Goal: Task Accomplishment & Management: Complete application form

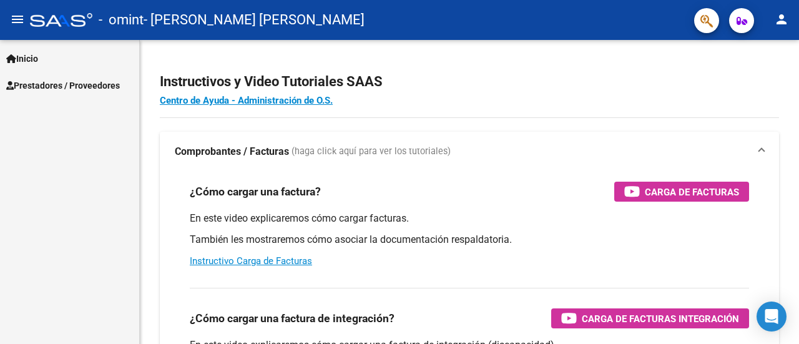
click at [46, 86] on span "Prestadores / Proveedores" at bounding box center [63, 86] width 114 height 14
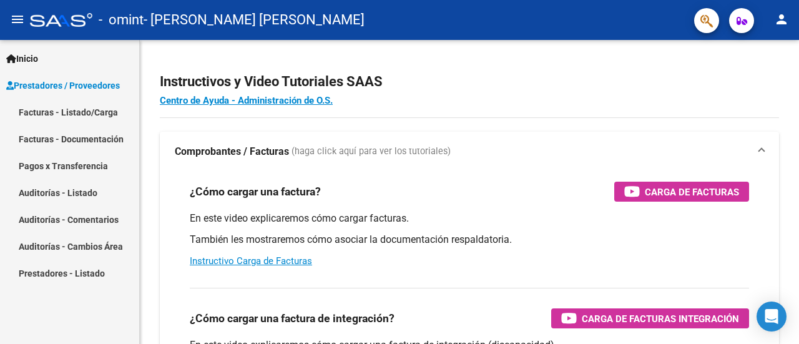
click at [82, 111] on link "Facturas - Listado/Carga" at bounding box center [69, 112] width 139 height 27
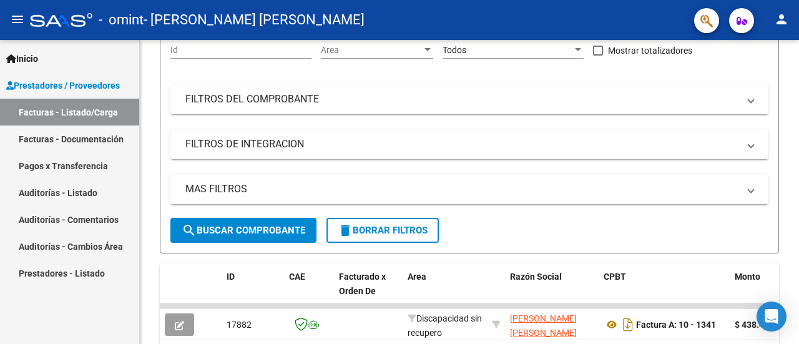
click at [85, 143] on link "Facturas - Documentación" at bounding box center [69, 138] width 139 height 27
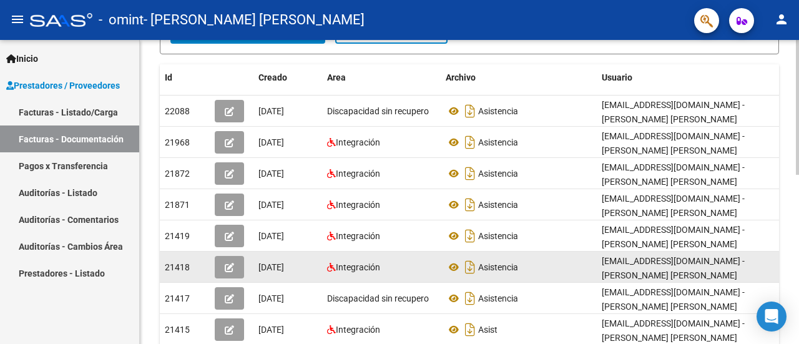
scroll to position [250, 0]
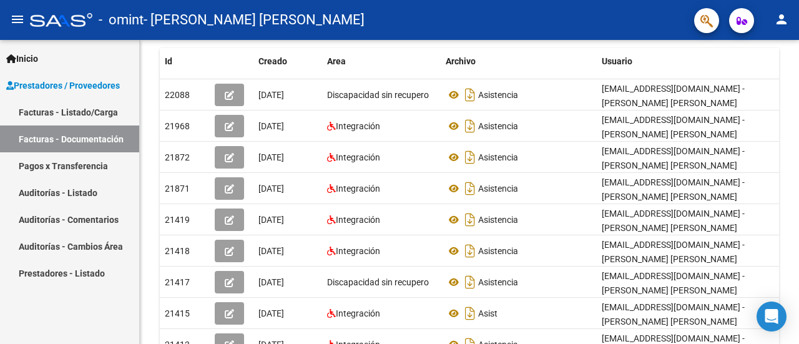
click at [87, 169] on link "Pagos x Transferencia" at bounding box center [69, 165] width 139 height 27
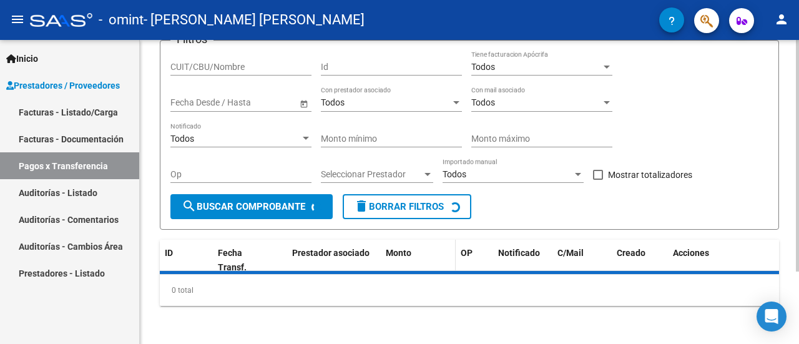
scroll to position [124, 0]
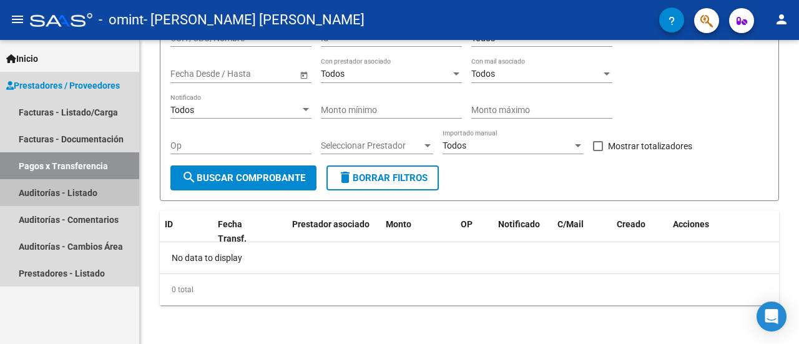
click at [44, 191] on link "Auditorías - Listado" at bounding box center [69, 192] width 139 height 27
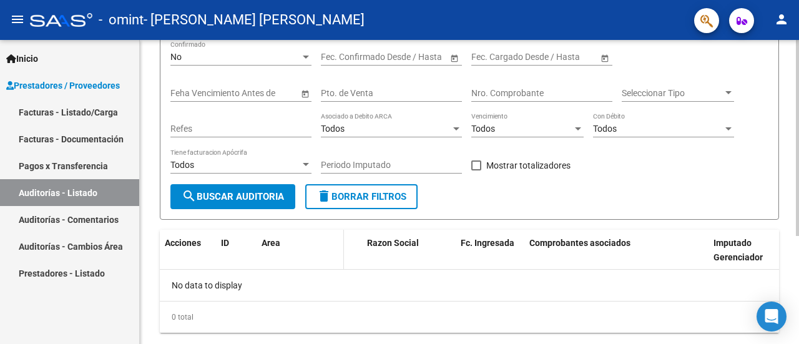
scroll to position [167, 0]
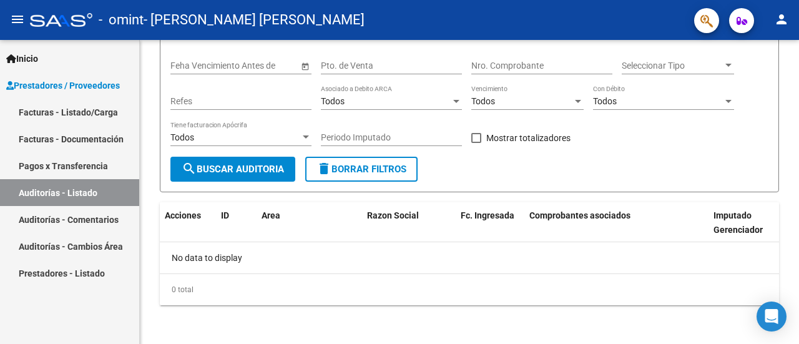
click at [98, 222] on link "Auditorías - Comentarios" at bounding box center [69, 219] width 139 height 27
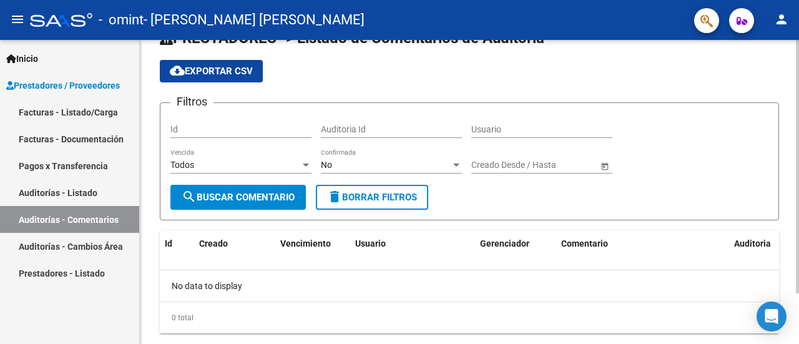
scroll to position [60, 0]
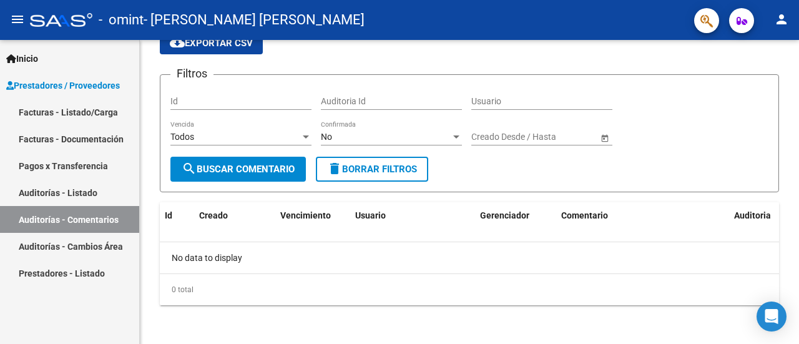
click at [93, 244] on link "Auditorías - Cambios Área" at bounding box center [69, 246] width 139 height 27
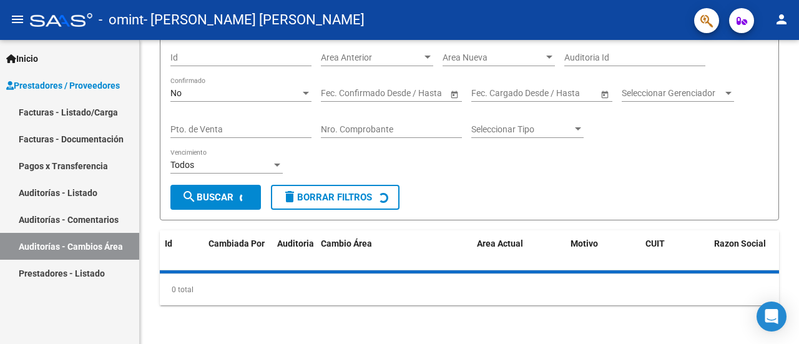
scroll to position [109, 0]
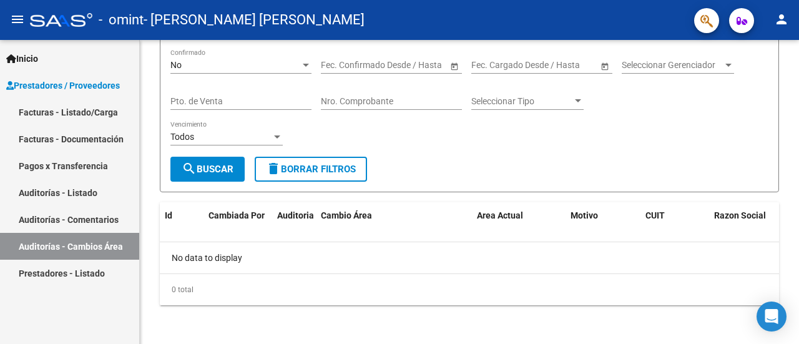
click at [86, 140] on link "Facturas - Documentación" at bounding box center [69, 138] width 139 height 27
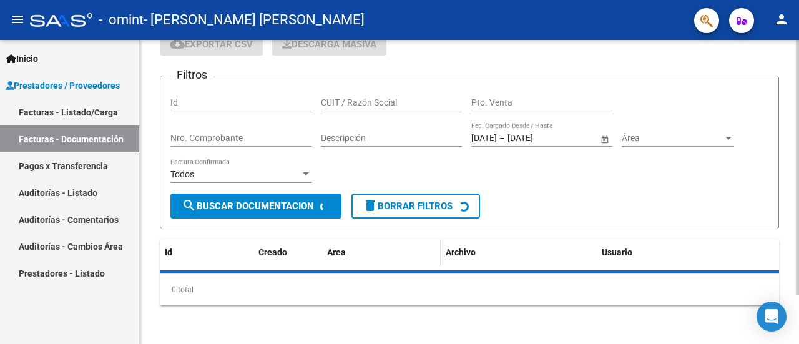
scroll to position [250, 0]
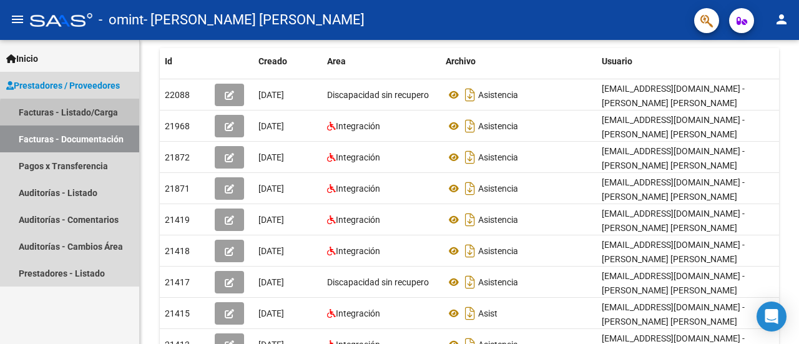
click at [105, 117] on link "Facturas - Listado/Carga" at bounding box center [69, 112] width 139 height 27
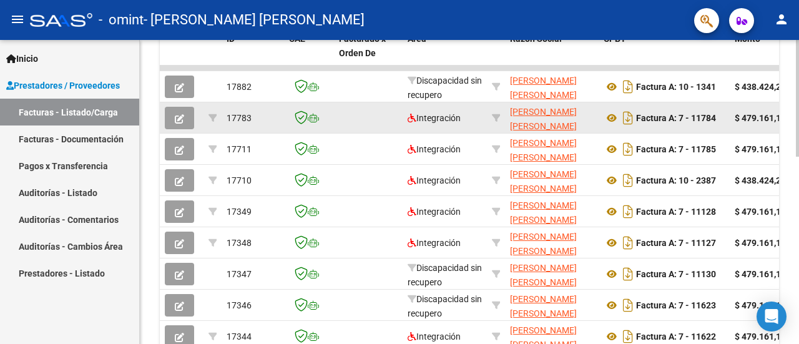
scroll to position [361, 0]
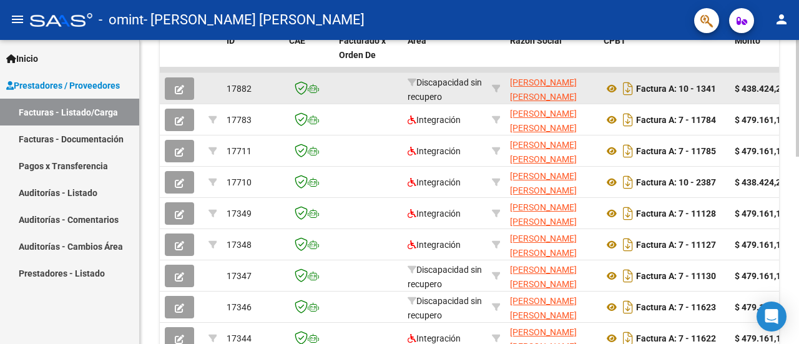
click at [181, 87] on icon "button" at bounding box center [179, 89] width 9 height 9
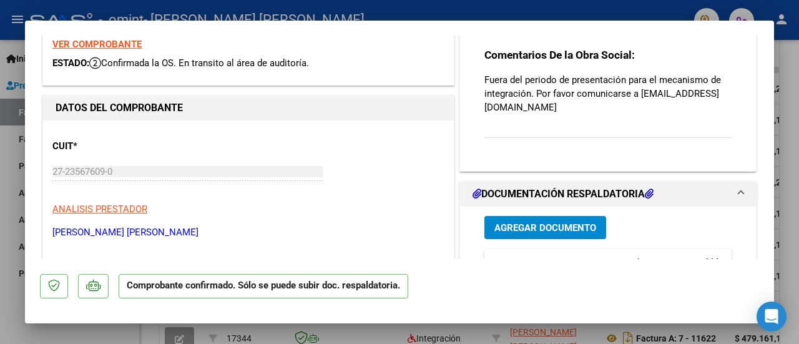
scroll to position [0, 0]
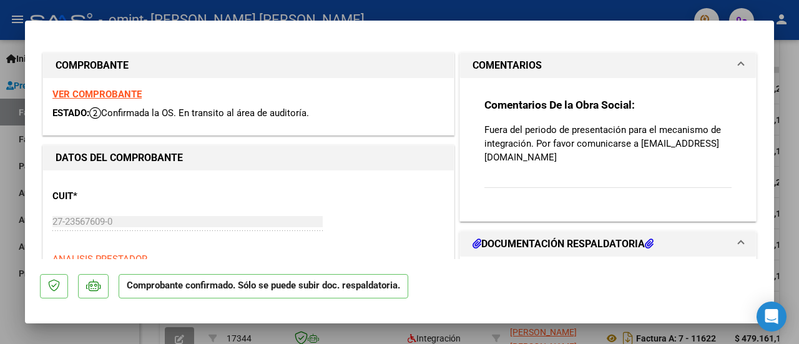
click at [374, 331] on div at bounding box center [399, 172] width 799 height 344
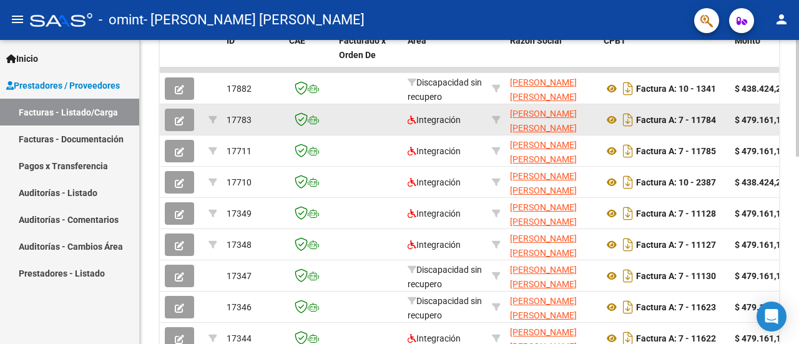
click at [183, 117] on icon "button" at bounding box center [179, 120] width 9 height 9
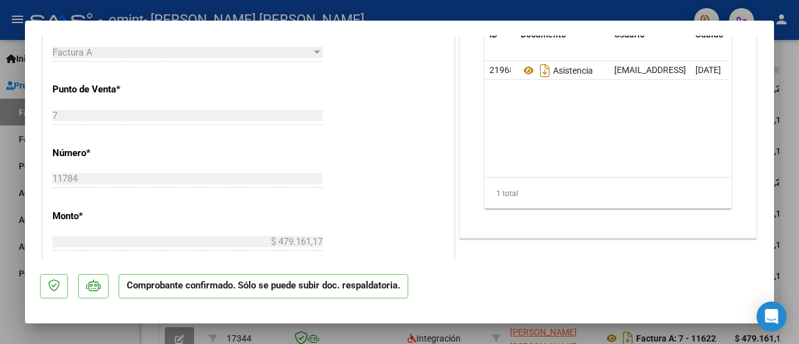
scroll to position [624, 0]
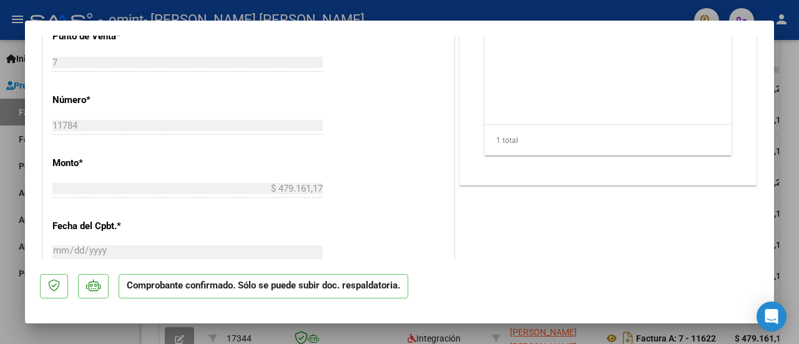
click at [386, 336] on div at bounding box center [399, 172] width 799 height 344
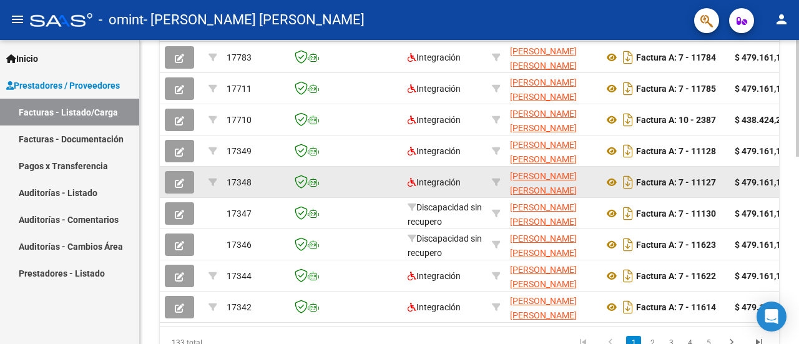
scroll to position [486, 0]
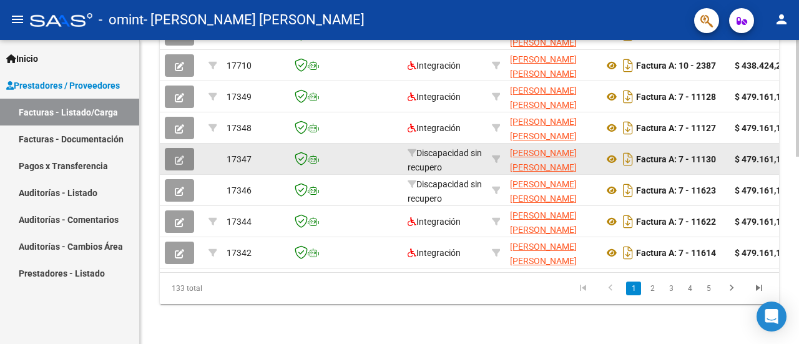
click at [190, 148] on button "button" at bounding box center [179, 159] width 29 height 22
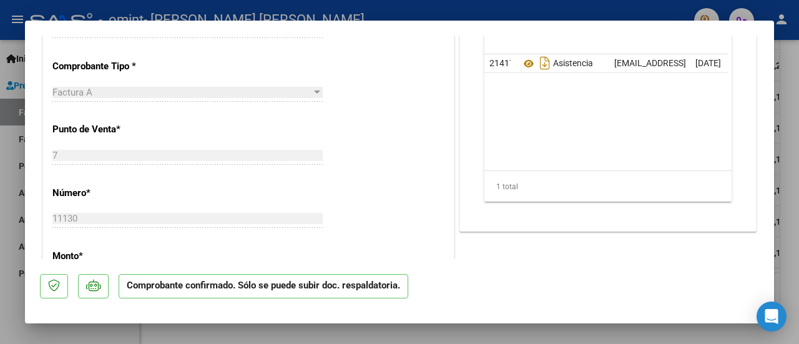
scroll to position [375, 0]
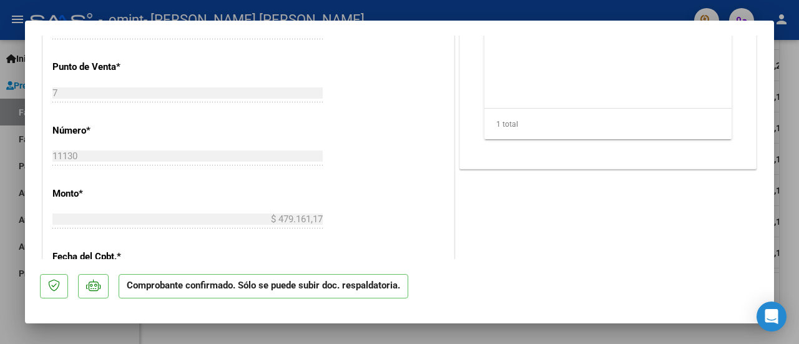
click at [474, 332] on div at bounding box center [399, 172] width 799 height 344
type input "$ 0,00"
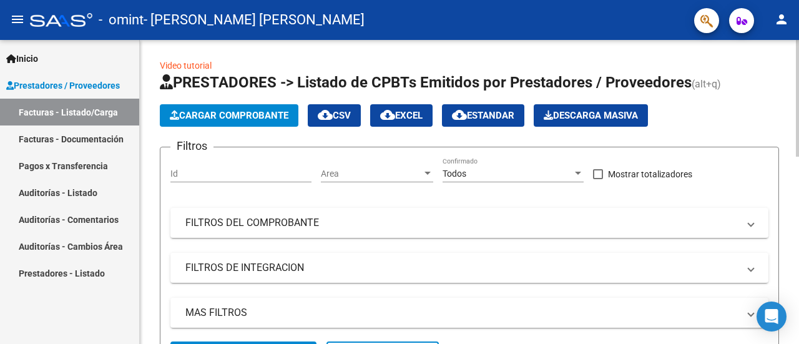
scroll to position [0, 0]
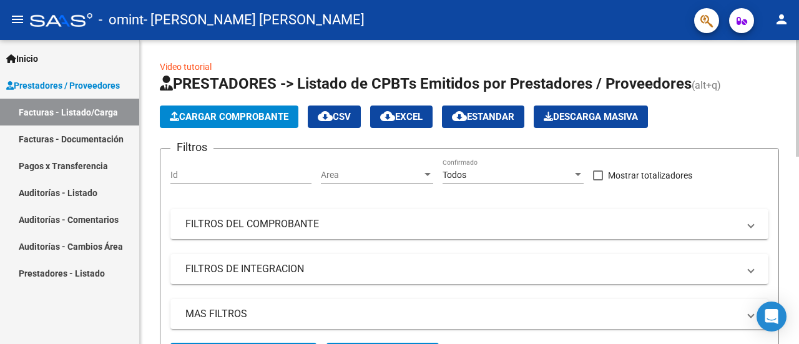
click at [209, 114] on span "Cargar Comprobante" at bounding box center [229, 116] width 119 height 11
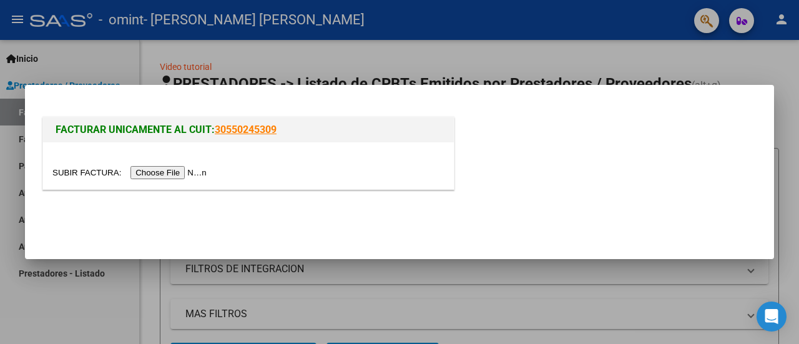
click at [185, 174] on input "file" at bounding box center [131, 172] width 158 height 13
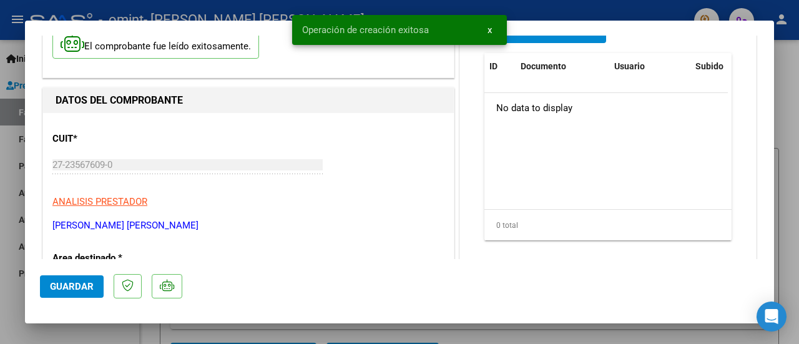
scroll to position [187, 0]
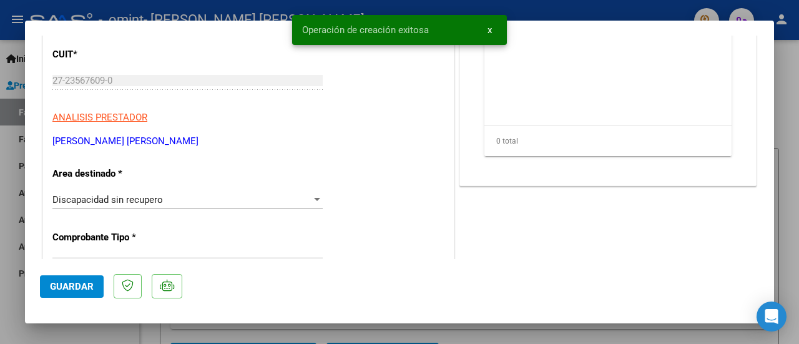
click at [314, 200] on div at bounding box center [317, 199] width 6 height 3
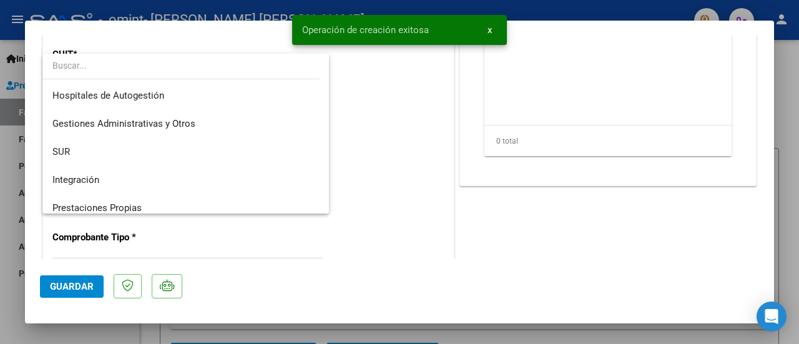
scroll to position [93, 0]
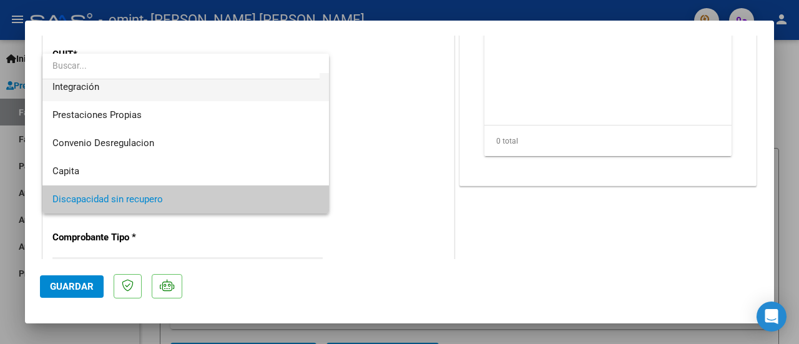
click at [245, 93] on span "Integración" at bounding box center [185, 87] width 267 height 28
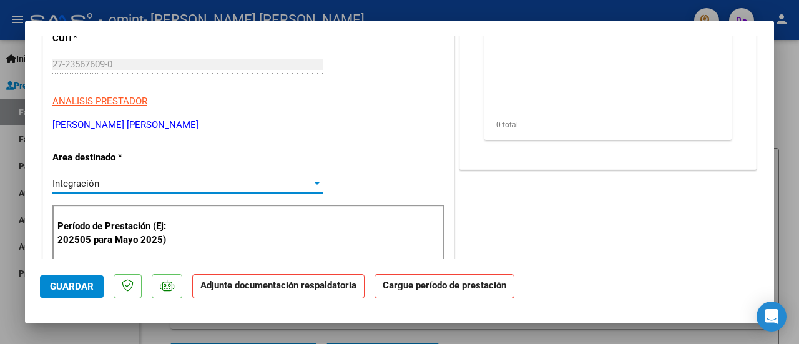
scroll to position [187, 0]
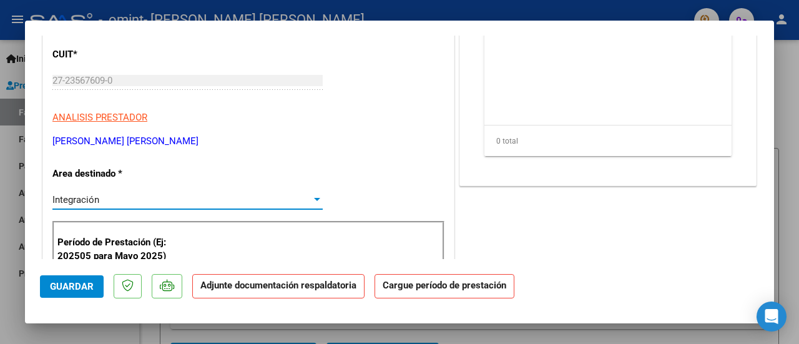
click at [318, 201] on div at bounding box center [317, 200] width 11 height 10
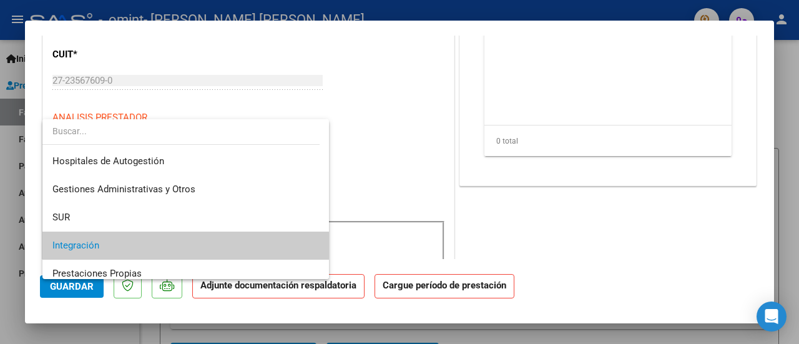
scroll to position [46, 0]
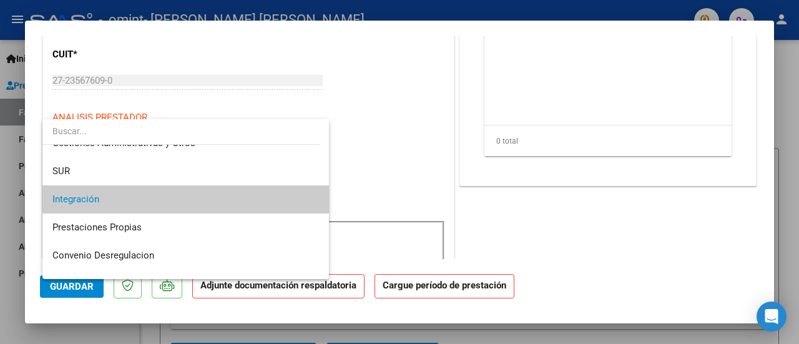
click at [314, 202] on mat-option "Integración" at bounding box center [185, 199] width 287 height 28
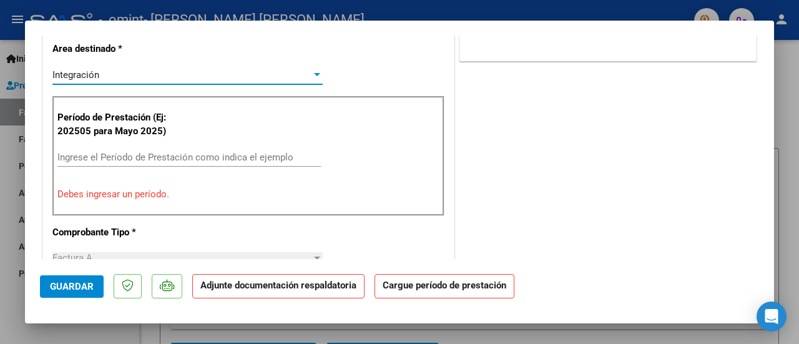
scroll to position [375, 0]
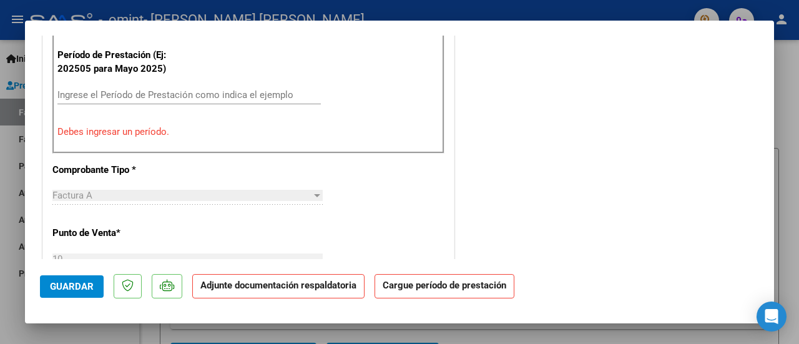
click at [242, 94] on input "Ingrese el Período de Prestación como indica el ejemplo" at bounding box center [188, 94] width 263 height 11
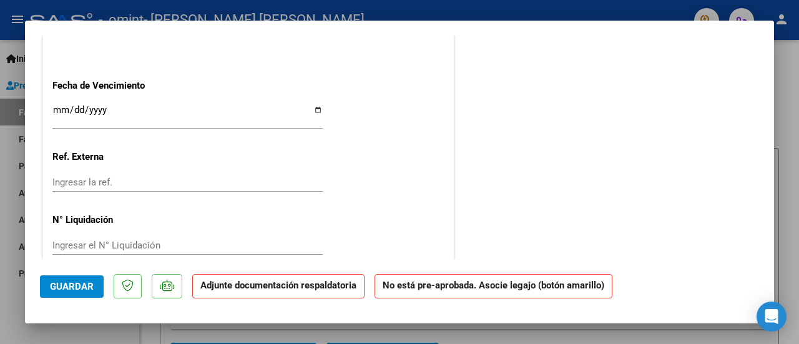
scroll to position [872, 0]
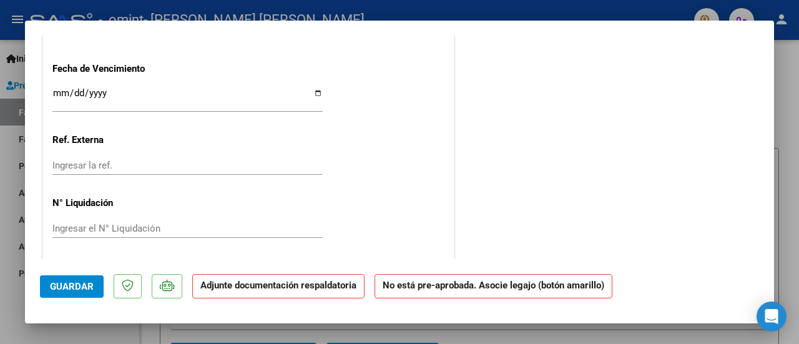
type input "202508"
click at [78, 289] on span "Guardar" at bounding box center [72, 286] width 44 height 11
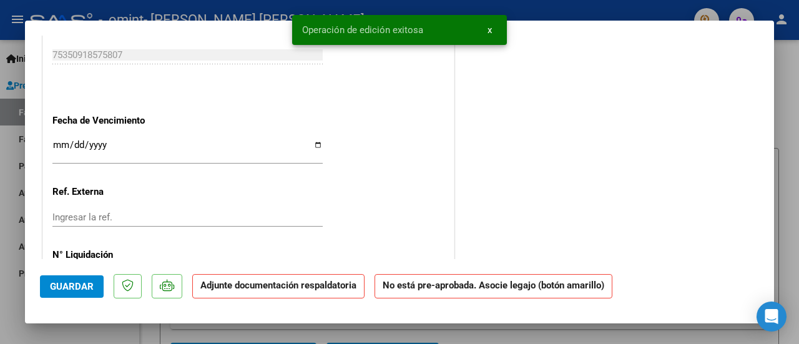
scroll to position [810, 0]
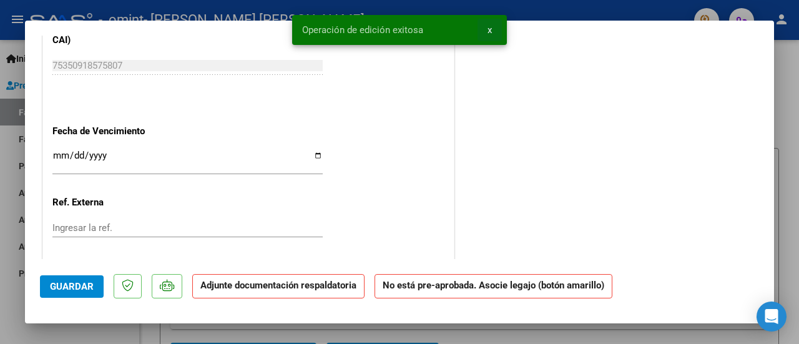
click at [494, 29] on button "x" at bounding box center [490, 30] width 24 height 22
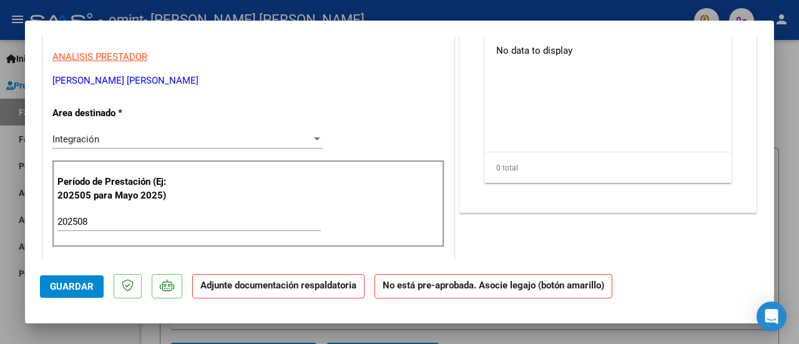
scroll to position [0, 0]
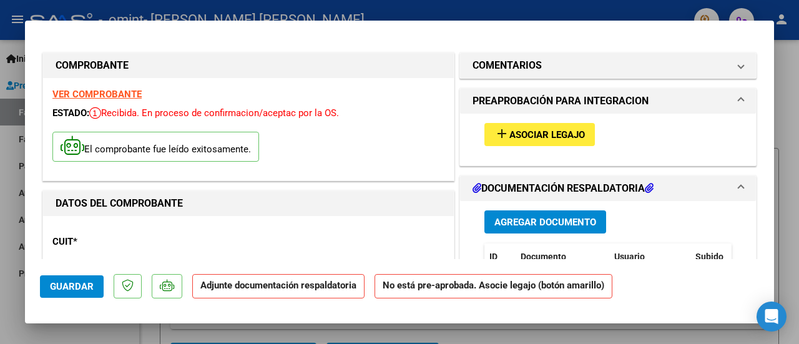
click at [521, 130] on span "Asociar Legajo" at bounding box center [547, 134] width 76 height 11
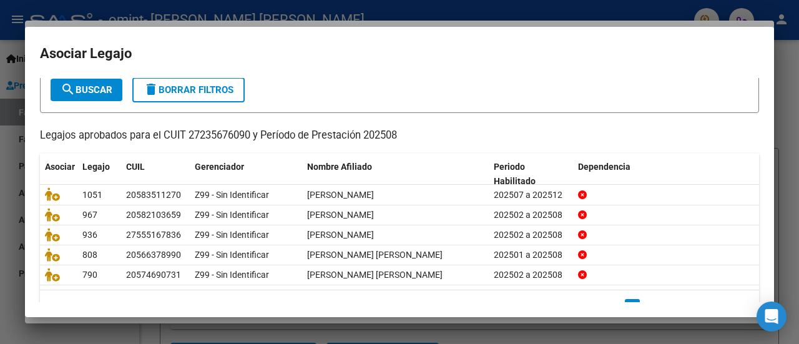
scroll to position [99, 0]
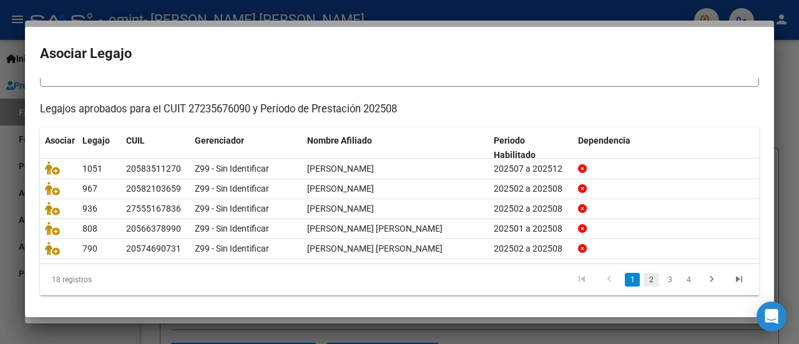
click at [644, 277] on link "2" at bounding box center [651, 280] width 15 height 14
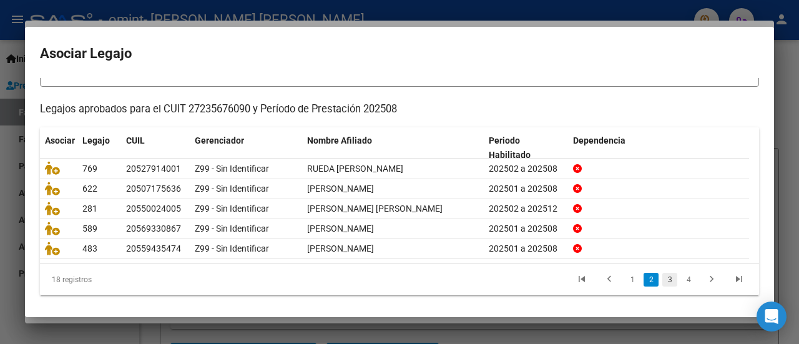
click at [662, 277] on link "3" at bounding box center [669, 280] width 15 height 14
click at [681, 277] on link "4" at bounding box center [688, 280] width 15 height 14
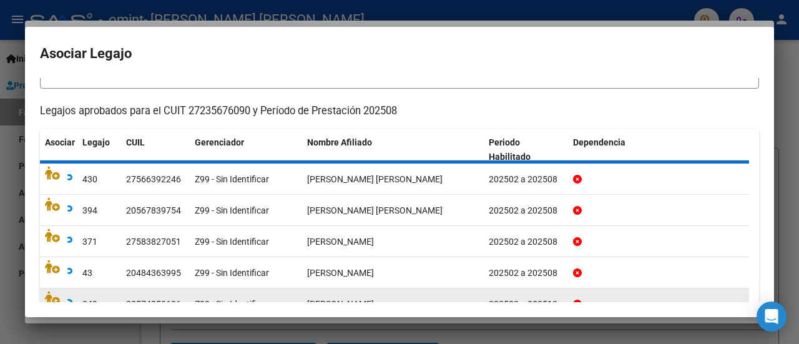
scroll to position [159, 0]
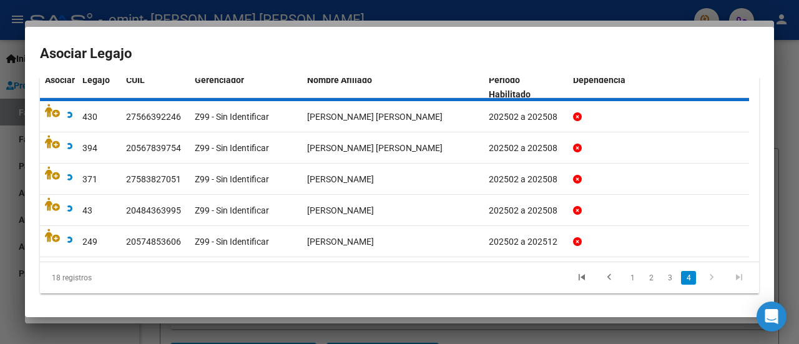
click at [704, 277] on icon "go to next page" at bounding box center [712, 279] width 16 height 15
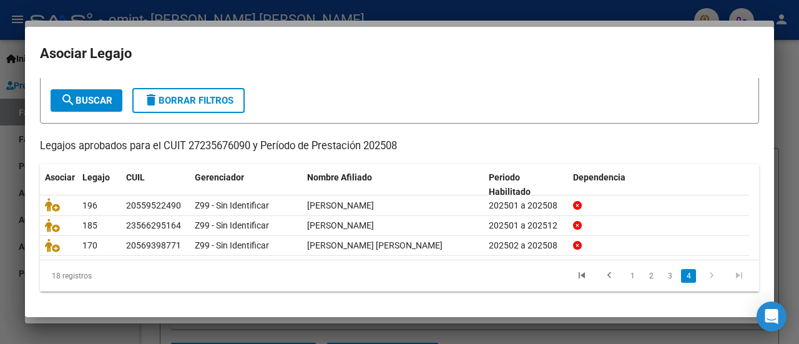
scroll to position [59, 0]
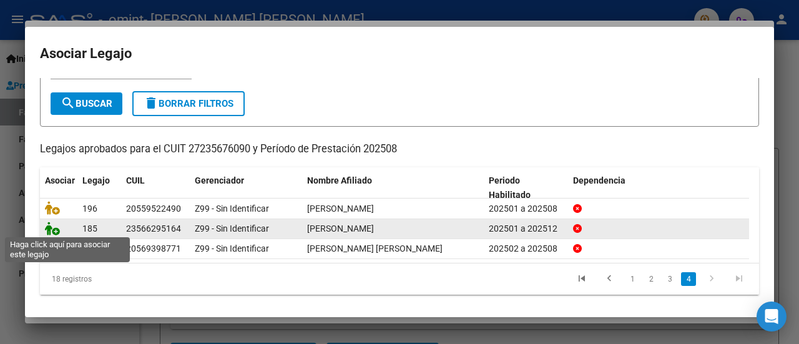
click at [56, 228] on icon at bounding box center [52, 229] width 15 height 14
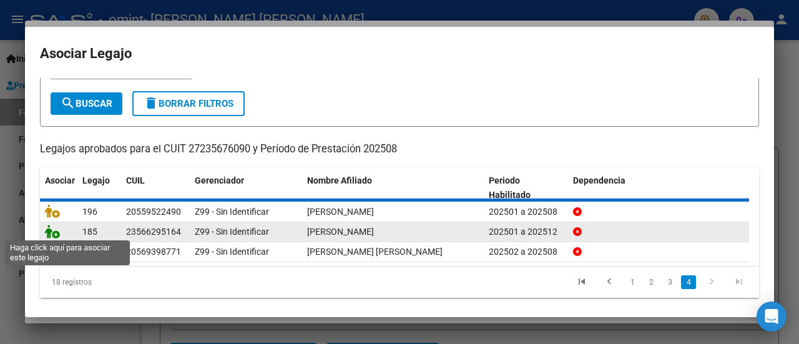
click at [51, 230] on icon at bounding box center [52, 232] width 15 height 14
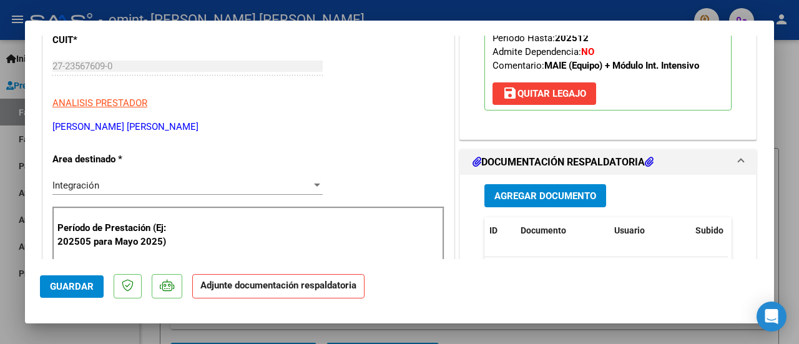
scroll to position [187, 0]
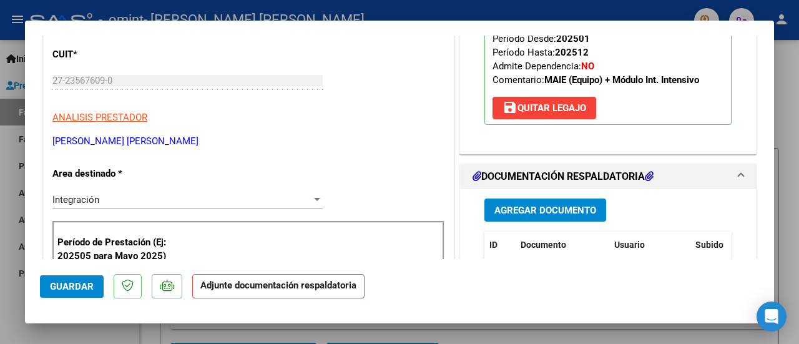
click at [560, 216] on span "Agregar Documento" at bounding box center [545, 210] width 102 height 11
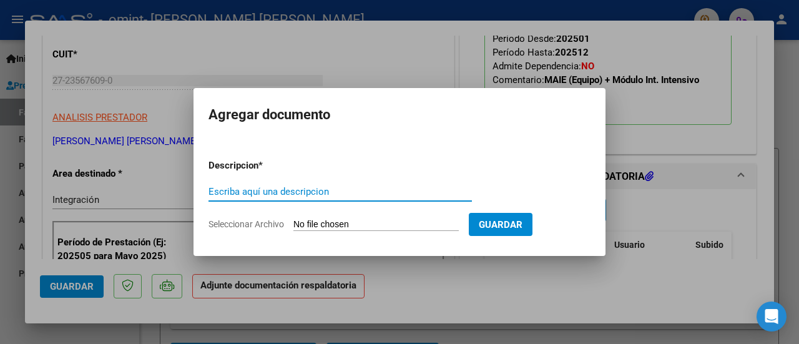
click at [368, 219] on input "Seleccionar Archivo" at bounding box center [375, 225] width 165 height 12
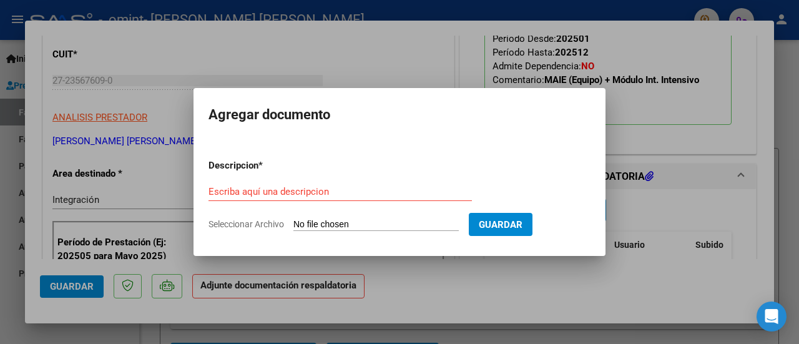
type input "C:\fakepath\AGOSTO [PERSON_NAME].pdf"
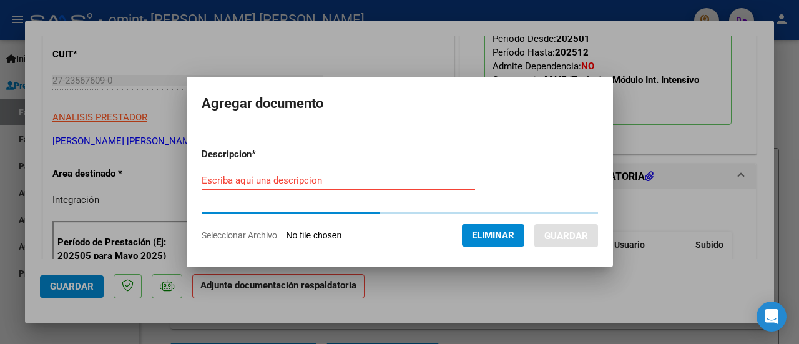
click at [297, 182] on input "Escriba aquí una descripcion" at bounding box center [338, 180] width 273 height 11
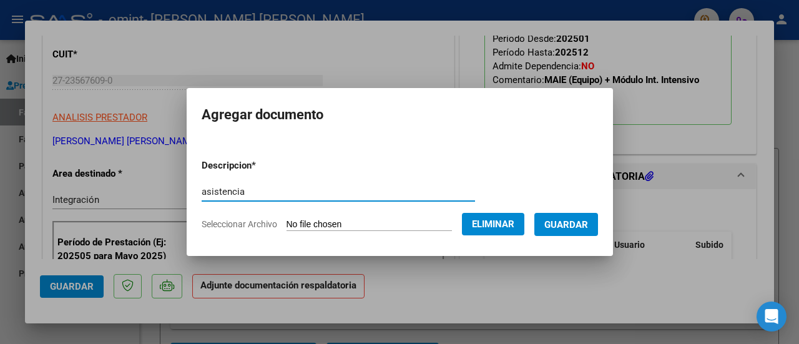
type input "asistencia"
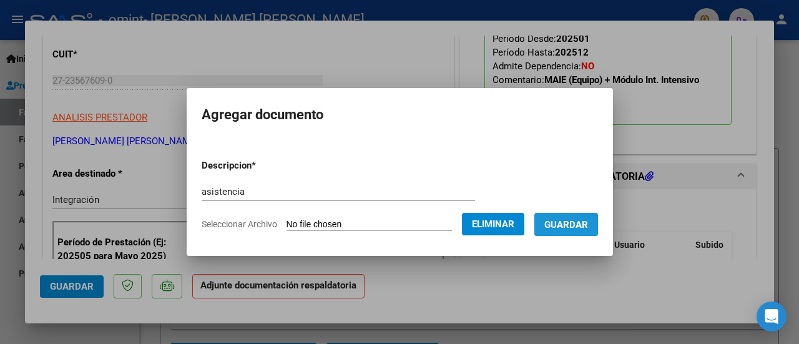
click at [588, 225] on span "Guardar" at bounding box center [566, 224] width 44 height 11
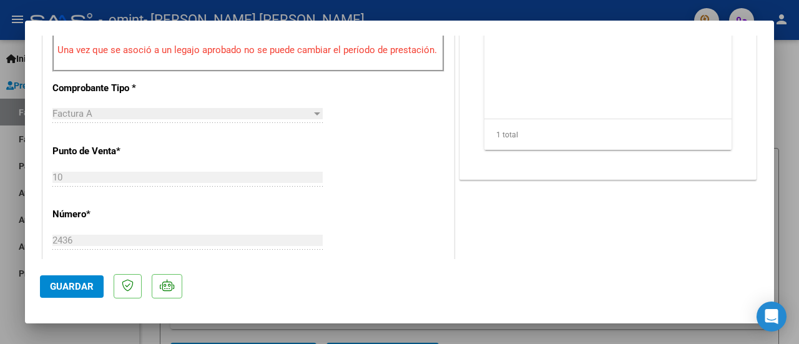
scroll to position [437, 0]
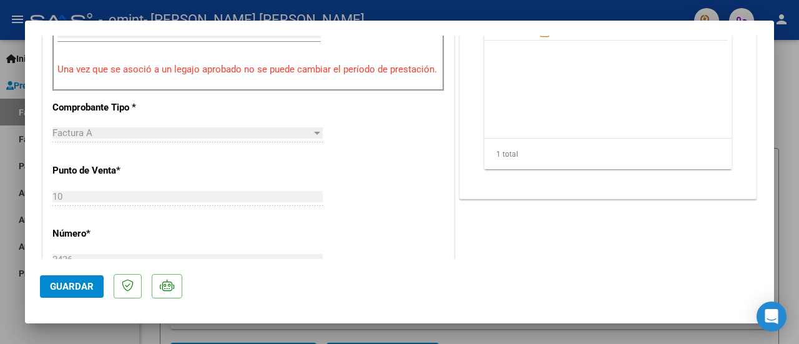
click at [71, 282] on span "Guardar" at bounding box center [72, 286] width 44 height 11
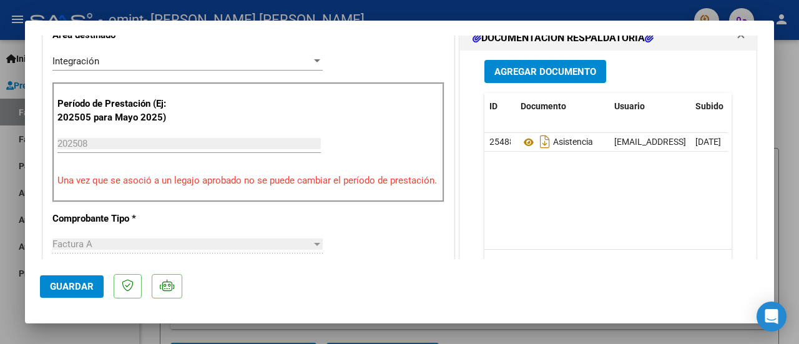
scroll to position [312, 0]
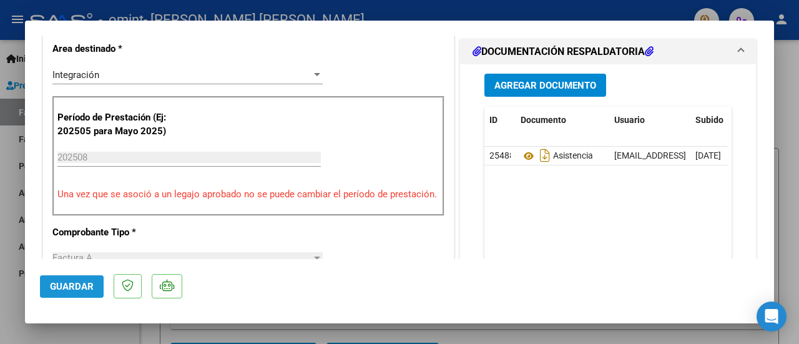
click at [66, 290] on span "Guardar" at bounding box center [72, 286] width 44 height 11
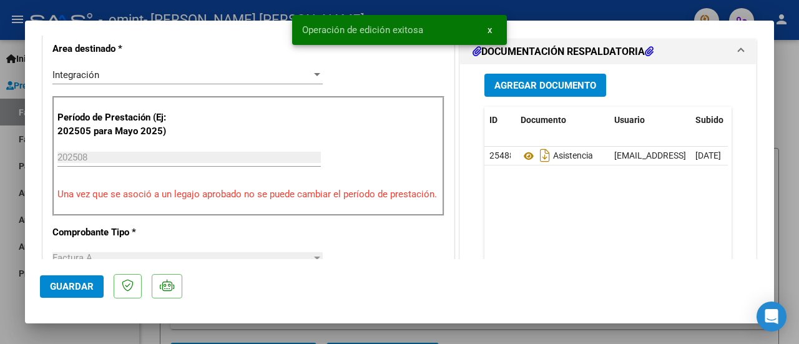
drag, startPoint x: 98, startPoint y: 330, endPoint x: 136, endPoint y: 311, distance: 42.7
click at [98, 330] on div at bounding box center [399, 172] width 799 height 344
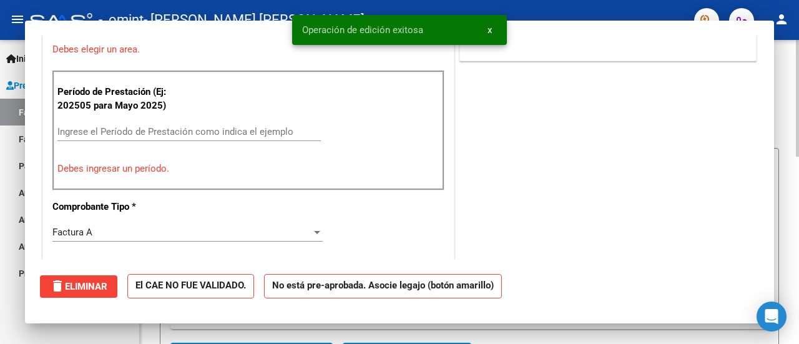
scroll to position [0, 0]
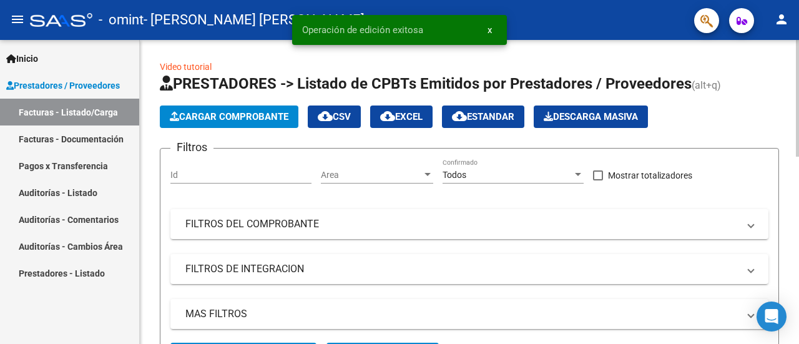
click at [196, 123] on button "Cargar Comprobante" at bounding box center [229, 117] width 139 height 22
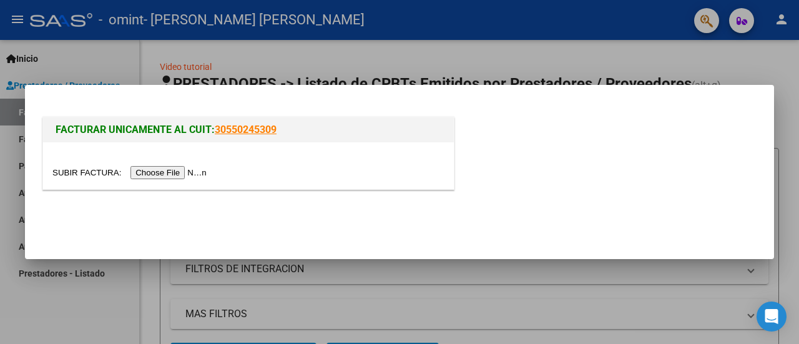
click at [192, 170] on input "file" at bounding box center [131, 172] width 158 height 13
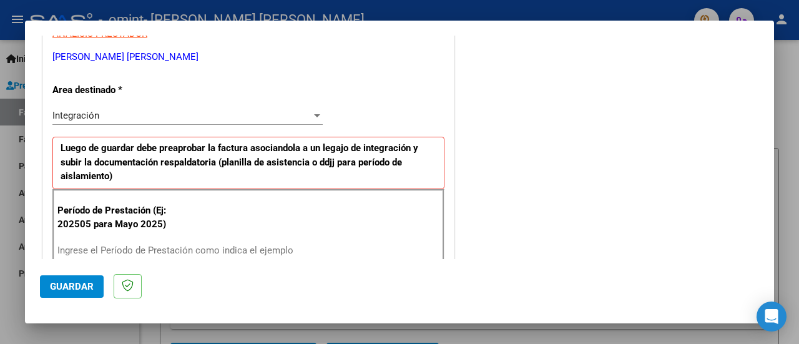
scroll to position [250, 0]
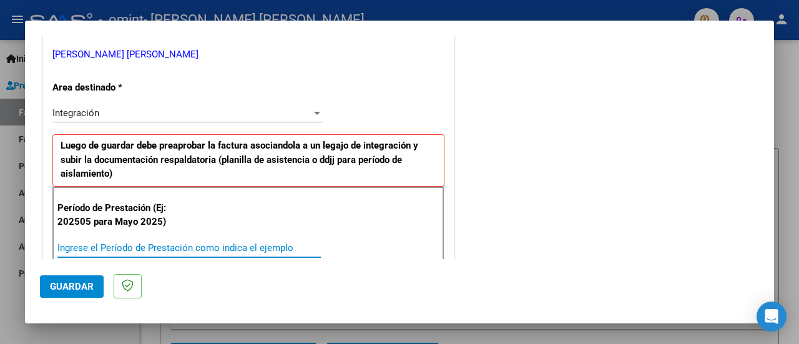
click at [185, 243] on input "Ingrese el Período de Prestación como indica el ejemplo" at bounding box center [188, 247] width 263 height 11
type input "202508"
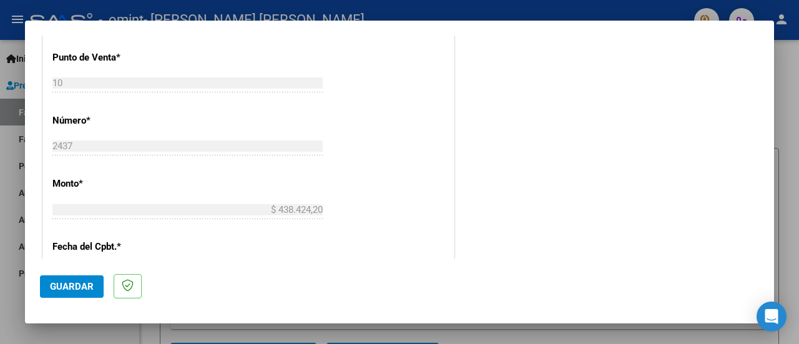
scroll to position [624, 0]
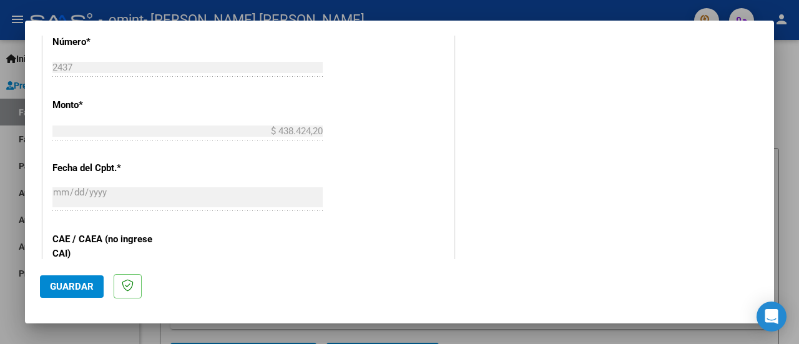
click at [86, 283] on span "Guardar" at bounding box center [72, 286] width 44 height 11
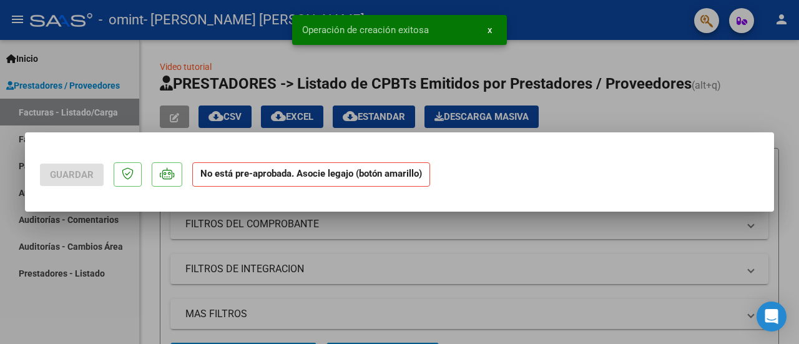
scroll to position [0, 0]
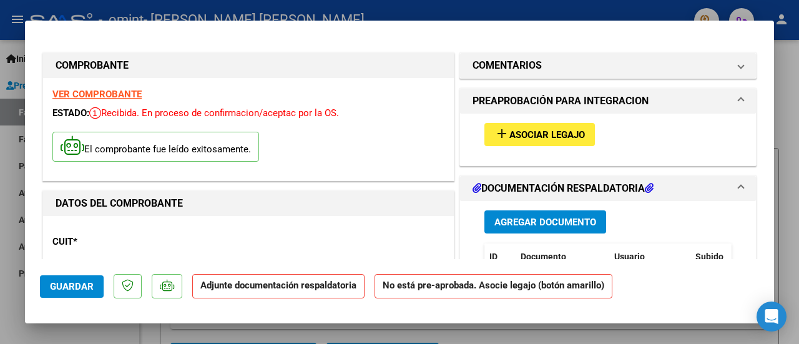
click at [511, 134] on span "Asociar Legajo" at bounding box center [547, 134] width 76 height 11
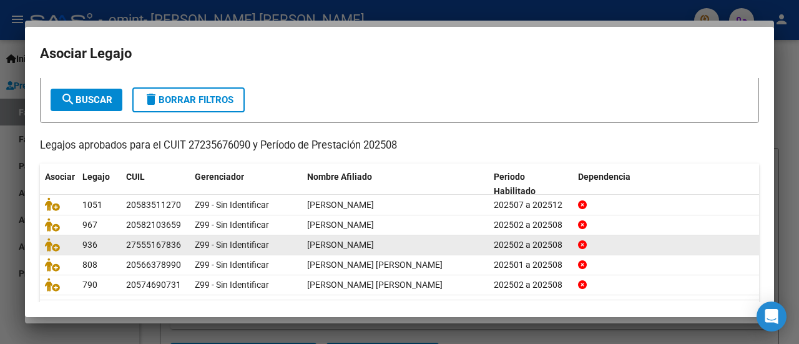
scroll to position [99, 0]
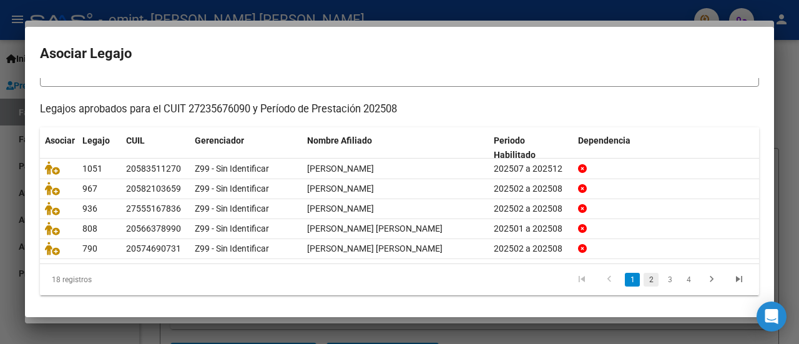
type input "[PERSON_NAME]"
click at [644, 277] on link "2" at bounding box center [651, 280] width 15 height 14
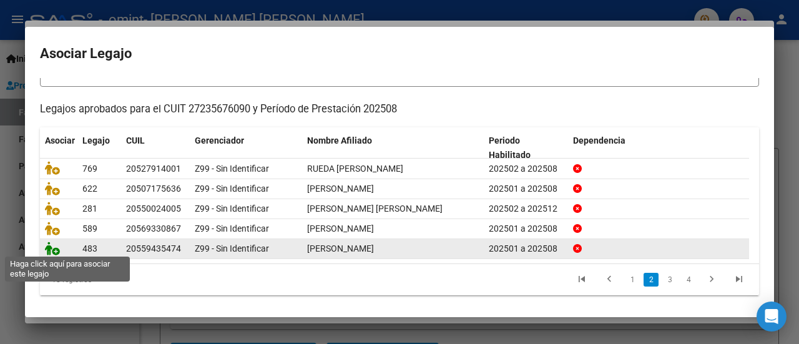
click at [56, 249] on icon at bounding box center [52, 249] width 15 height 14
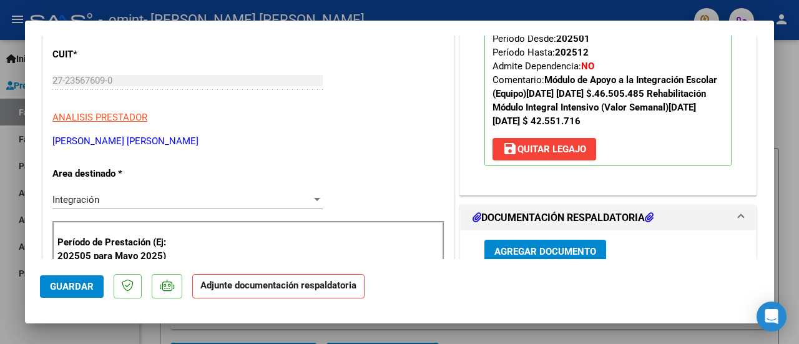
scroll to position [250, 0]
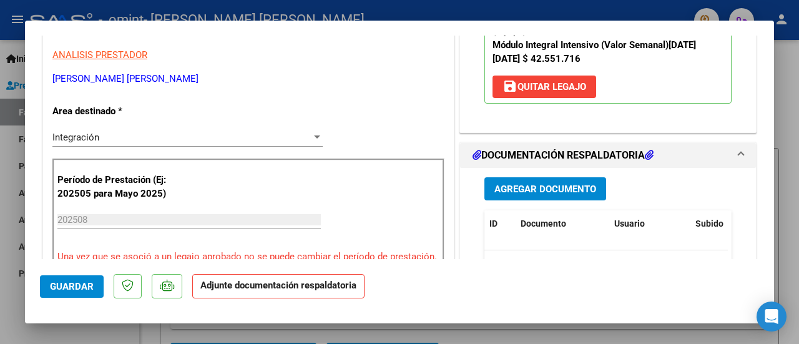
click at [534, 189] on span "Agregar Documento" at bounding box center [545, 189] width 102 height 11
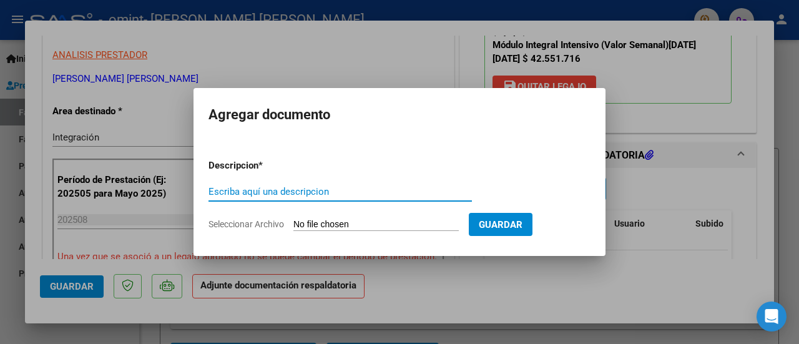
click at [311, 223] on input "Seleccionar Archivo" at bounding box center [375, 225] width 165 height 12
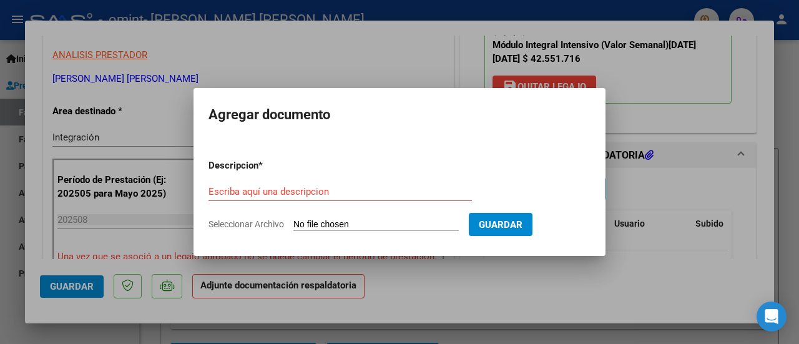
type input "C:\fakepath\ASIST [PERSON_NAME][DATE] [PERSON_NAME].pdf"
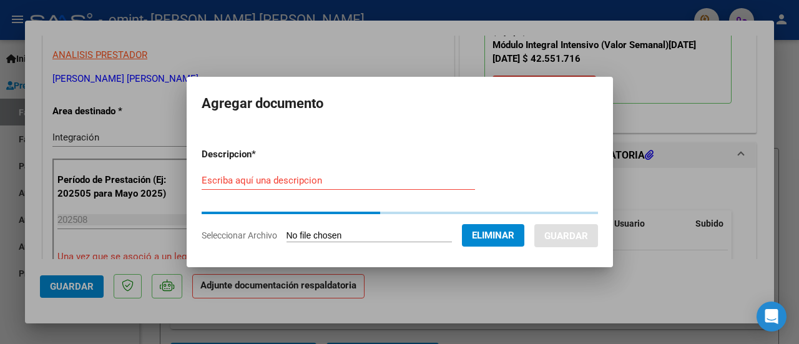
click at [307, 187] on div "Escriba aquí una descripcion" at bounding box center [338, 180] width 273 height 19
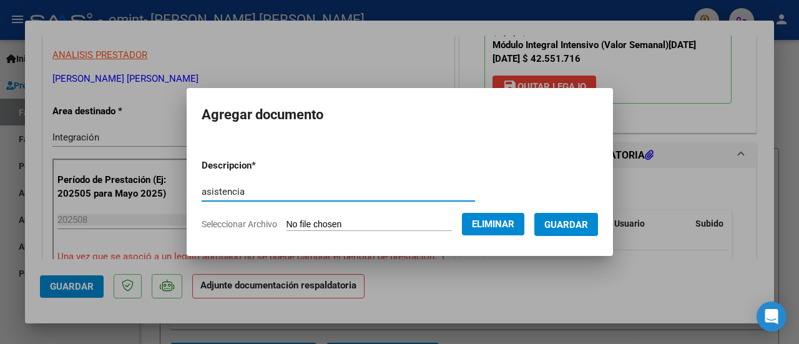
type input "asistencia"
click at [588, 226] on span "Guardar" at bounding box center [566, 224] width 44 height 11
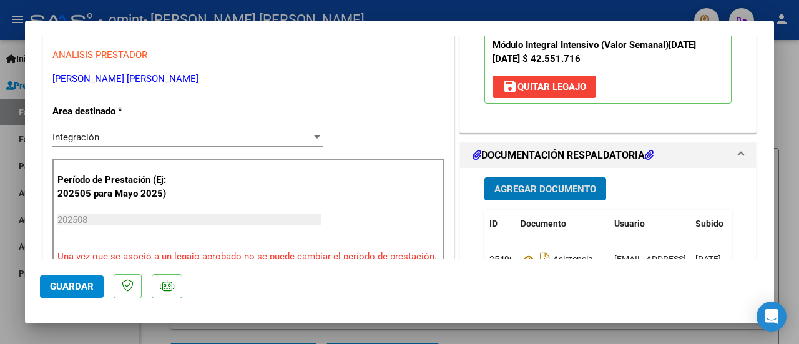
click at [87, 282] on span "Guardar" at bounding box center [72, 286] width 44 height 11
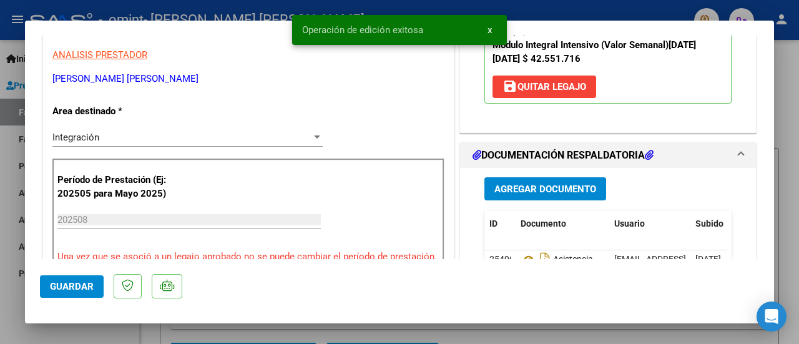
click at [122, 336] on div at bounding box center [399, 172] width 799 height 344
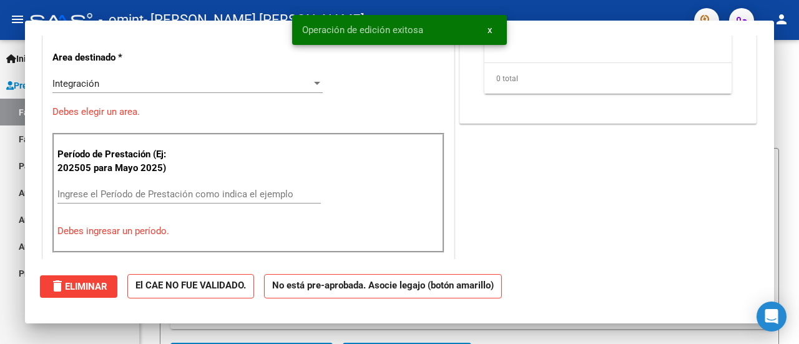
scroll to position [0, 0]
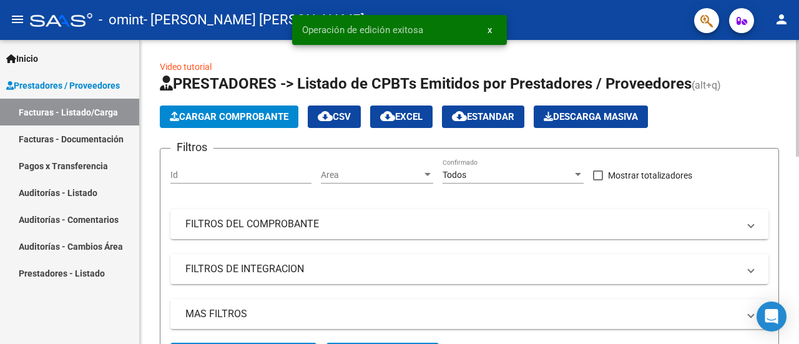
click at [222, 115] on span "Cargar Comprobante" at bounding box center [229, 116] width 119 height 11
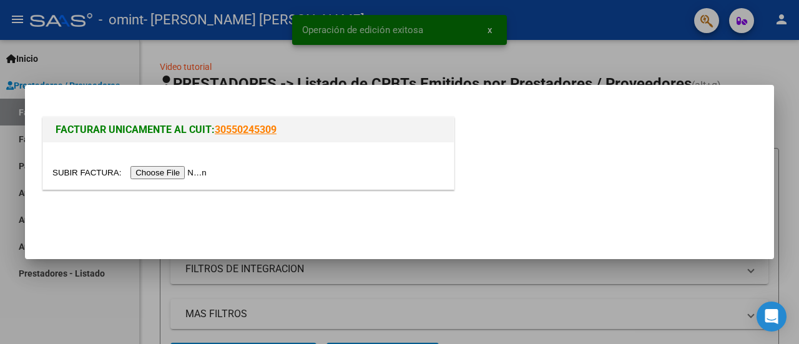
click at [197, 173] on input "file" at bounding box center [131, 172] width 158 height 13
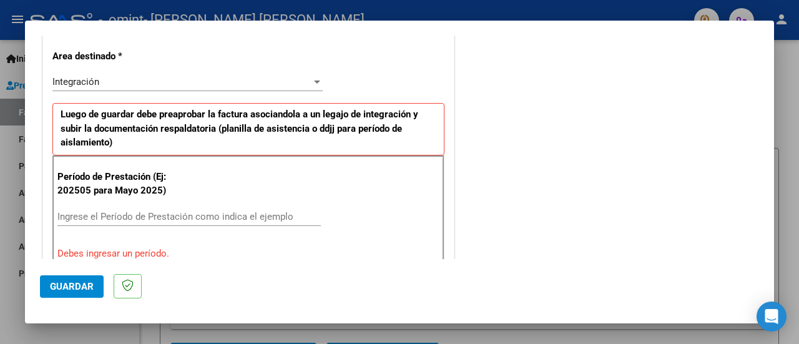
scroll to position [312, 0]
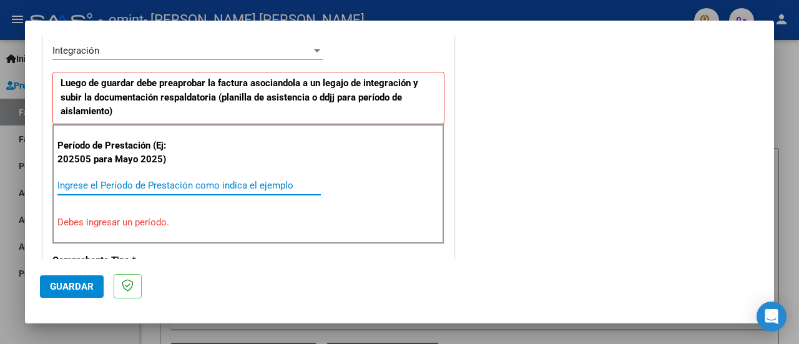
click at [166, 184] on input "Ingrese el Período de Prestación como indica el ejemplo" at bounding box center [188, 185] width 263 height 11
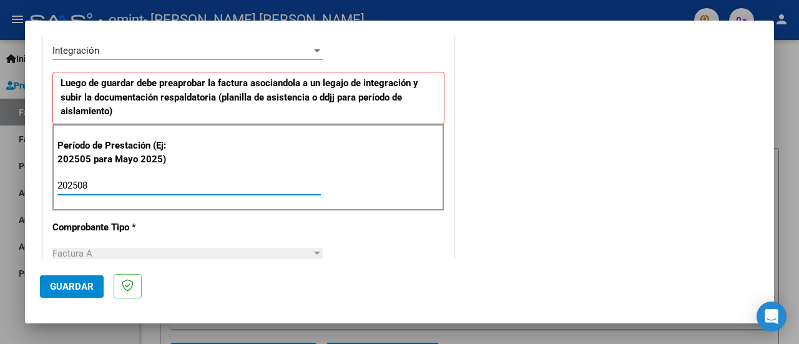
type input "202508"
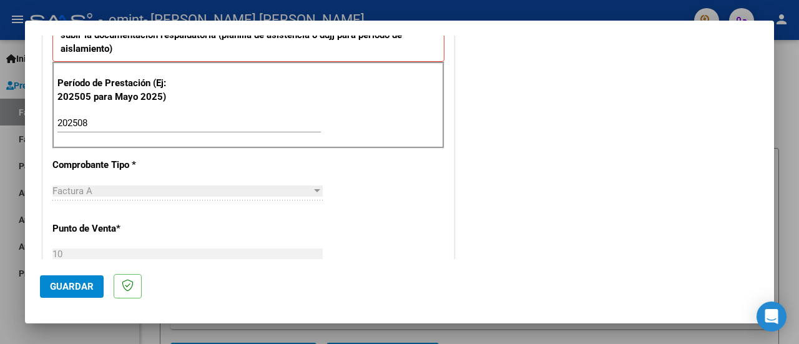
click at [71, 287] on span "Guardar" at bounding box center [72, 286] width 44 height 11
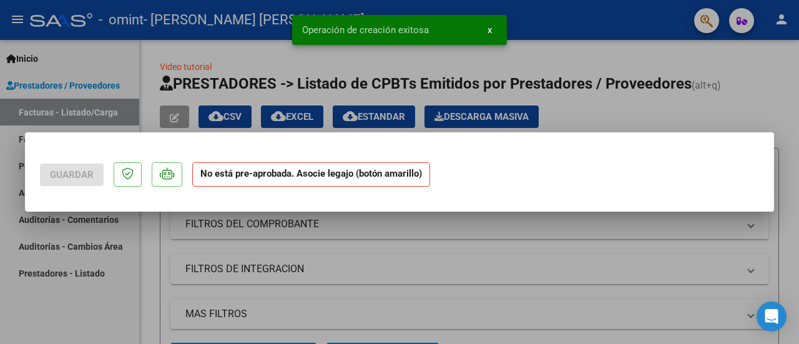
scroll to position [0, 0]
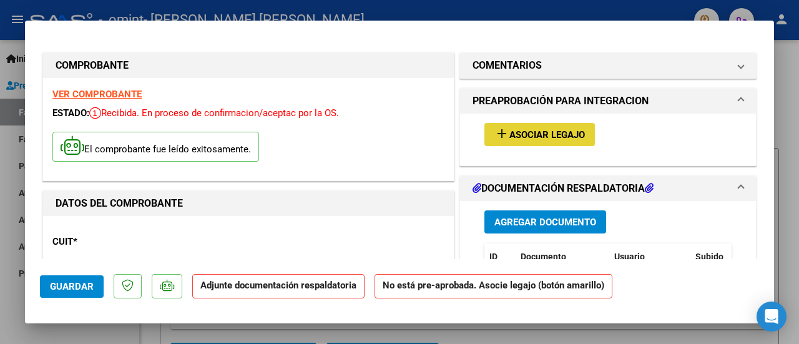
click at [501, 132] on mat-icon "add" at bounding box center [501, 133] width 15 height 15
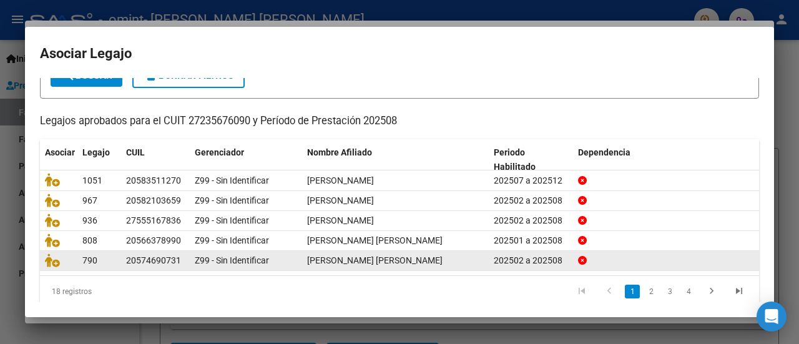
scroll to position [99, 0]
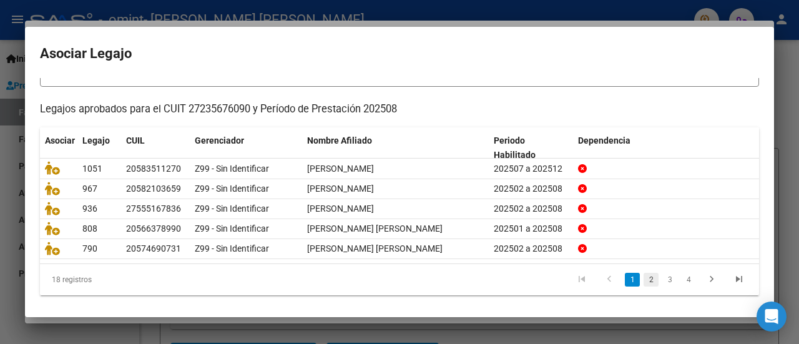
click at [644, 273] on link "2" at bounding box center [651, 280] width 15 height 14
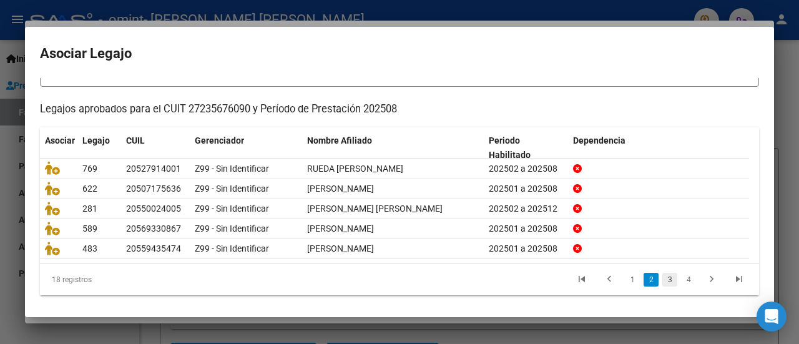
click at [662, 276] on link "3" at bounding box center [669, 280] width 15 height 14
click at [681, 273] on link "4" at bounding box center [688, 280] width 15 height 14
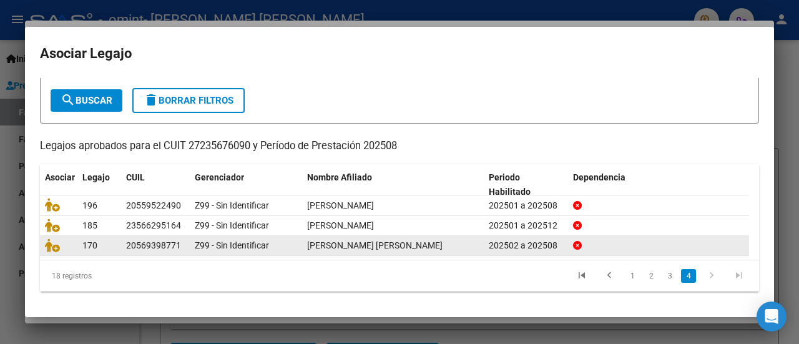
scroll to position [59, 0]
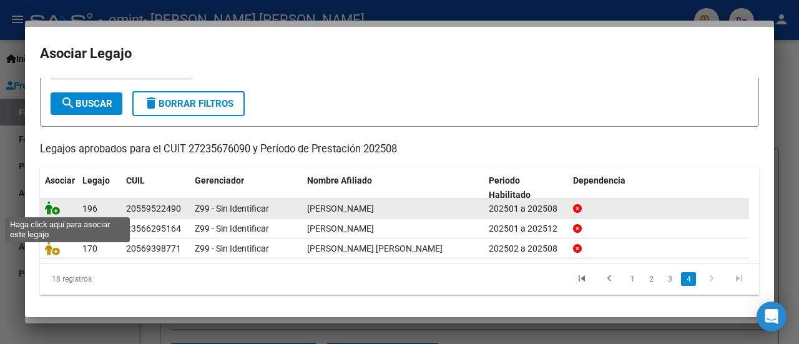
click at [54, 206] on icon at bounding box center [52, 208] width 15 height 14
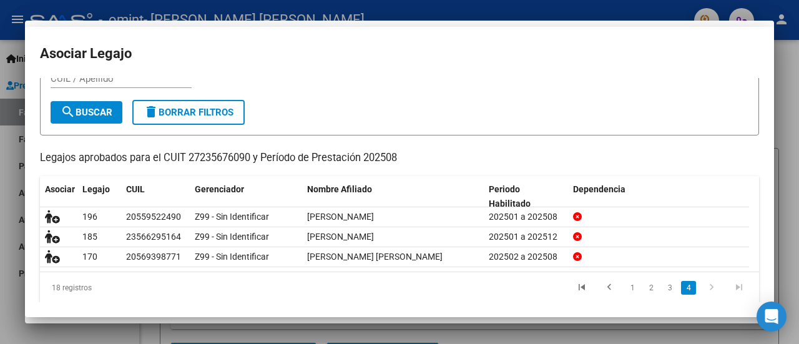
scroll to position [67, 0]
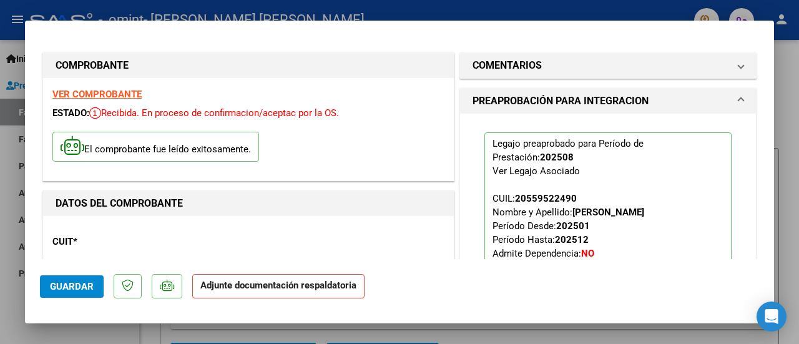
click at [75, 286] on span "Guardar" at bounding box center [72, 286] width 44 height 11
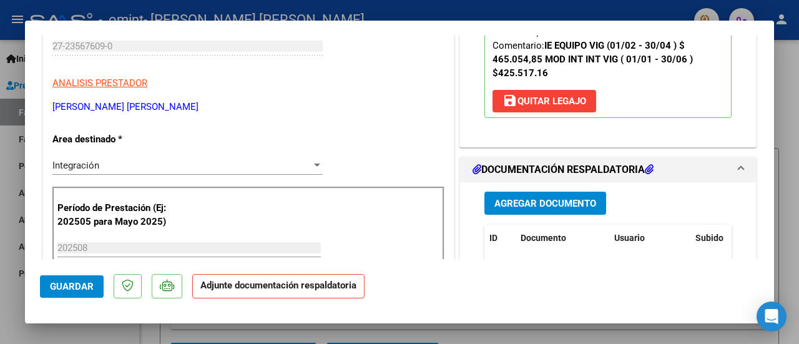
scroll to position [250, 0]
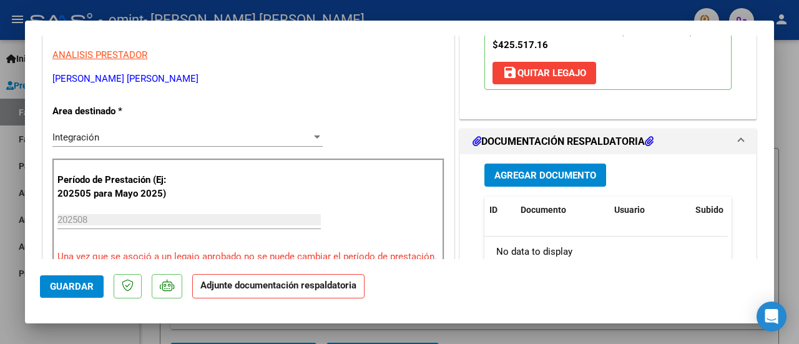
click at [538, 177] on span "Agregar Documento" at bounding box center [545, 175] width 102 height 11
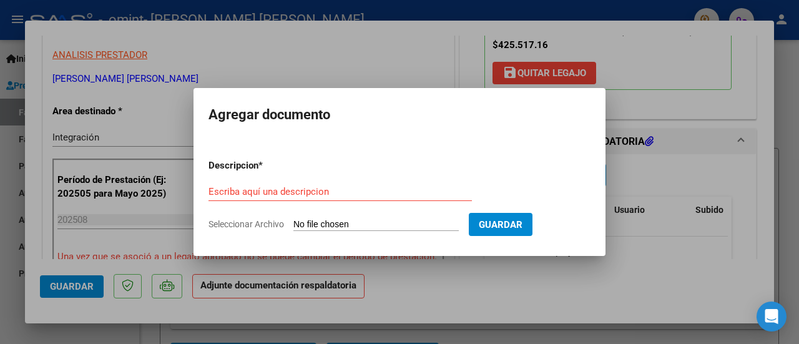
click at [374, 218] on app-file-uploader "Seleccionar Archivo" at bounding box center [339, 223] width 260 height 11
click at [345, 222] on input "Seleccionar Archivo" at bounding box center [375, 225] width 165 height 12
type input "C:\fakepath\ASIST [PERSON_NAME][DATE] [PERSON_NAME] [PERSON_NAME].pdf"
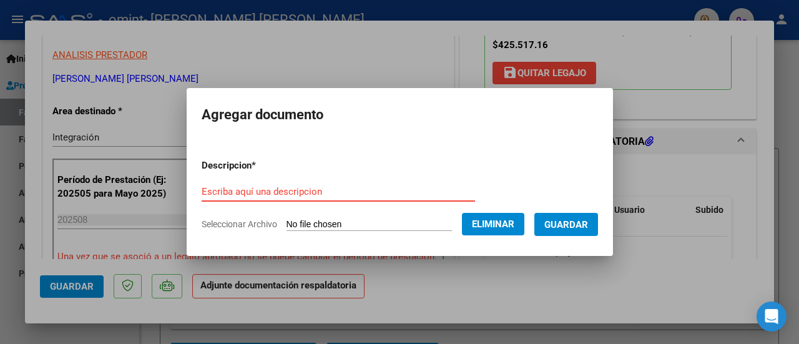
click at [288, 197] on input "Escriba aquí una descripcion" at bounding box center [338, 191] width 273 height 11
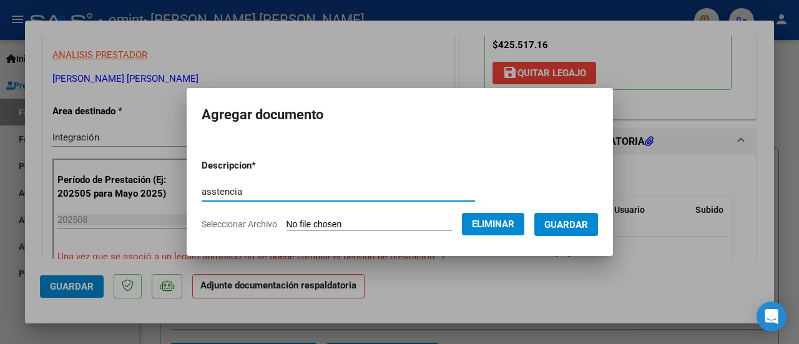
type input "asstencia"
click at [585, 222] on span "Guardar" at bounding box center [566, 224] width 44 height 11
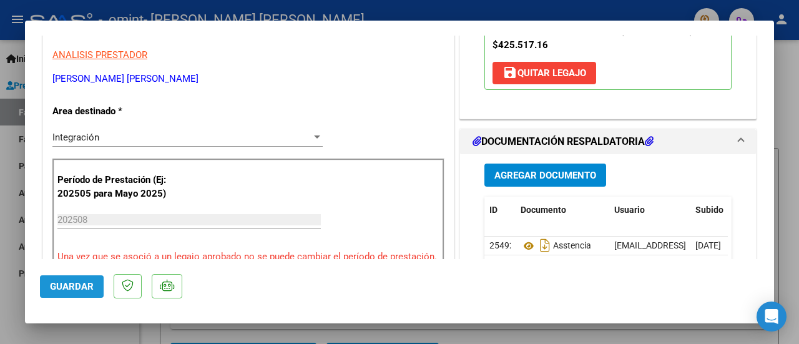
click at [71, 285] on span "Guardar" at bounding box center [72, 286] width 44 height 11
click at [94, 285] on button "Guardar" at bounding box center [72, 286] width 64 height 22
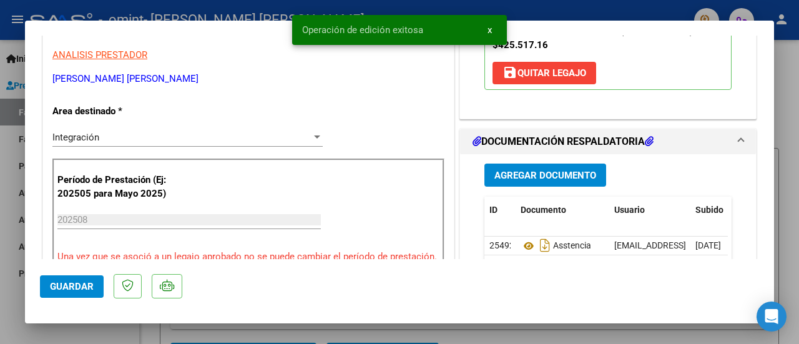
click at [180, 330] on div at bounding box center [399, 172] width 799 height 344
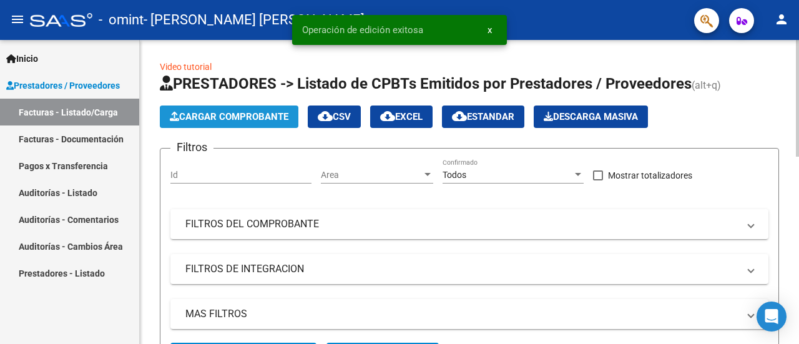
click at [203, 119] on span "Cargar Comprobante" at bounding box center [229, 116] width 119 height 11
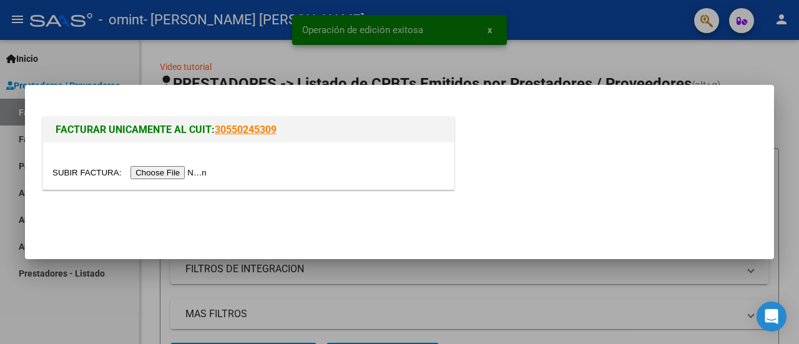
click at [190, 172] on input "file" at bounding box center [131, 172] width 158 height 13
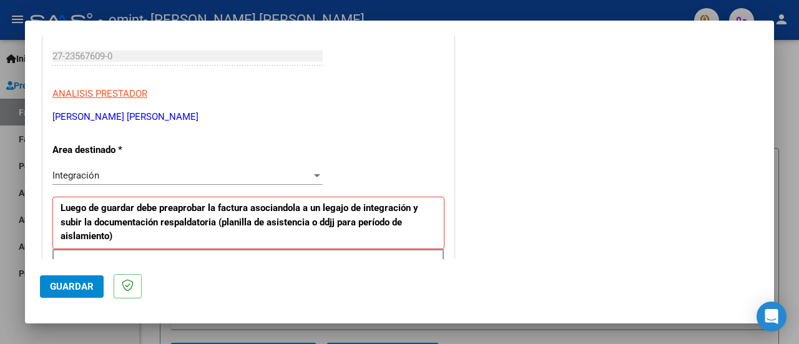
scroll to position [312, 0]
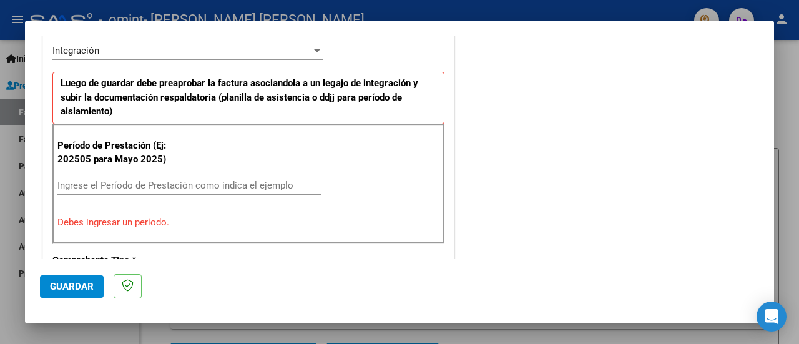
click at [174, 180] on input "Ingrese el Período de Prestación como indica el ejemplo" at bounding box center [188, 185] width 263 height 11
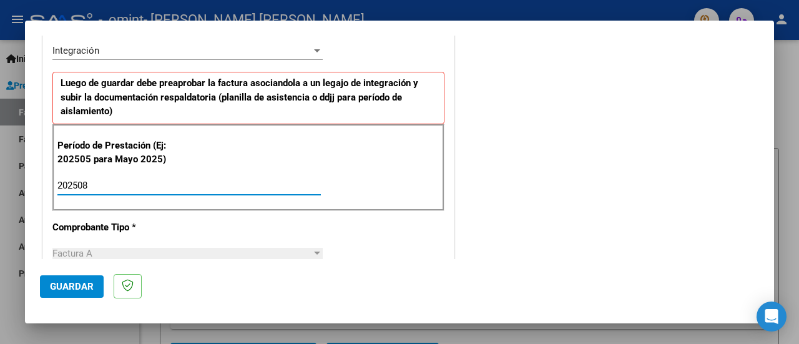
type input "202508"
click at [72, 284] on span "Guardar" at bounding box center [72, 286] width 44 height 11
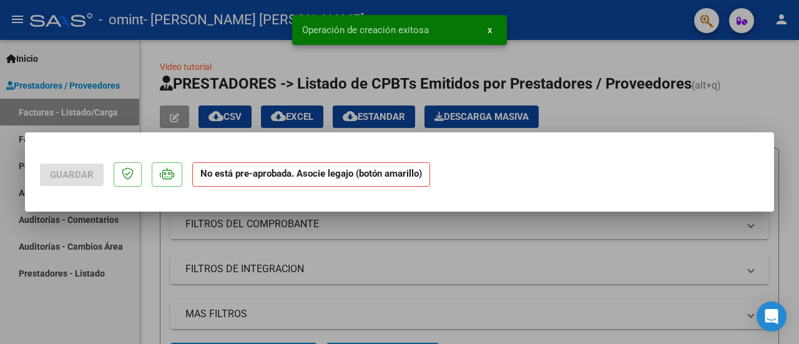
scroll to position [0, 0]
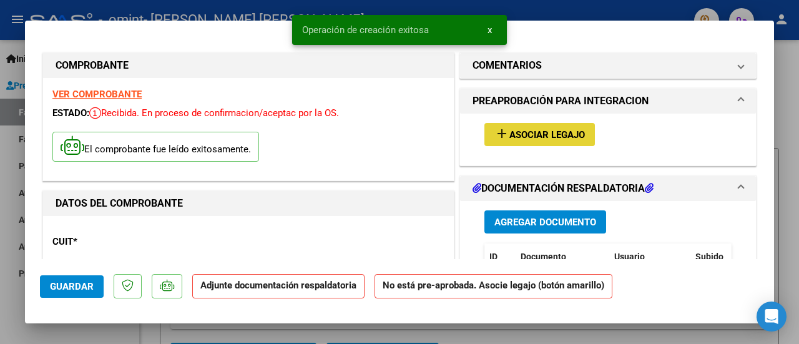
click at [515, 134] on span "Asociar Legajo" at bounding box center [547, 134] width 76 height 11
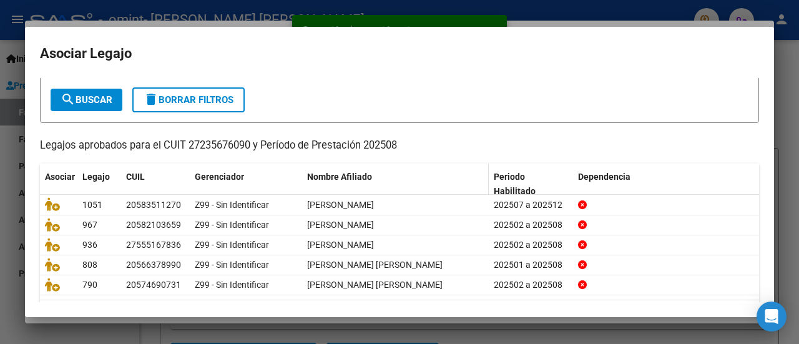
scroll to position [99, 0]
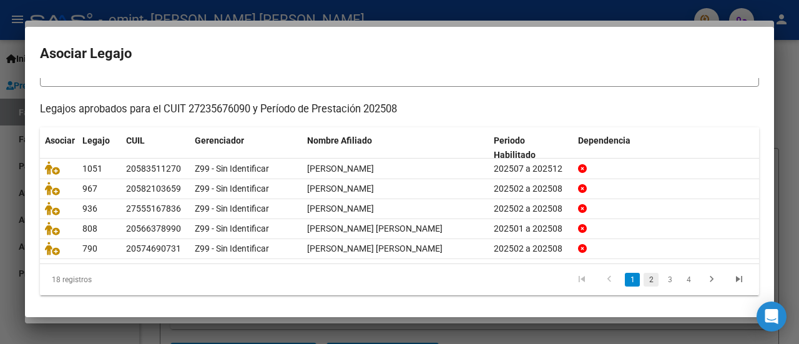
click at [644, 275] on link "2" at bounding box center [651, 280] width 15 height 14
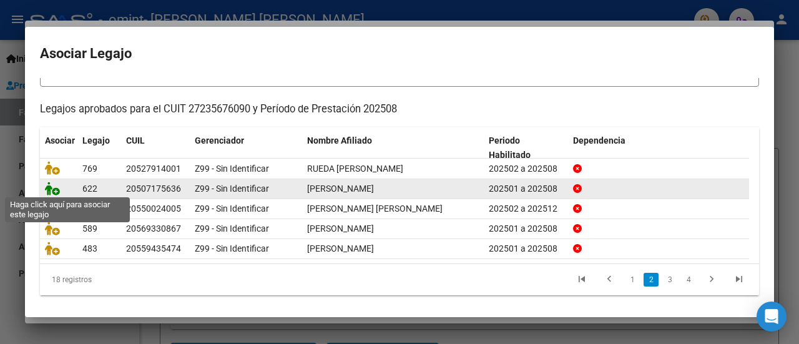
click at [56, 192] on icon at bounding box center [52, 189] width 15 height 14
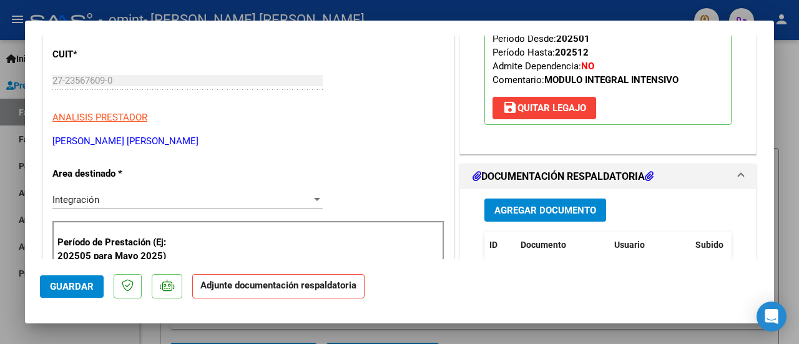
scroll to position [250, 0]
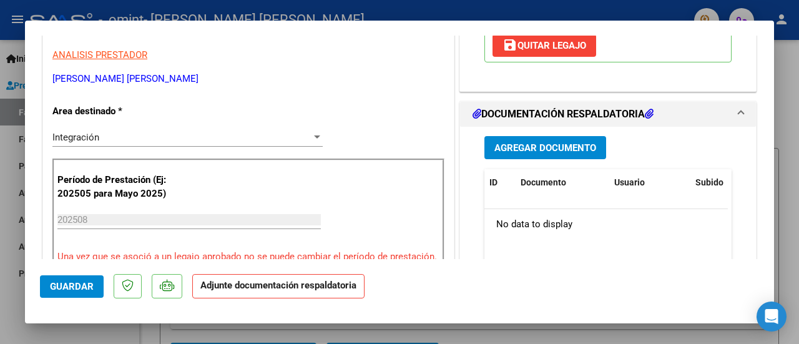
click at [554, 147] on span "Agregar Documento" at bounding box center [545, 147] width 102 height 11
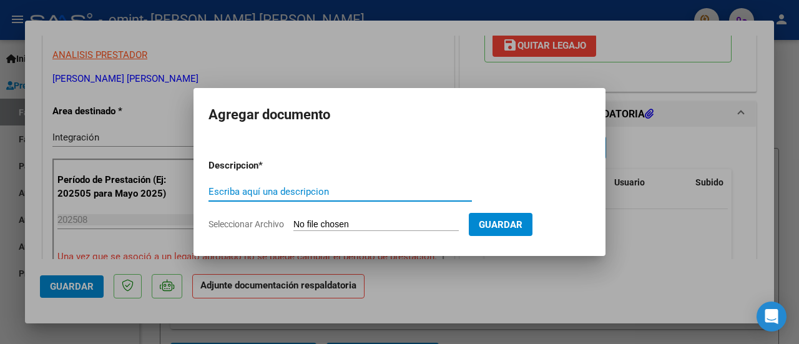
click at [368, 220] on input "Seleccionar Archivo" at bounding box center [375, 225] width 165 height 12
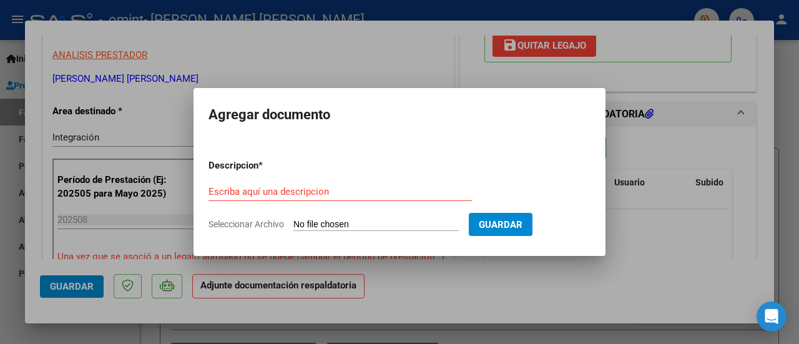
type input "C:\fakepath\ASIST REHA [PERSON_NAME].pdf"
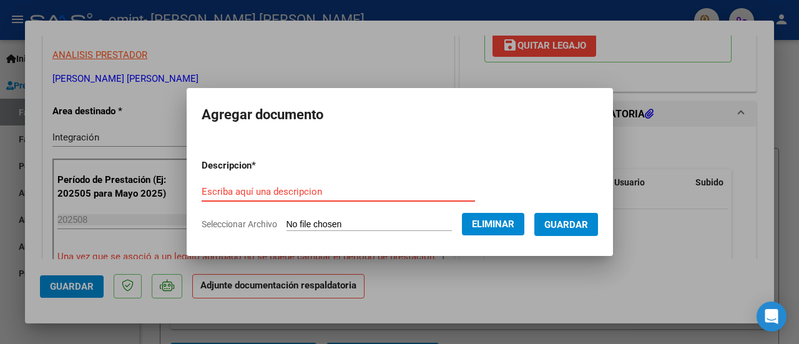
click at [250, 188] on input "Escriba aquí una descripcion" at bounding box center [338, 191] width 273 height 11
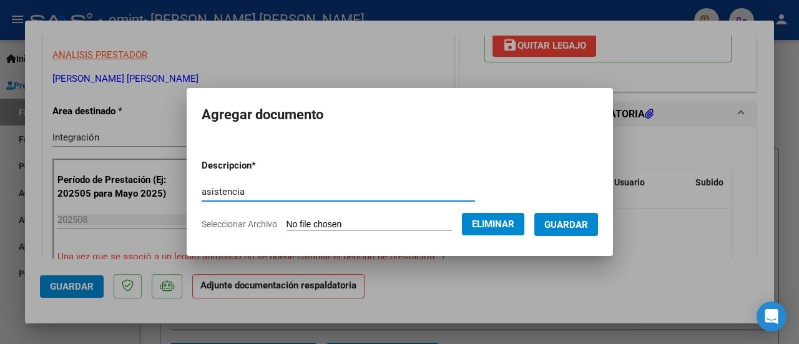
type input "asistencia"
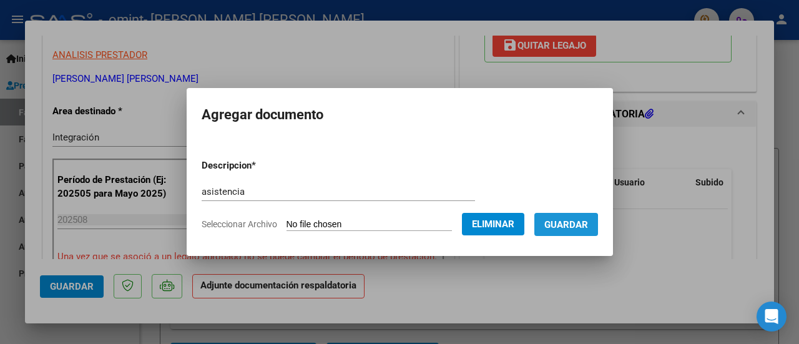
click at [566, 228] on span "Guardar" at bounding box center [566, 224] width 44 height 11
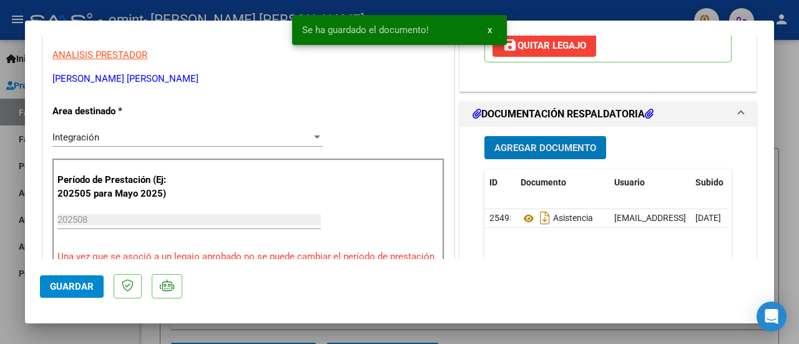
click at [84, 287] on span "Guardar" at bounding box center [72, 286] width 44 height 11
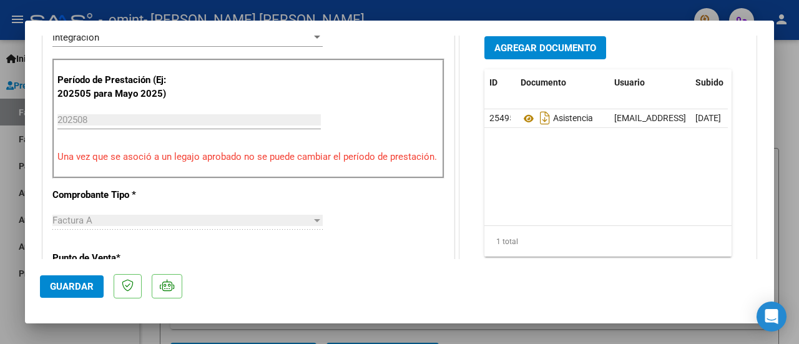
scroll to position [375, 0]
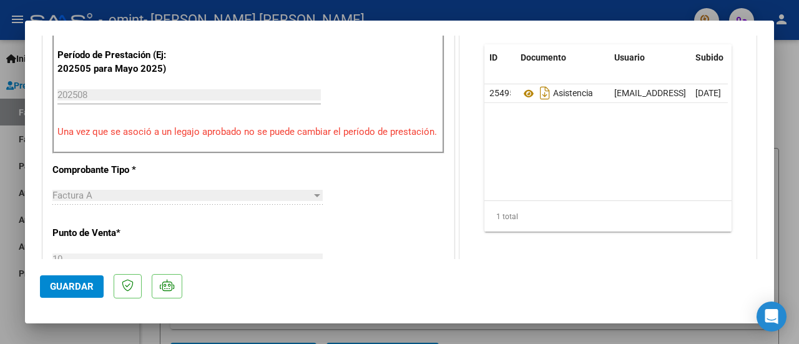
click at [87, 283] on span "Guardar" at bounding box center [72, 286] width 44 height 11
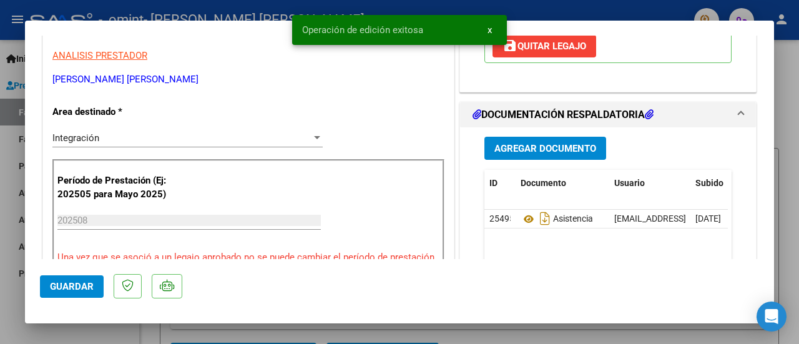
scroll to position [250, 0]
click at [179, 330] on div at bounding box center [399, 172] width 799 height 344
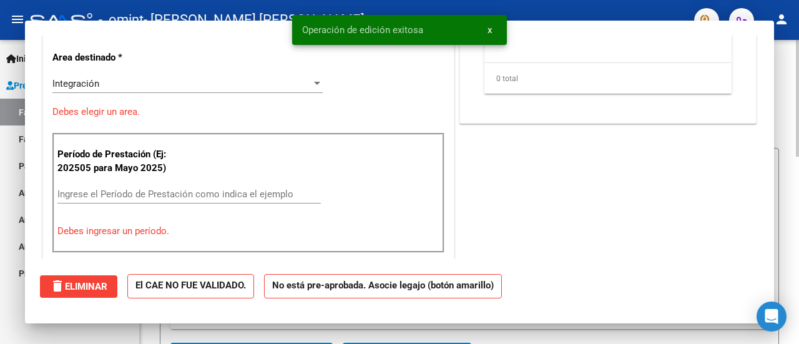
scroll to position [0, 0]
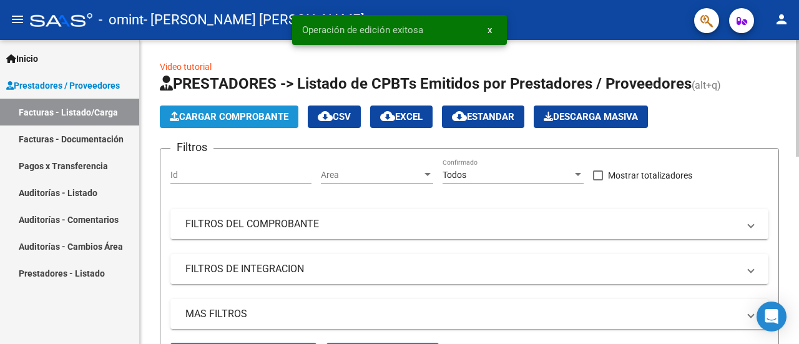
click at [207, 118] on span "Cargar Comprobante" at bounding box center [229, 116] width 119 height 11
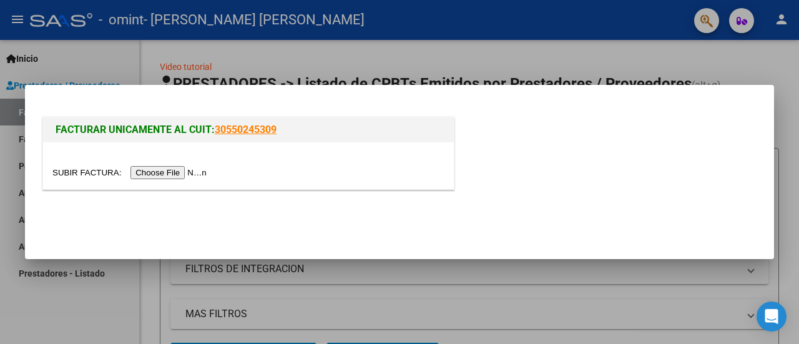
click at [179, 171] on input "file" at bounding box center [131, 172] width 158 height 13
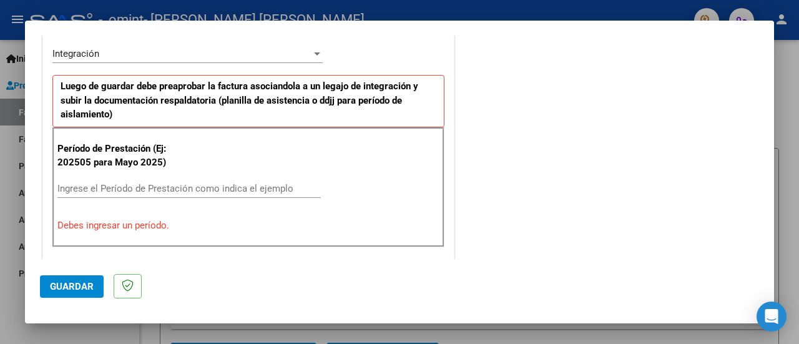
scroll to position [312, 0]
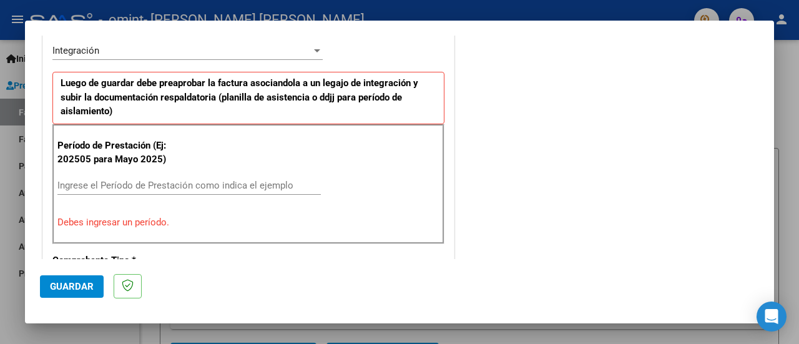
click at [255, 54] on div "Integración" at bounding box center [181, 50] width 259 height 11
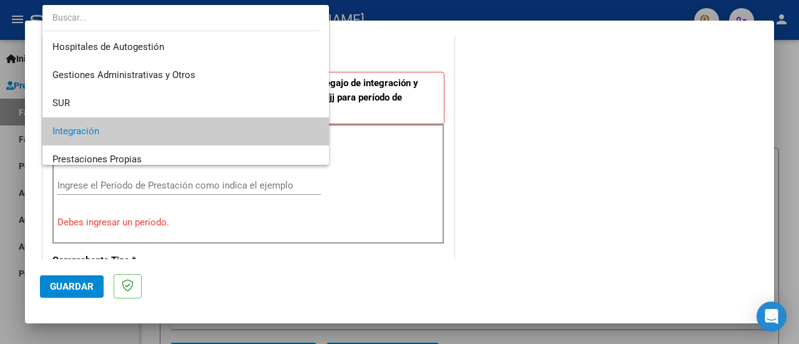
scroll to position [81, 0]
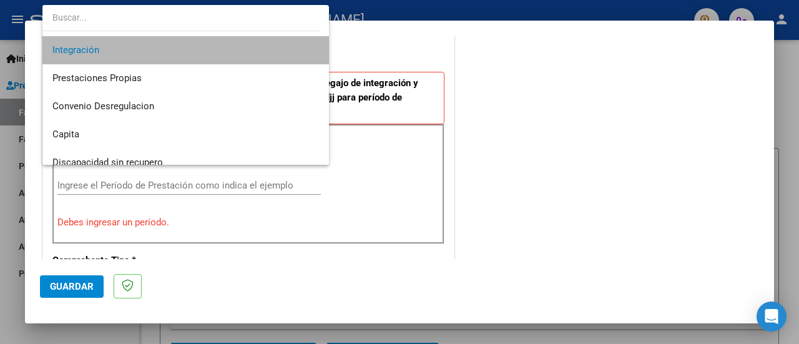
click at [255, 54] on span "Integración" at bounding box center [185, 50] width 267 height 28
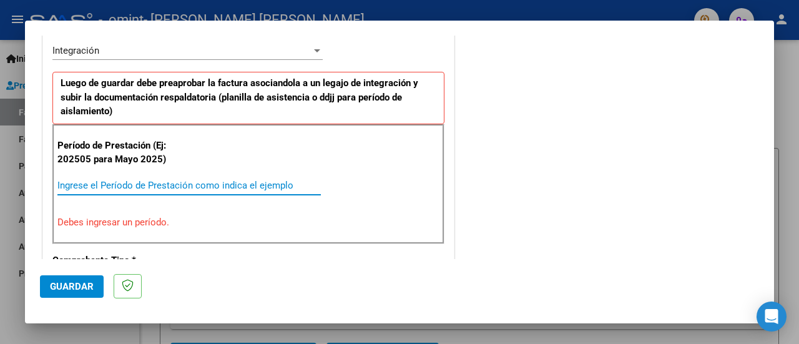
click at [186, 183] on input "Ingrese el Período de Prestación como indica el ejemplo" at bounding box center [188, 185] width 263 height 11
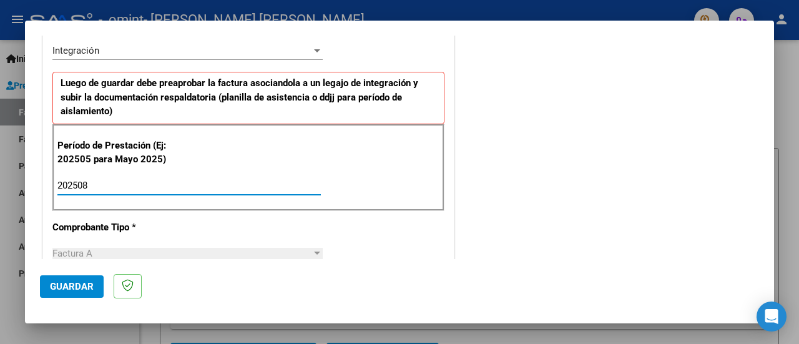
type input "202508"
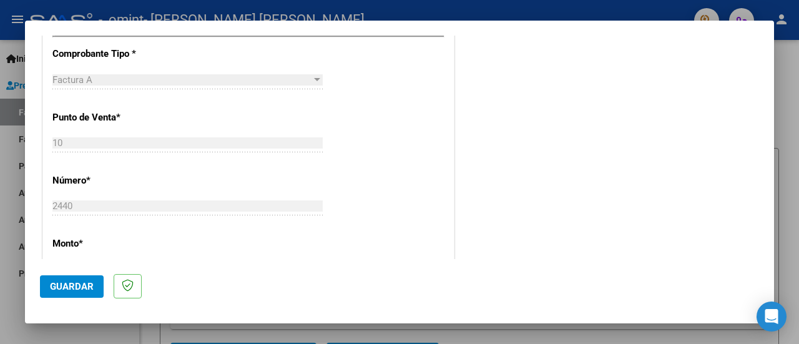
scroll to position [562, 0]
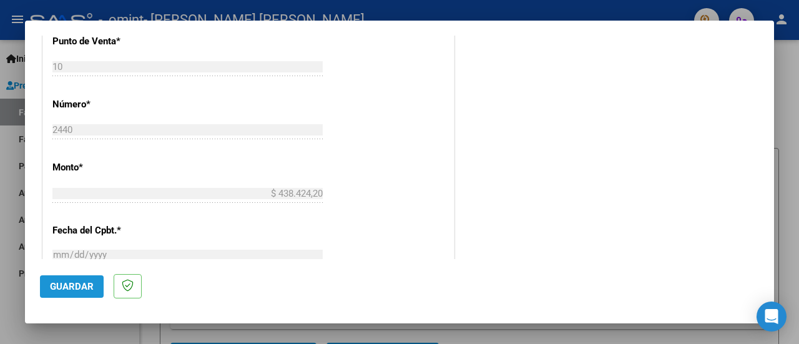
click at [79, 290] on span "Guardar" at bounding box center [72, 286] width 44 height 11
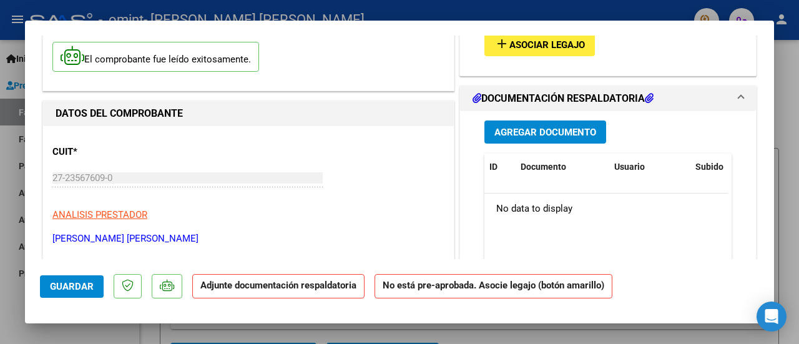
scroll to position [62, 0]
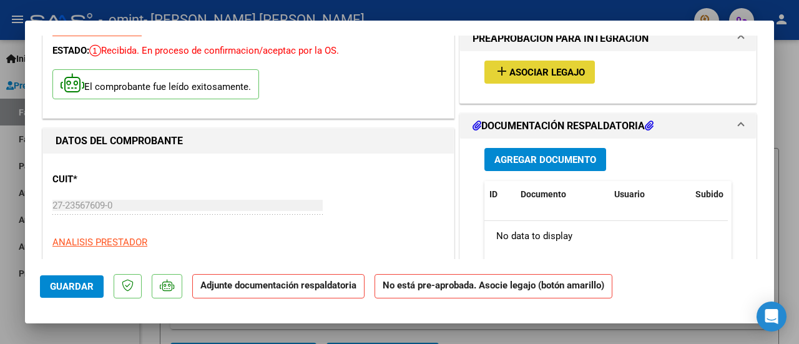
click at [501, 67] on mat-icon "add" at bounding box center [501, 71] width 15 height 15
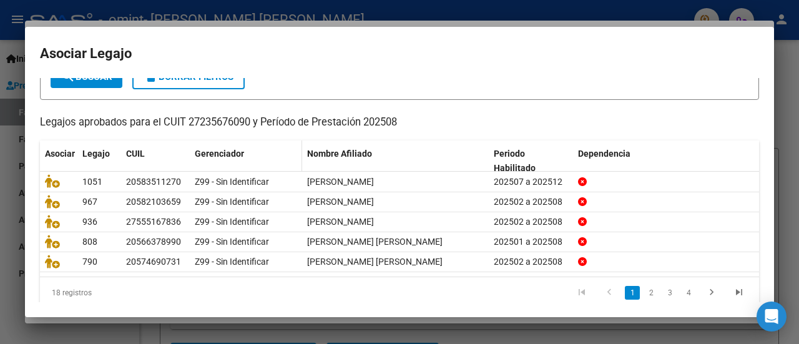
scroll to position [99, 0]
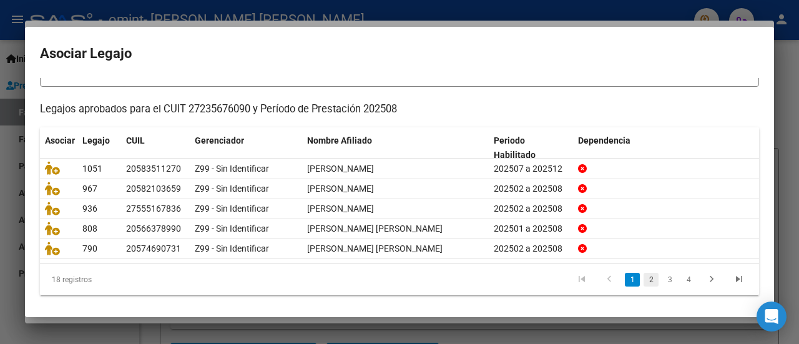
click at [644, 274] on link "2" at bounding box center [651, 280] width 15 height 14
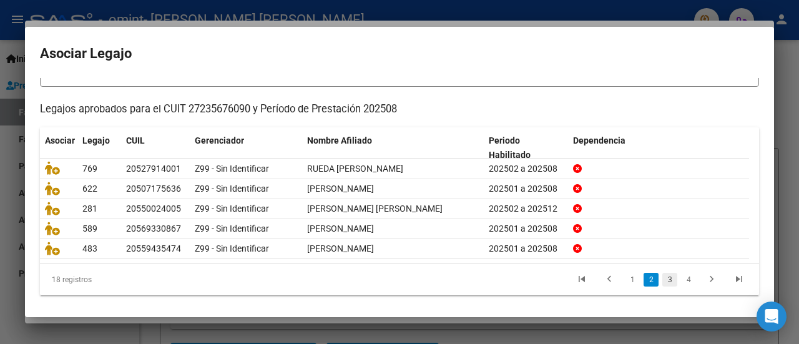
click at [662, 275] on link "3" at bounding box center [669, 280] width 15 height 14
click at [681, 277] on link "4" at bounding box center [688, 280] width 15 height 14
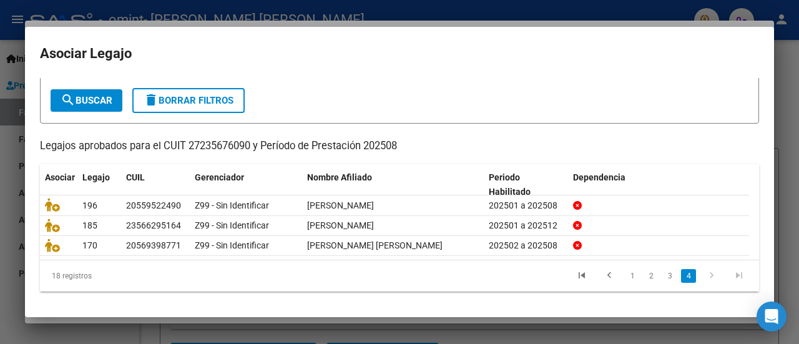
scroll to position [59, 0]
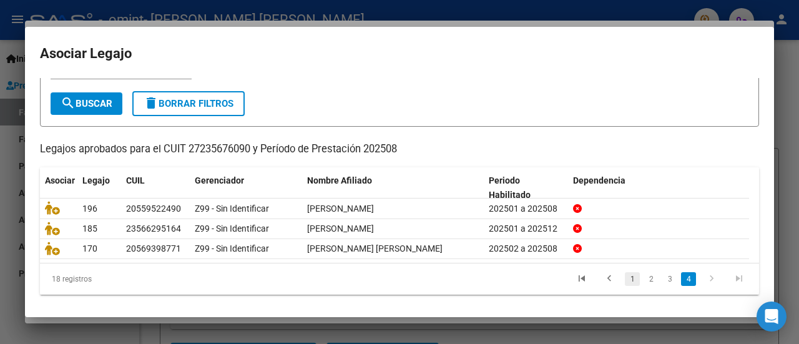
click at [625, 277] on link "1" at bounding box center [632, 279] width 15 height 14
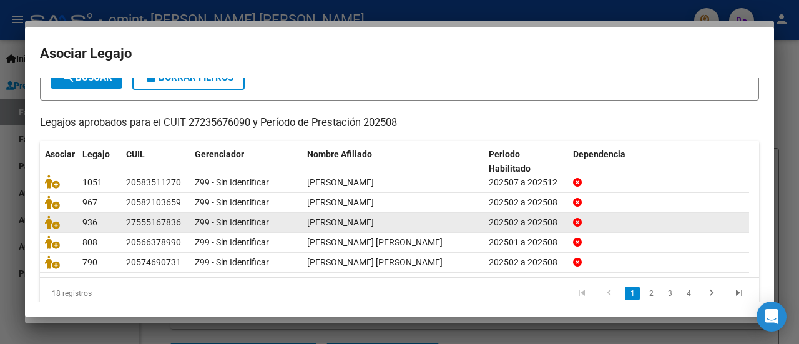
scroll to position [99, 0]
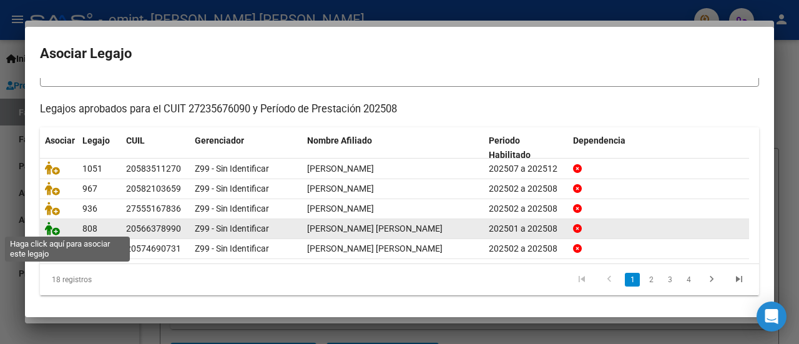
click at [51, 225] on icon at bounding box center [52, 229] width 15 height 14
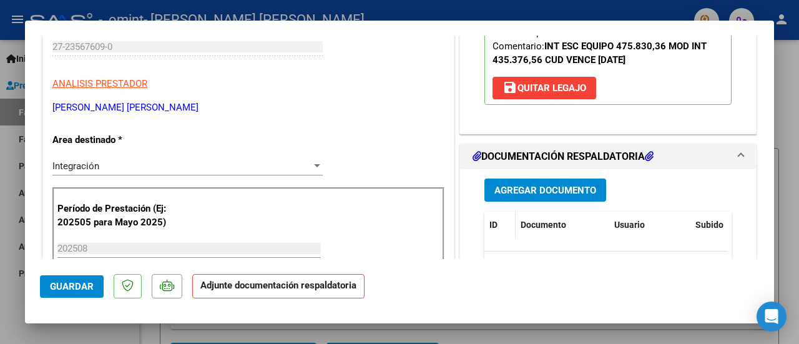
scroll to position [250, 0]
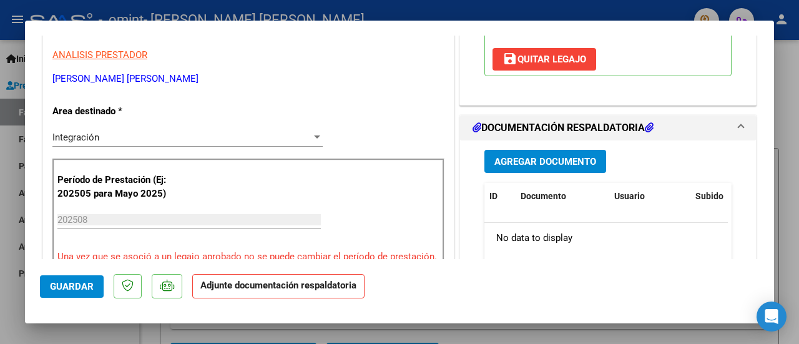
click at [541, 173] on button "Agregar Documento" at bounding box center [545, 161] width 122 height 23
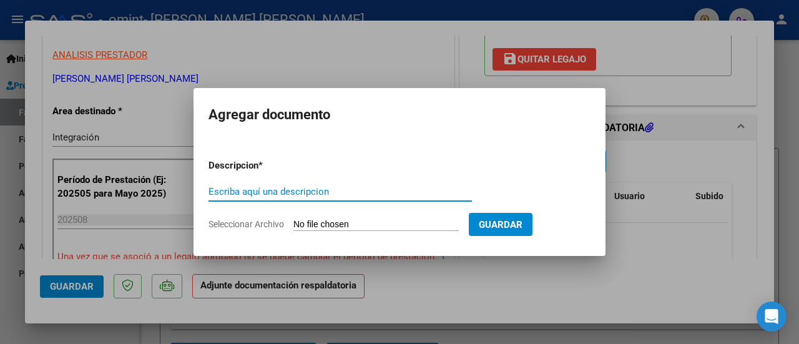
click at [391, 219] on input "Seleccionar Archivo" at bounding box center [375, 225] width 165 height 12
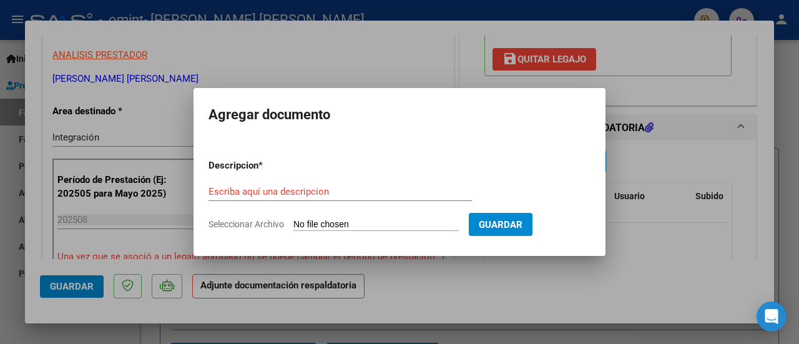
type input "C:\fakepath\ASIST [PERSON_NAME].pdf"
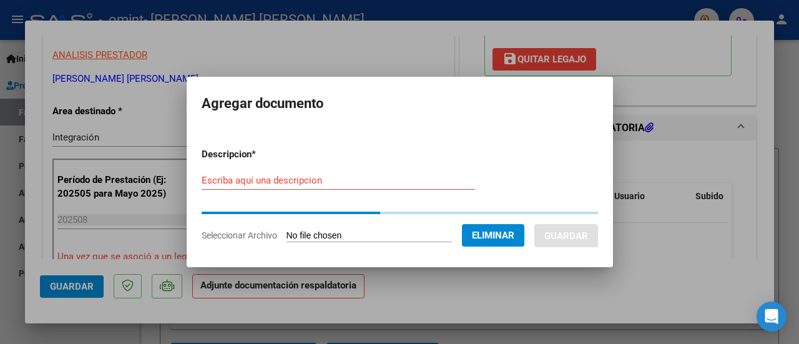
click at [303, 185] on input "Escriba aquí una descripcion" at bounding box center [338, 180] width 273 height 11
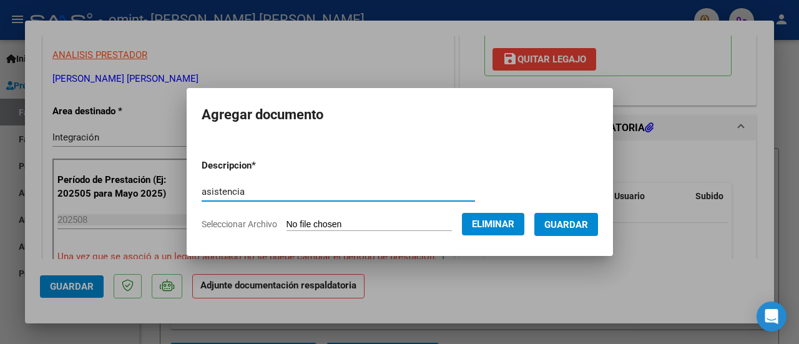
type input "asistencia"
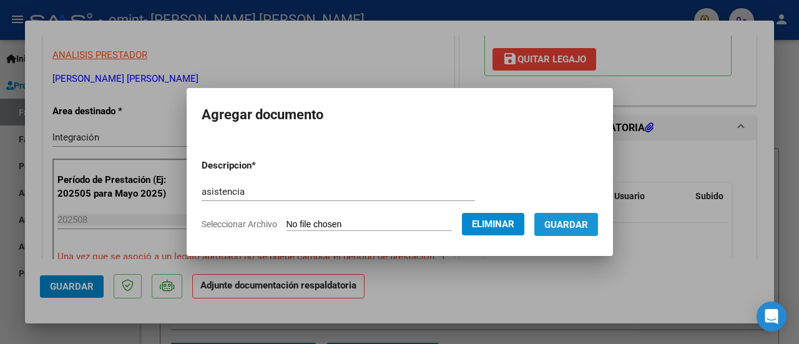
click at [576, 225] on span "Guardar" at bounding box center [566, 224] width 44 height 11
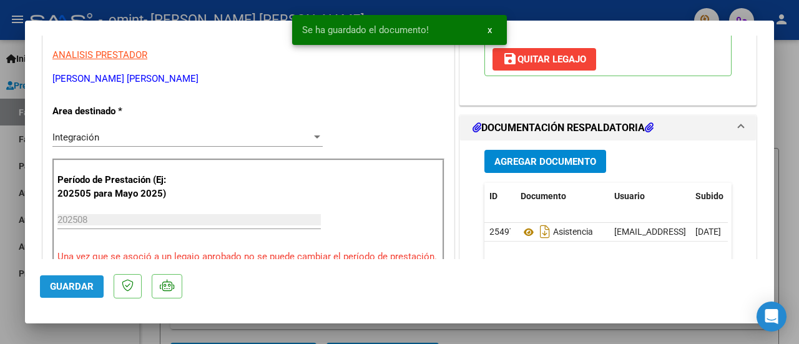
click at [89, 286] on span "Guardar" at bounding box center [72, 286] width 44 height 11
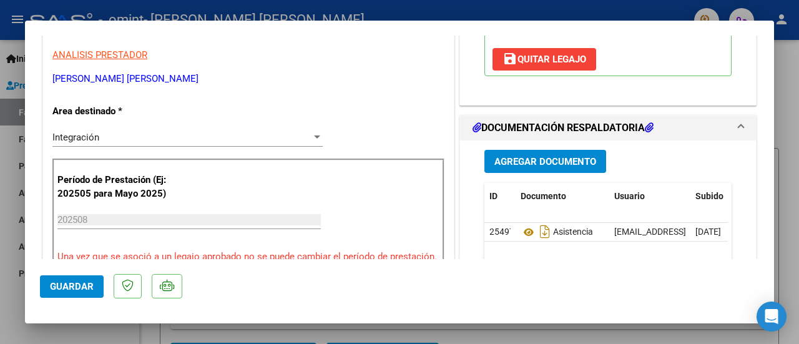
click at [85, 283] on span "Guardar" at bounding box center [72, 286] width 44 height 11
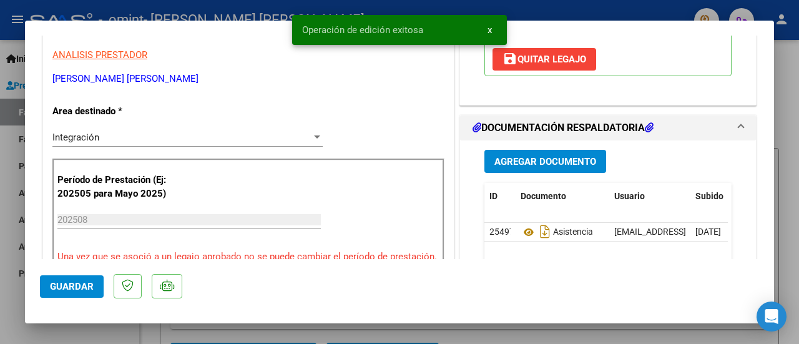
click at [115, 336] on div at bounding box center [399, 172] width 799 height 344
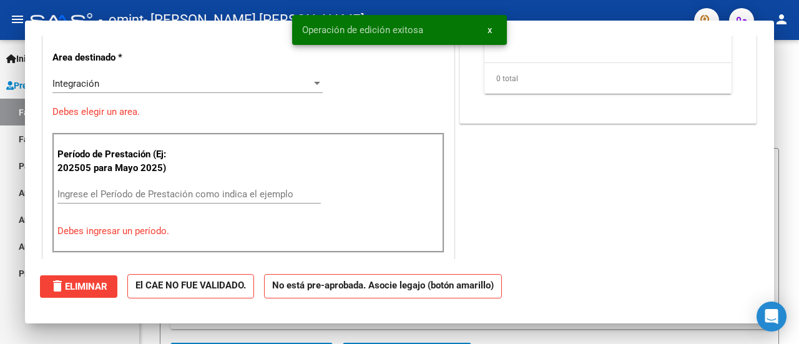
scroll to position [0, 0]
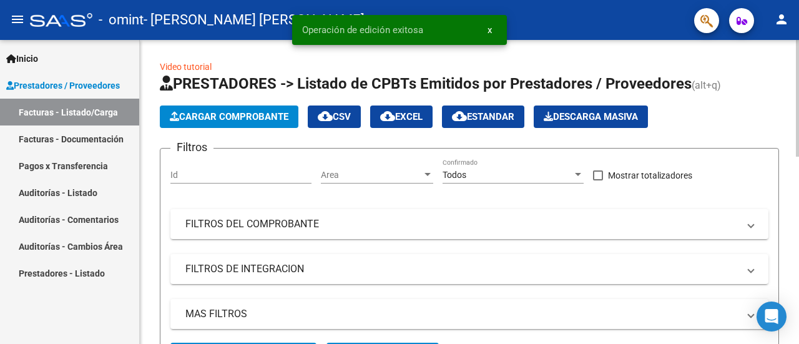
click at [193, 120] on span "Cargar Comprobante" at bounding box center [229, 116] width 119 height 11
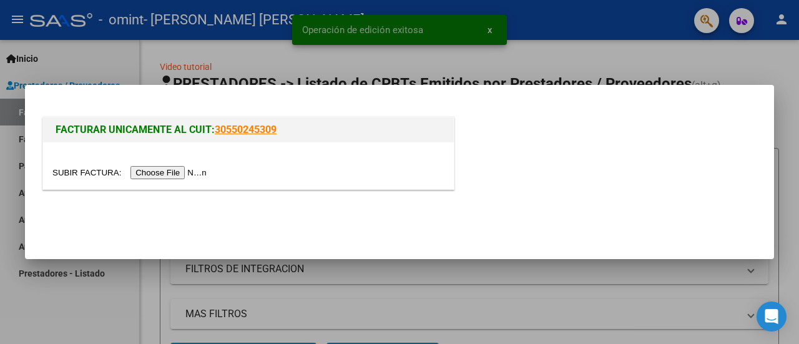
click at [184, 175] on input "file" at bounding box center [131, 172] width 158 height 13
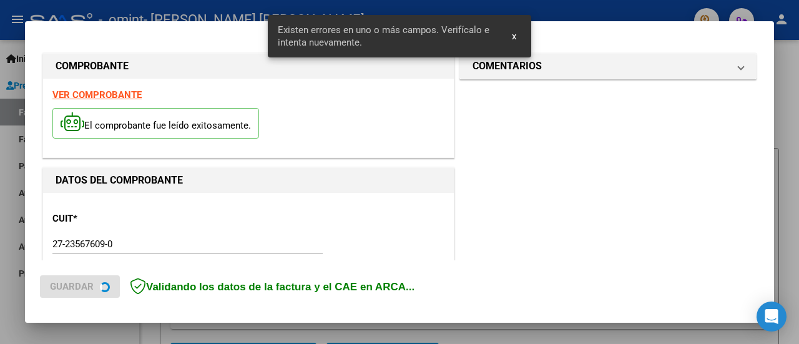
scroll to position [311, 0]
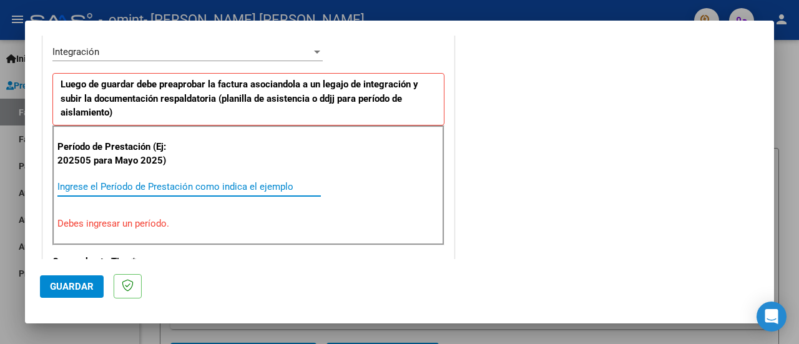
click at [244, 181] on input "Ingrese el Período de Prestación como indica el ejemplo" at bounding box center [188, 186] width 263 height 11
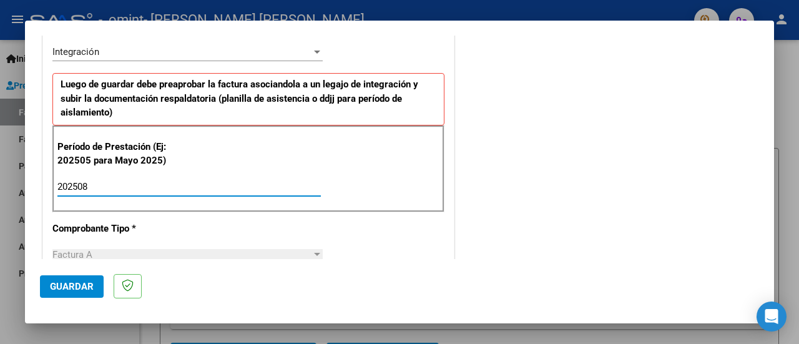
type input "202508"
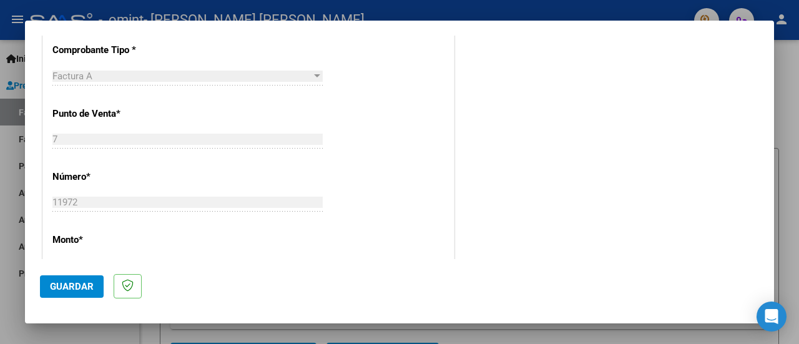
scroll to position [498, 0]
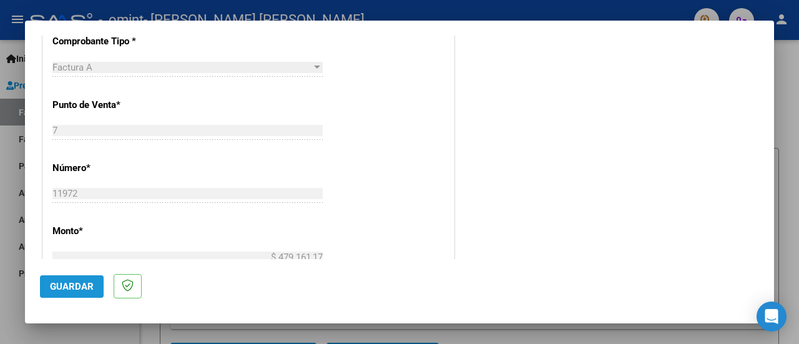
click at [85, 283] on span "Guardar" at bounding box center [72, 286] width 44 height 11
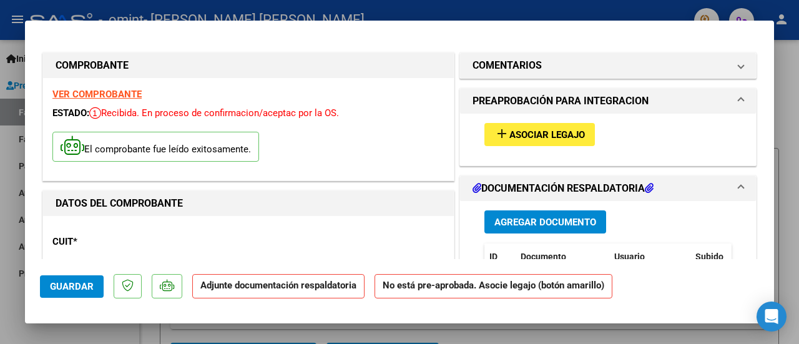
click at [533, 127] on button "add Asociar Legajo" at bounding box center [539, 134] width 110 height 23
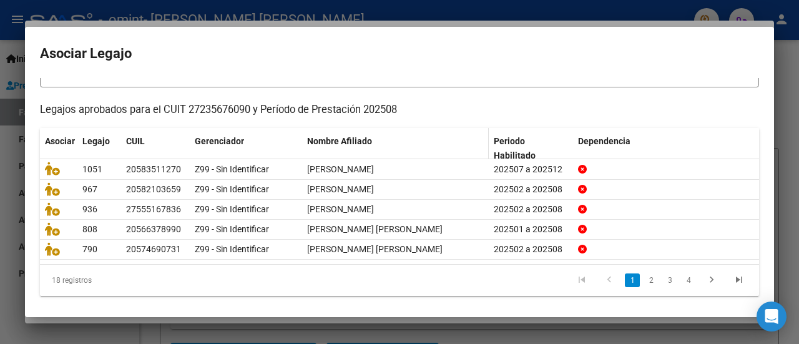
scroll to position [99, 0]
click at [644, 274] on link "2" at bounding box center [651, 280] width 15 height 14
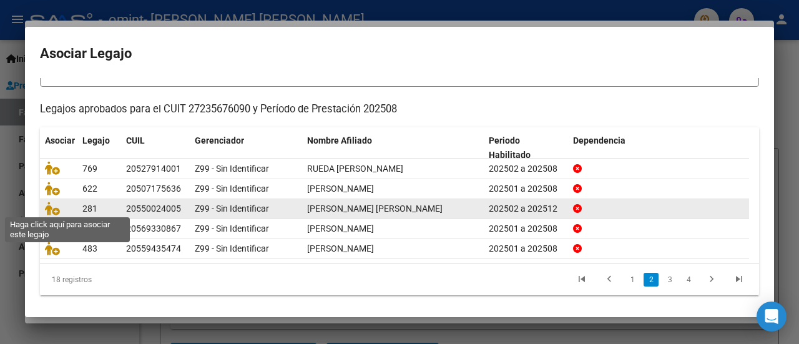
click at [52, 206] on icon at bounding box center [52, 209] width 15 height 14
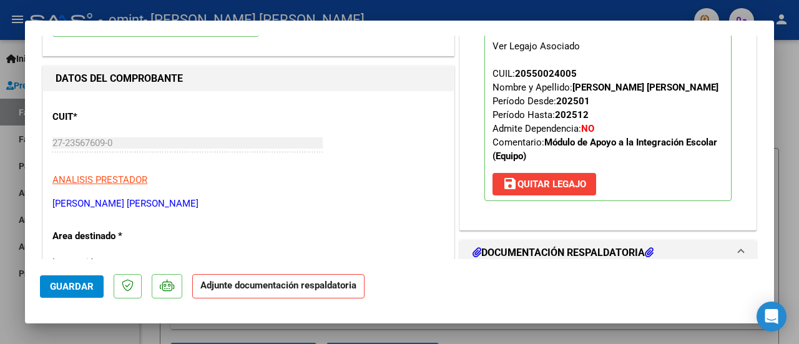
scroll to position [250, 0]
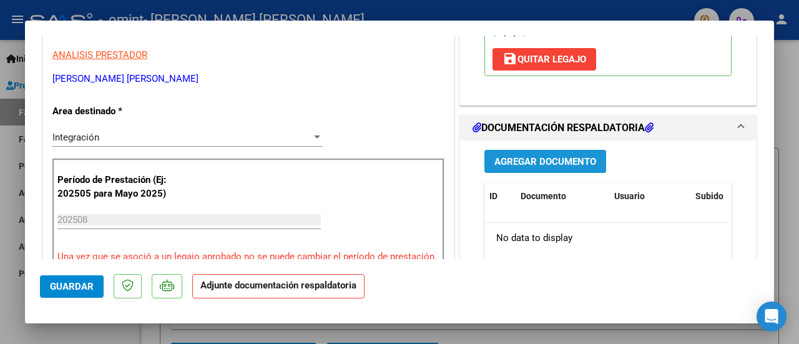
click at [531, 161] on span "Agregar Documento" at bounding box center [545, 161] width 102 height 11
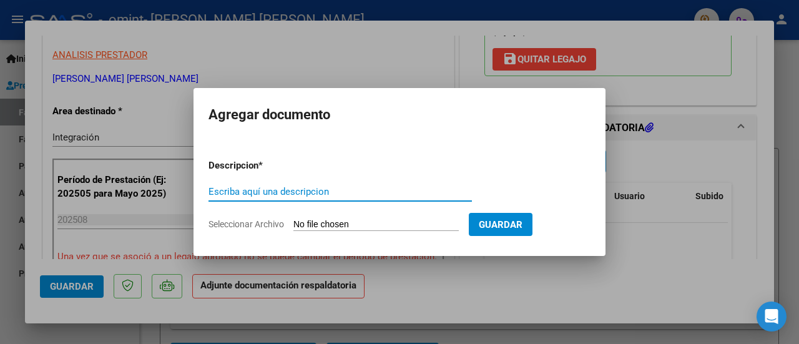
click at [376, 222] on input "Seleccionar Archivo" at bounding box center [375, 225] width 165 height 12
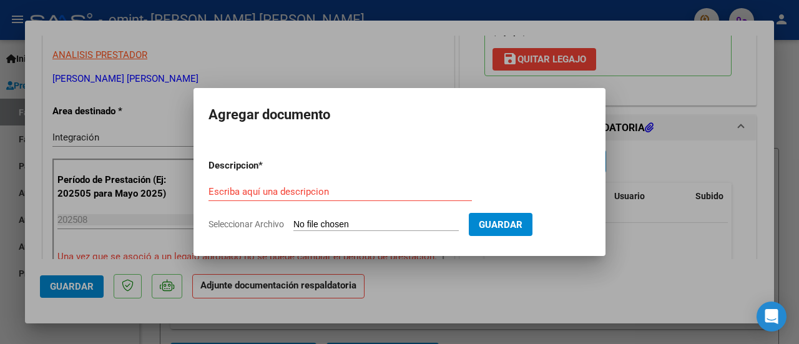
type input "C:\fakepath\[PERSON_NAME] [PERSON_NAME].pdf"
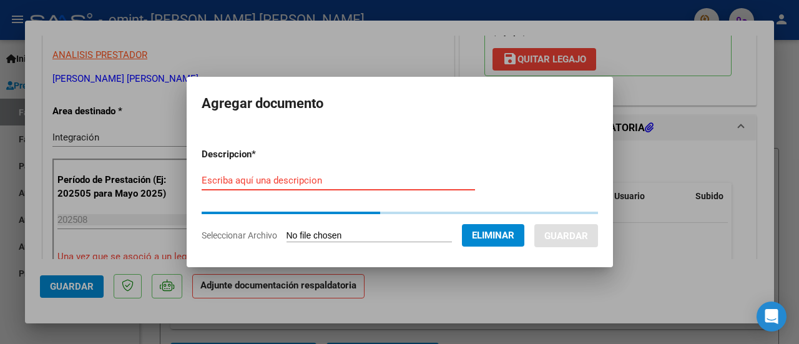
click at [286, 182] on input "Escriba aquí una descripcion" at bounding box center [338, 180] width 273 height 11
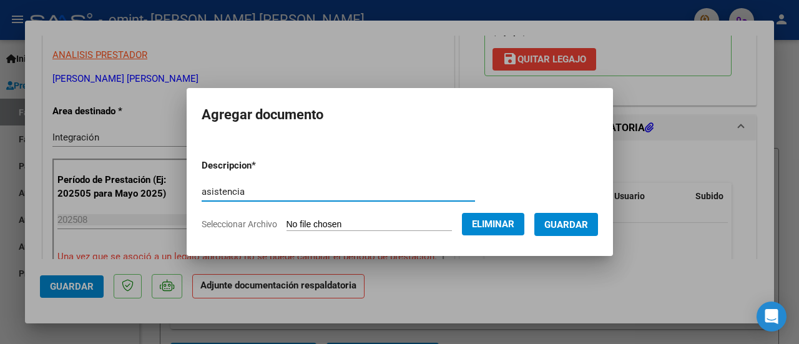
type input "asistencia"
click at [562, 226] on span "Guardar" at bounding box center [566, 224] width 44 height 11
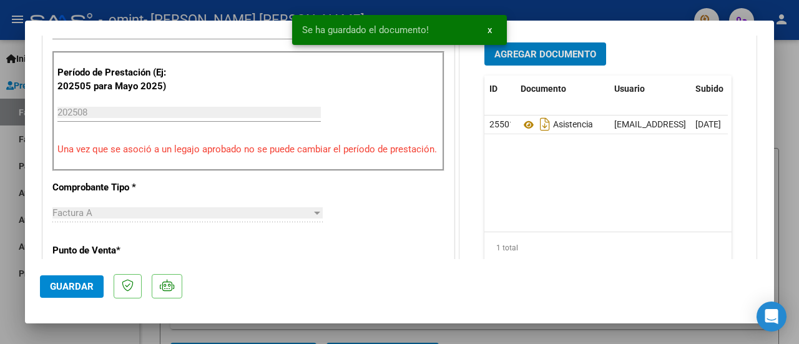
scroll to position [375, 0]
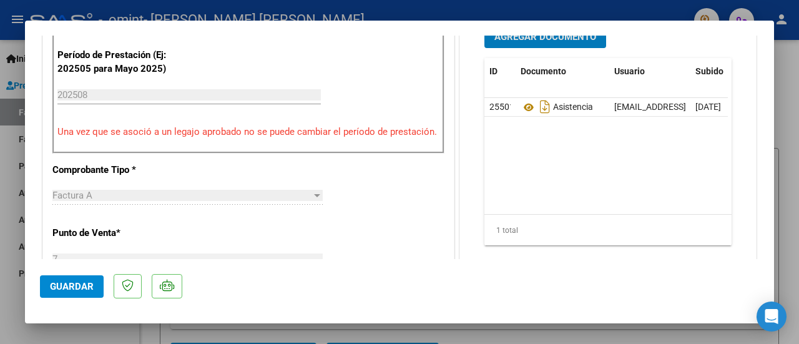
click at [68, 284] on span "Guardar" at bounding box center [72, 286] width 44 height 11
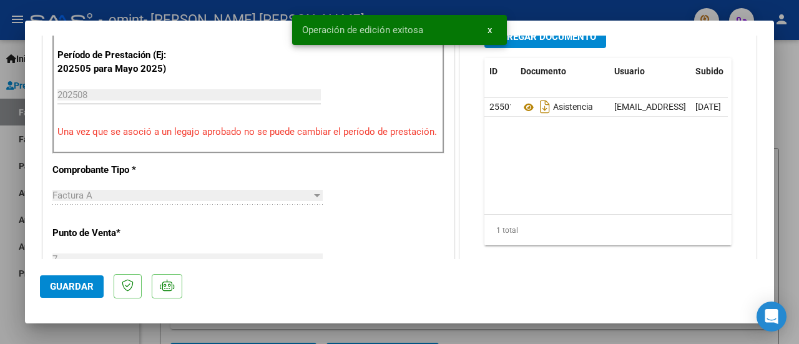
scroll to position [499, 0]
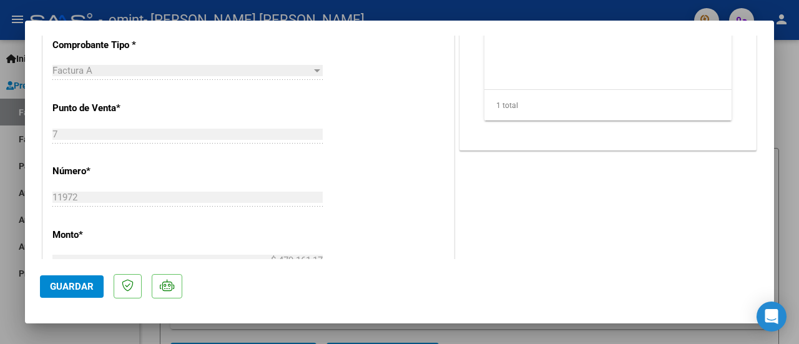
drag, startPoint x: 86, startPoint y: 289, endPoint x: 174, endPoint y: 288, distance: 88.7
click at [86, 289] on span "Guardar" at bounding box center [72, 286] width 44 height 11
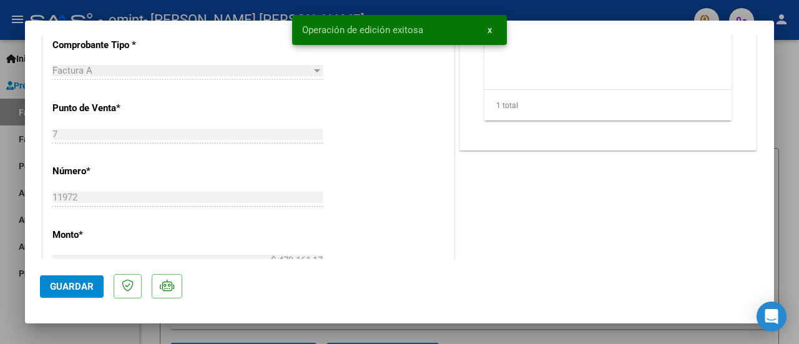
drag, startPoint x: 128, startPoint y: 335, endPoint x: 159, endPoint y: 270, distance: 71.2
click at [128, 334] on div at bounding box center [399, 172] width 799 height 344
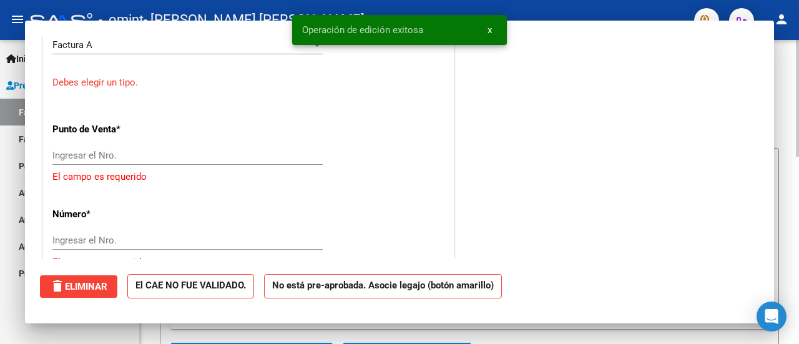
scroll to position [0, 0]
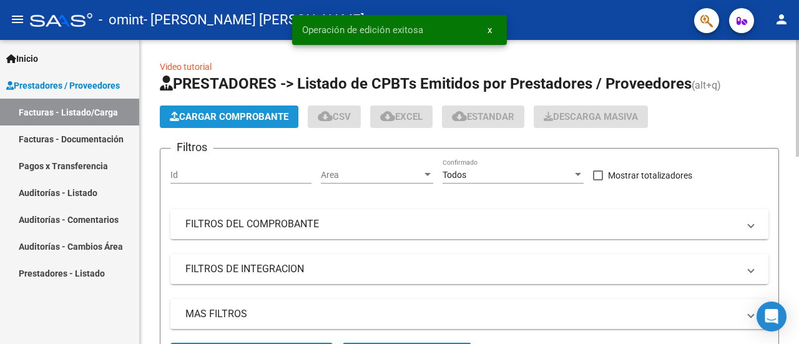
click at [216, 112] on span "Cargar Comprobante" at bounding box center [229, 116] width 119 height 11
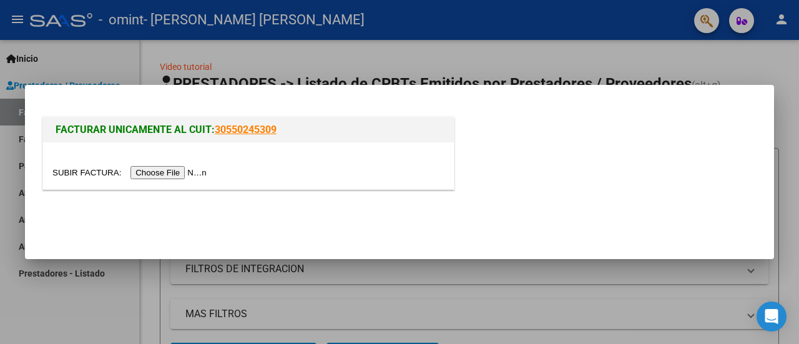
click at [195, 173] on input "file" at bounding box center [131, 172] width 158 height 13
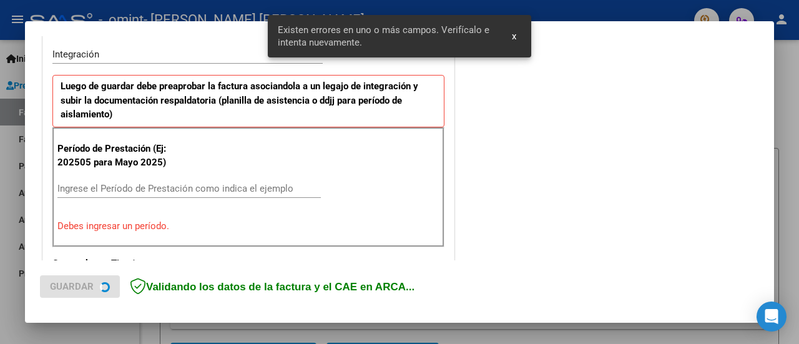
scroll to position [311, 0]
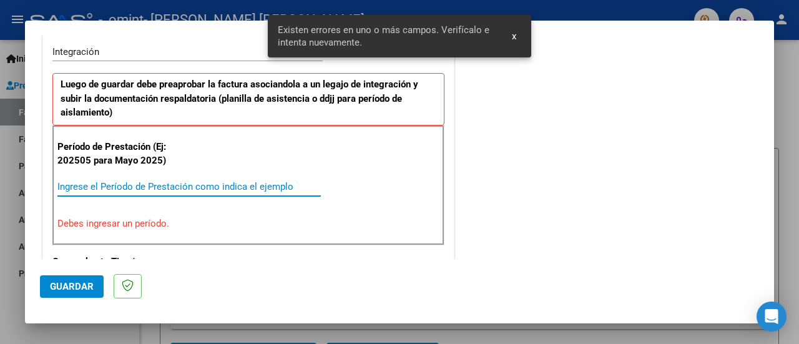
click at [200, 184] on input "Ingrese el Período de Prestación como indica el ejemplo" at bounding box center [188, 186] width 263 height 11
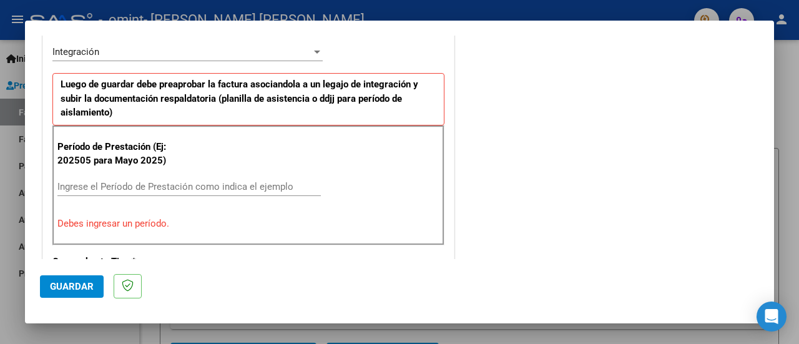
drag, startPoint x: 85, startPoint y: 158, endPoint x: 57, endPoint y: 160, distance: 28.2
click at [57, 160] on p "Período de Prestación (Ej: 202505 para Mayo 2025)" at bounding box center [114, 154] width 115 height 28
copy p "202505"
click at [89, 187] on input "Ingrese el Período de Prestación como indica el ejemplo" at bounding box center [188, 186] width 263 height 11
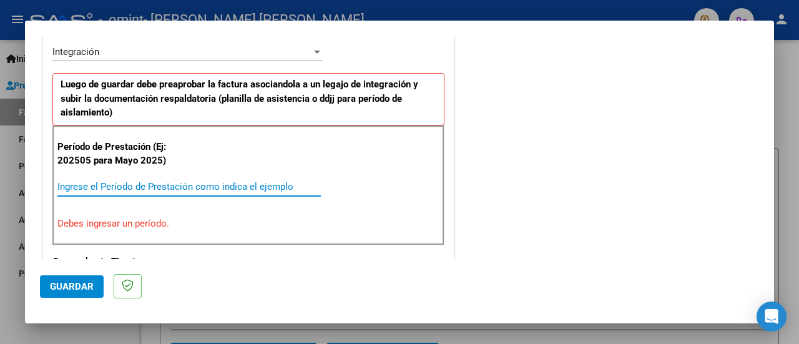
paste input "202505"
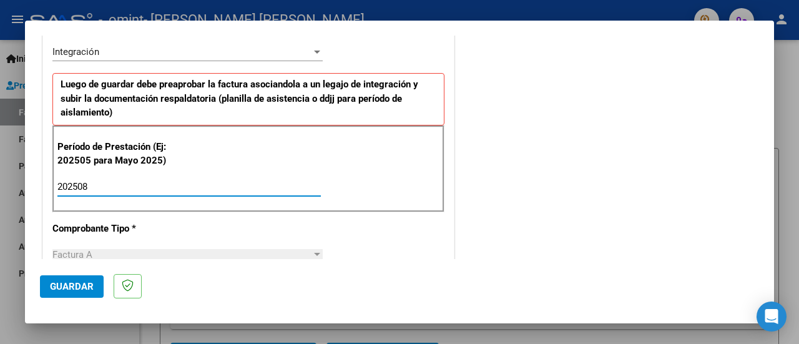
type input "202508"
click at [71, 283] on span "Guardar" at bounding box center [72, 286] width 44 height 11
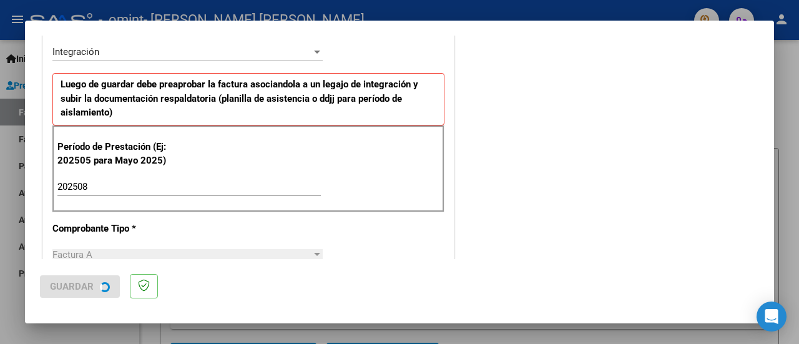
scroll to position [0, 0]
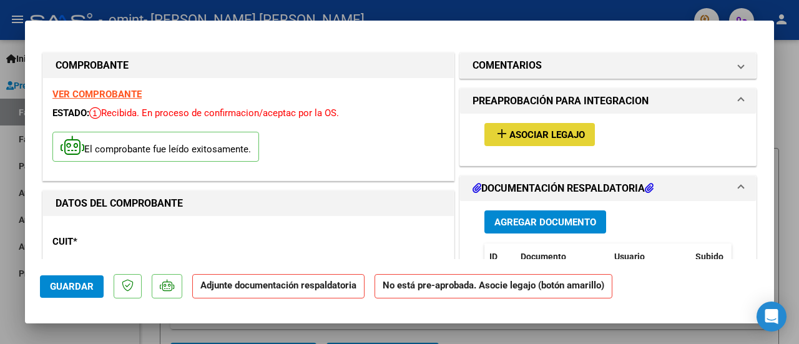
click at [530, 129] on span "Asociar Legajo" at bounding box center [547, 134] width 76 height 11
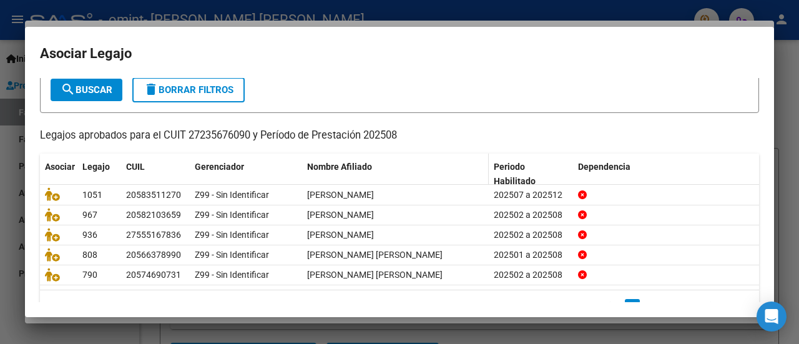
scroll to position [99, 0]
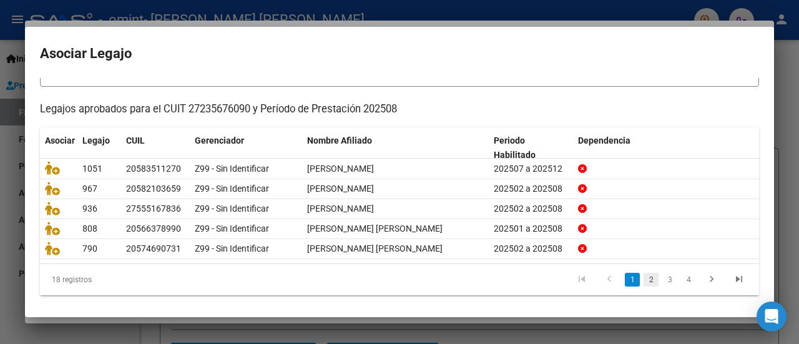
click at [644, 275] on link "2" at bounding box center [651, 280] width 15 height 14
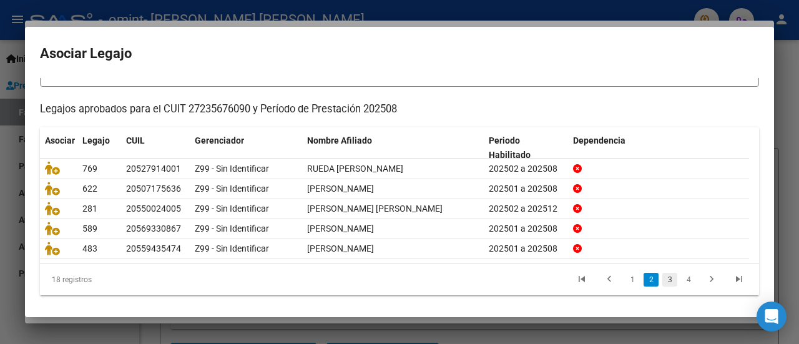
click at [662, 277] on link "3" at bounding box center [669, 280] width 15 height 14
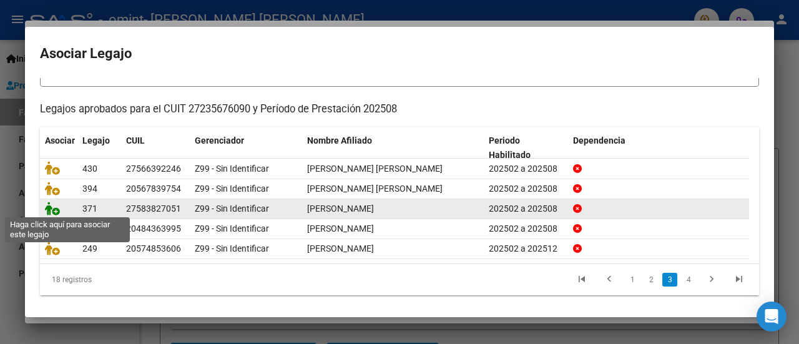
click at [55, 208] on icon at bounding box center [52, 209] width 15 height 14
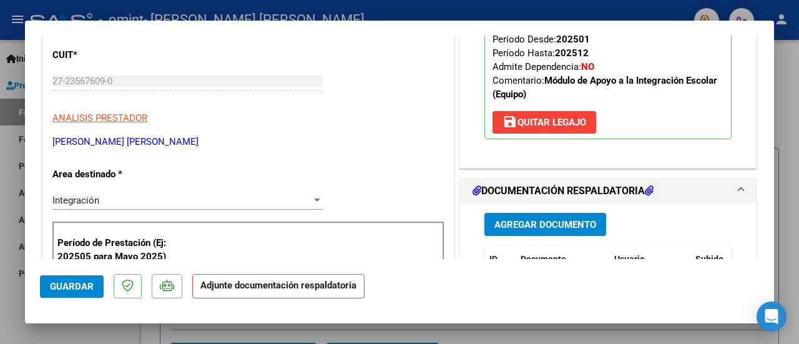
scroll to position [250, 0]
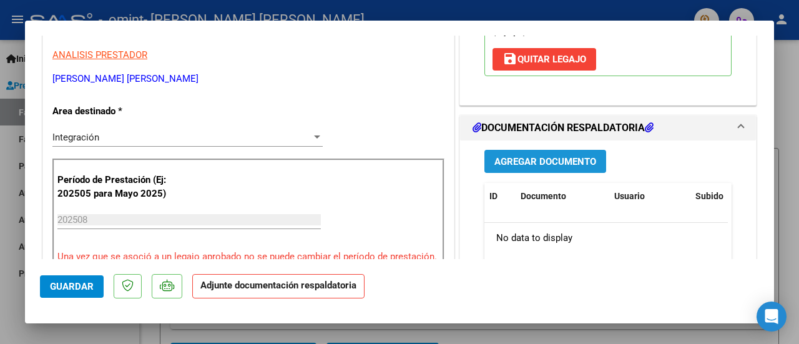
click at [521, 163] on span "Agregar Documento" at bounding box center [545, 161] width 102 height 11
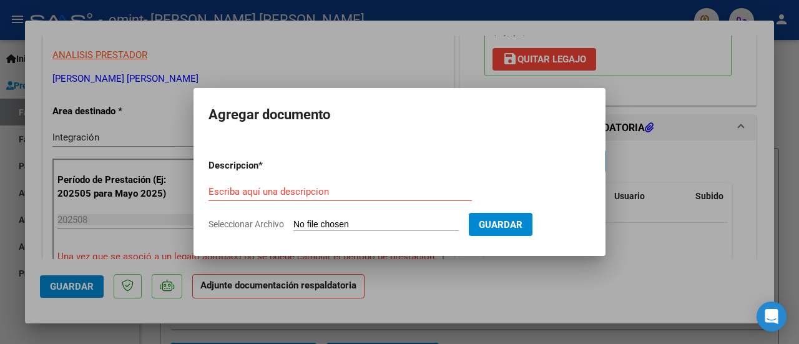
click at [405, 222] on input "Seleccionar Archivo" at bounding box center [375, 225] width 165 height 12
type input "C:\fakepath\[PERSON_NAME] - [DATE].pdf"
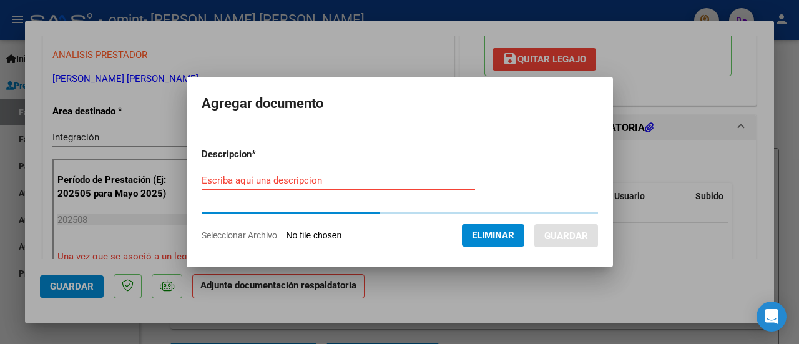
click at [296, 182] on input "Escriba aquí una descripcion" at bounding box center [338, 180] width 273 height 11
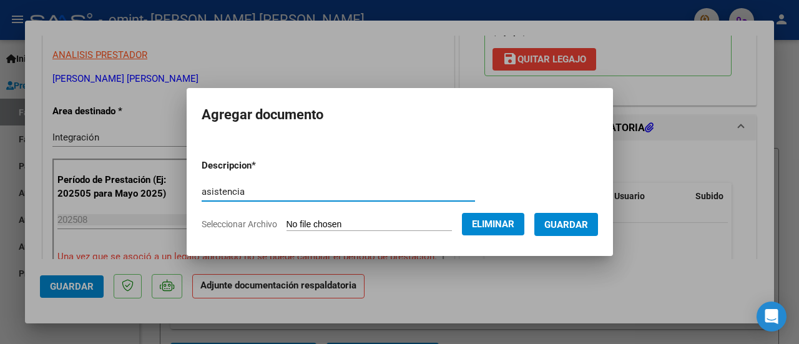
type input "asistencia"
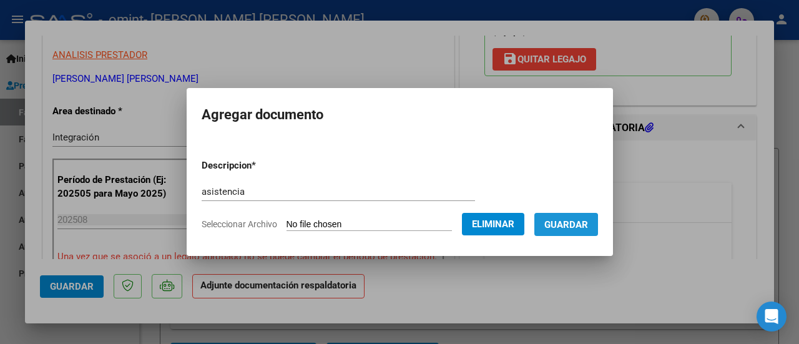
click at [572, 230] on button "Guardar" at bounding box center [566, 224] width 64 height 23
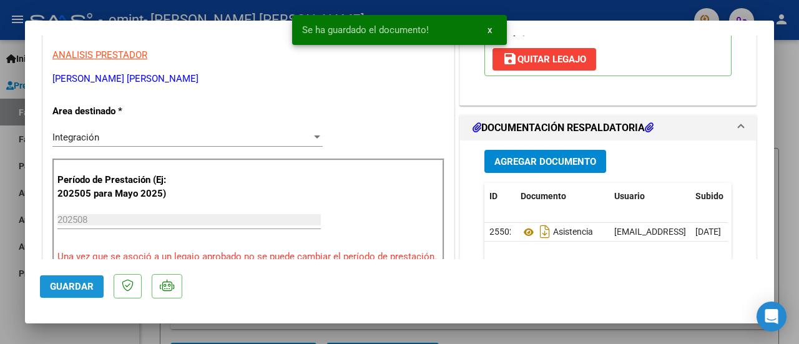
click at [82, 285] on span "Guardar" at bounding box center [72, 286] width 44 height 11
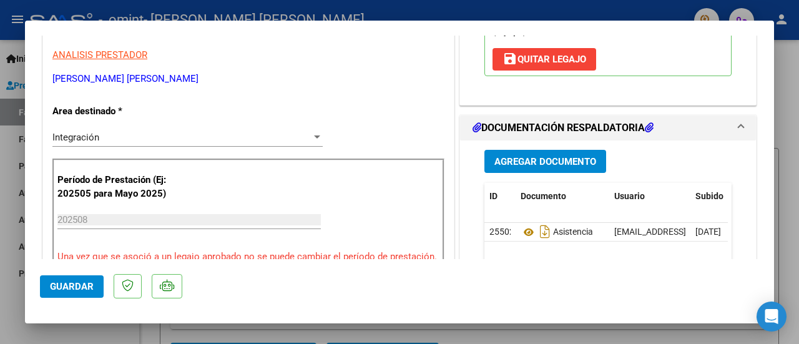
click at [88, 285] on span "Guardar" at bounding box center [72, 286] width 44 height 11
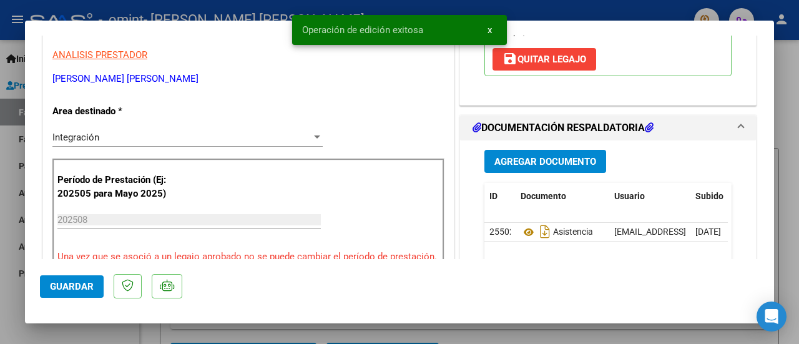
click at [134, 334] on div at bounding box center [399, 172] width 799 height 344
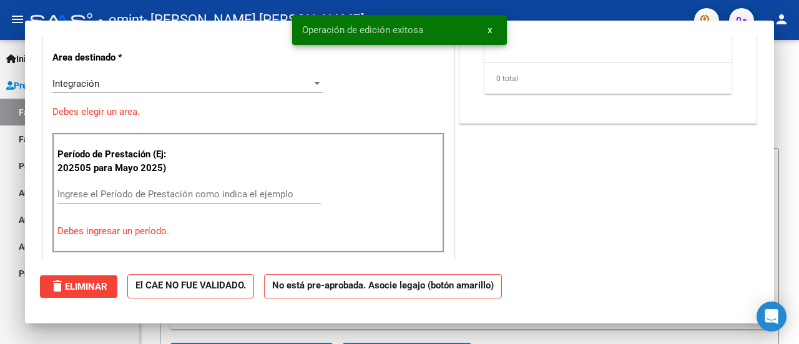
scroll to position [0, 0]
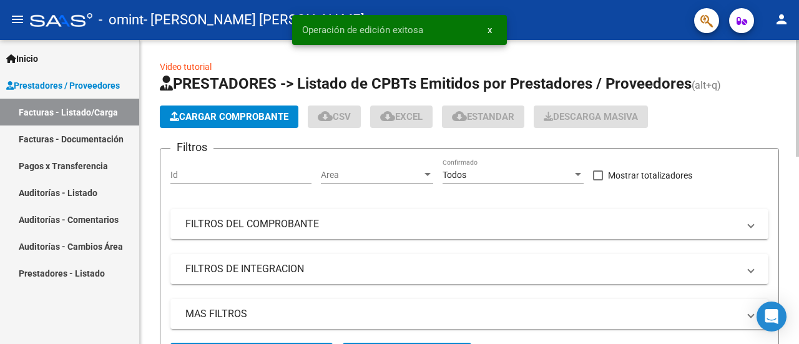
click at [206, 117] on span "Cargar Comprobante" at bounding box center [229, 116] width 119 height 11
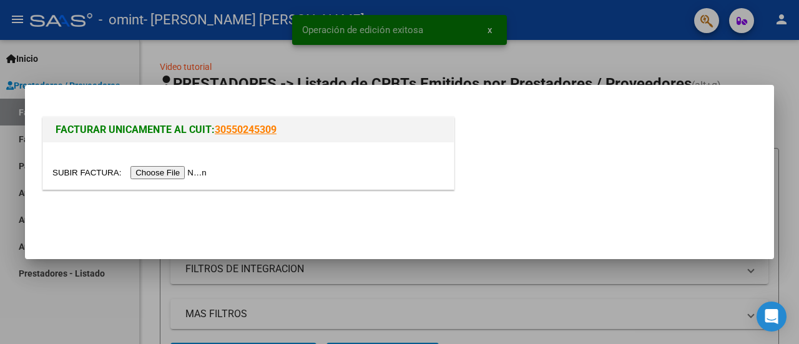
click at [197, 168] on input "file" at bounding box center [131, 172] width 158 height 13
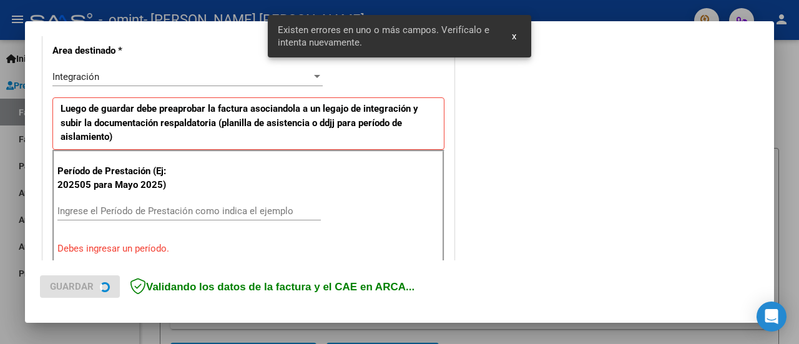
scroll to position [311, 0]
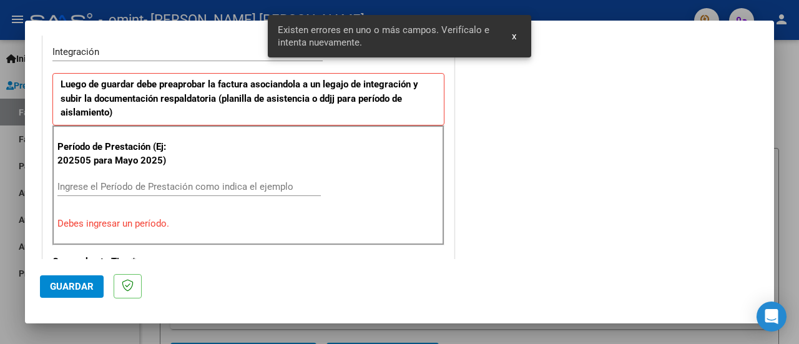
drag, startPoint x: 91, startPoint y: 158, endPoint x: 58, endPoint y: 160, distance: 32.6
click at [58, 160] on p "Período de Prestación (Ej: 202505 para Mayo 2025)" at bounding box center [114, 154] width 115 height 28
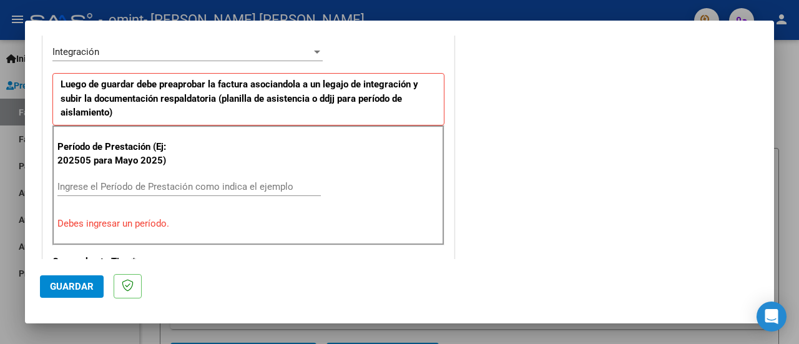
copy p "202505"
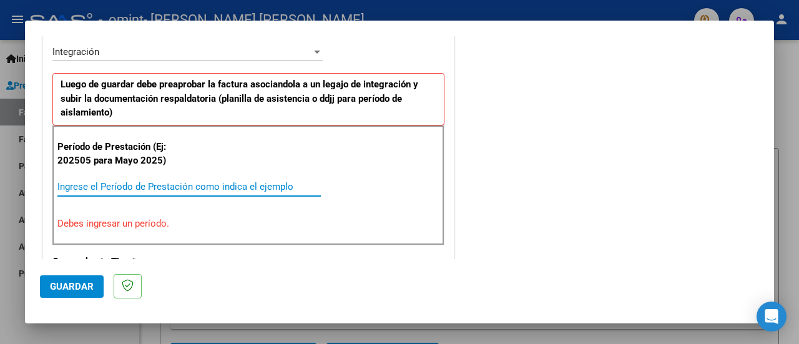
paste input "202505"
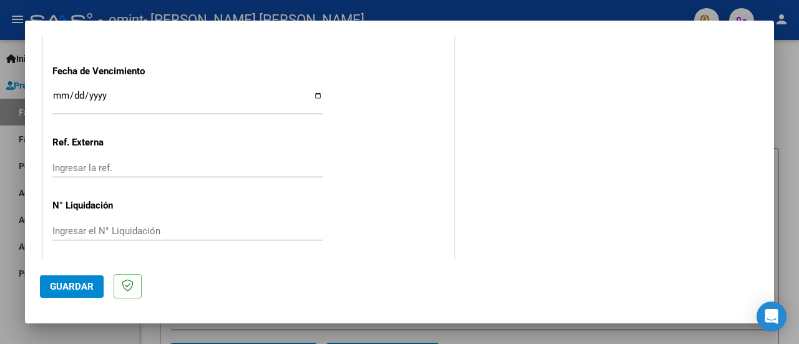
scroll to position [900, 0]
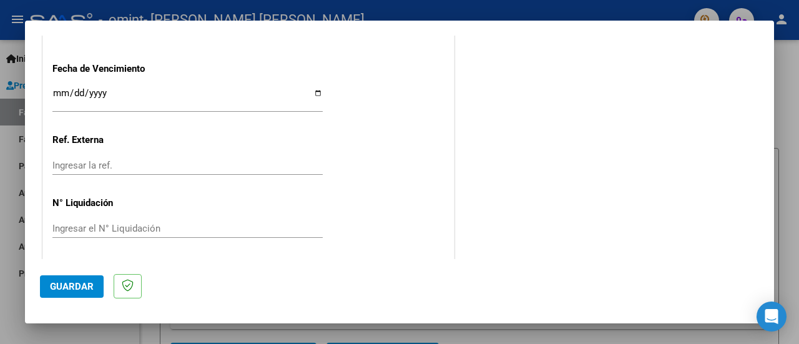
type input "202508"
click at [85, 285] on span "Guardar" at bounding box center [72, 286] width 44 height 11
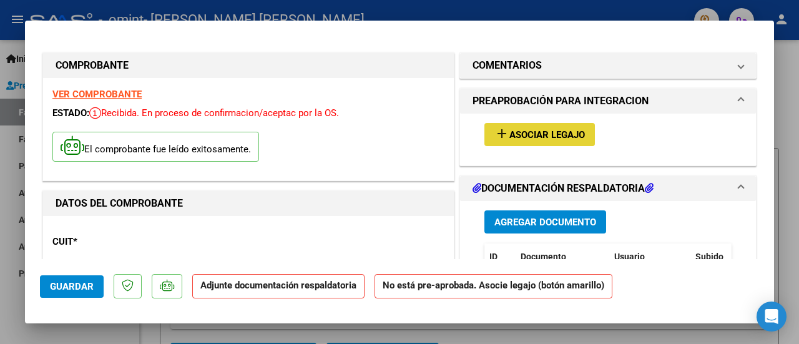
click at [509, 130] on span "Asociar Legajo" at bounding box center [547, 134] width 76 height 11
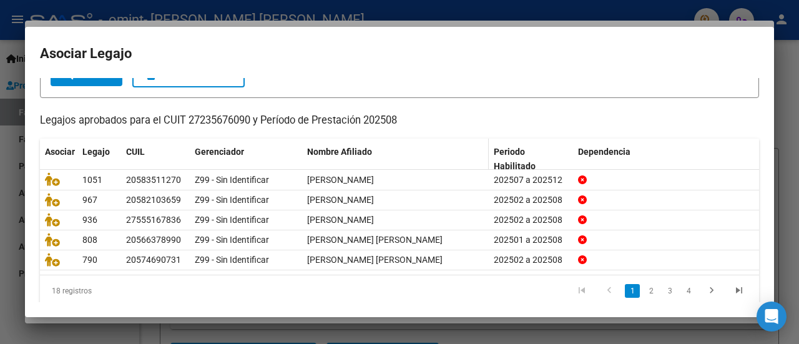
scroll to position [99, 0]
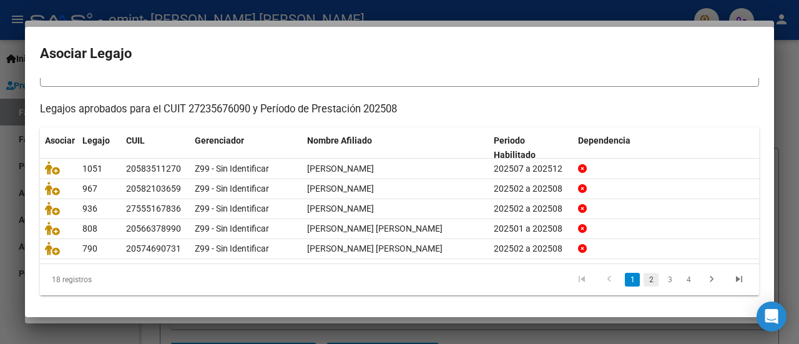
click at [645, 280] on link "2" at bounding box center [651, 280] width 15 height 14
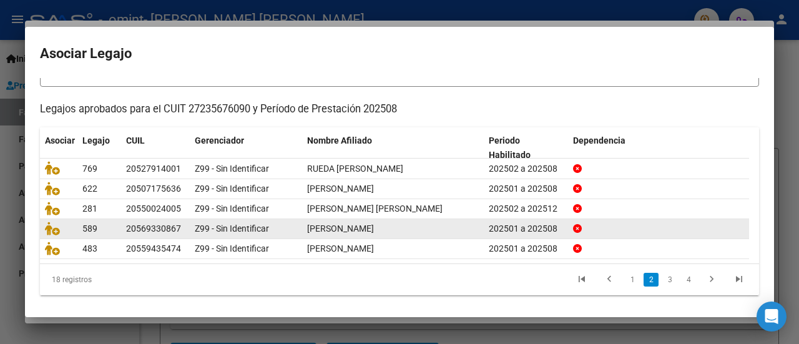
click at [662, 274] on link "3" at bounding box center [669, 280] width 15 height 14
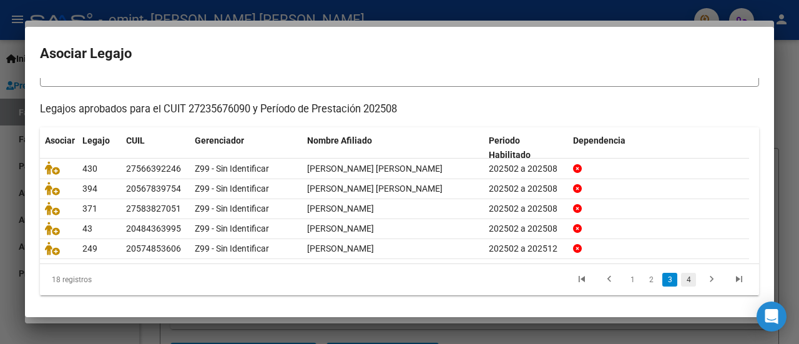
click at [681, 275] on link "4" at bounding box center [688, 280] width 15 height 14
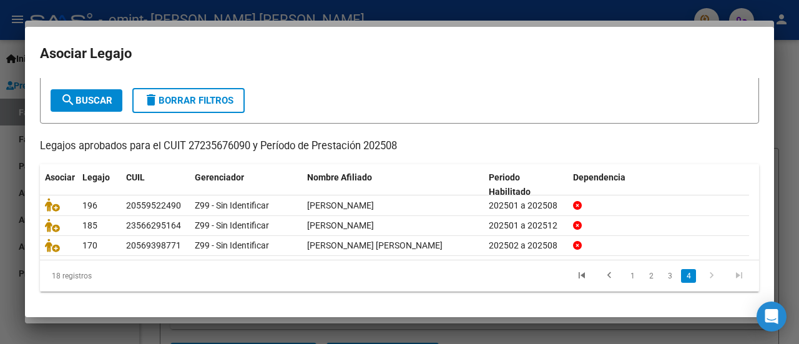
scroll to position [59, 0]
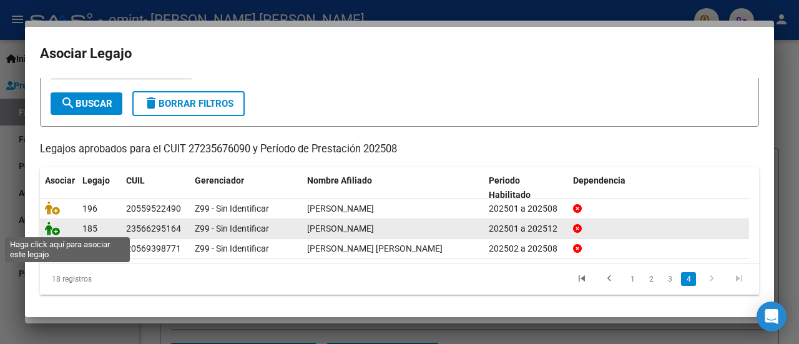
click at [56, 228] on icon at bounding box center [52, 229] width 15 height 14
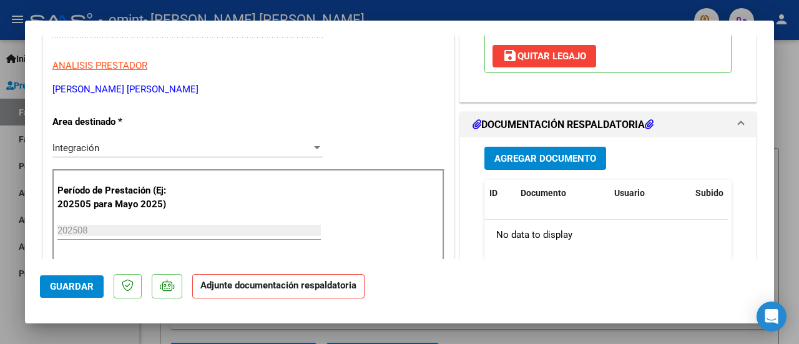
scroll to position [250, 0]
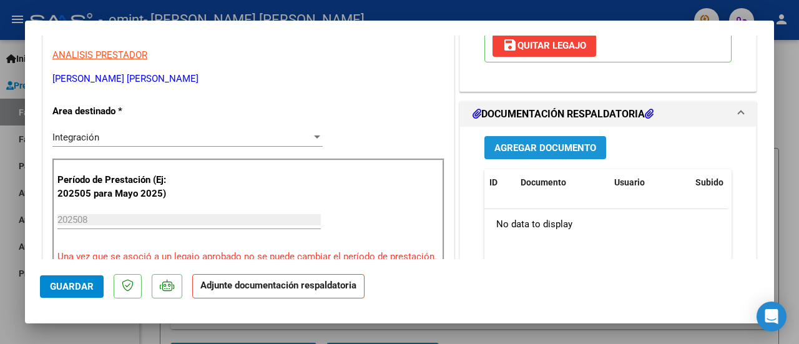
click at [524, 154] on span "Agregar Documento" at bounding box center [545, 147] width 102 height 11
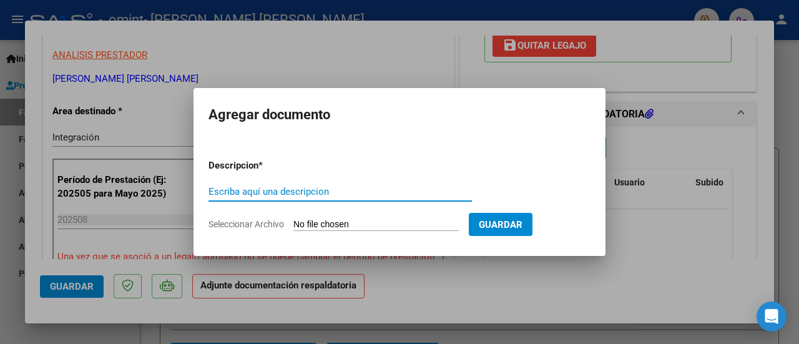
click at [342, 223] on input "Seleccionar Archivo" at bounding box center [375, 225] width 165 height 12
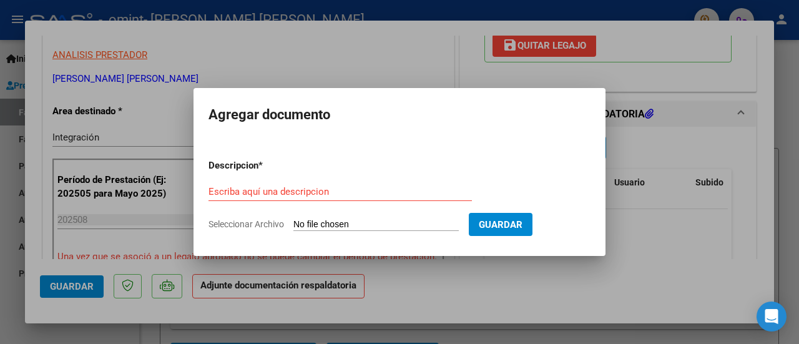
type input "C:\fakepath\[PERSON_NAME] - [DATE].pdf"
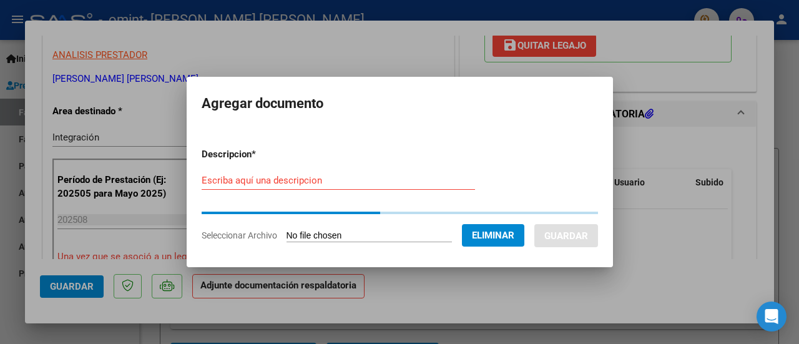
click at [301, 189] on div "Escriba aquí una descripcion" at bounding box center [338, 180] width 273 height 19
click at [295, 181] on input "Escriba aquí una descripcion" at bounding box center [338, 180] width 273 height 11
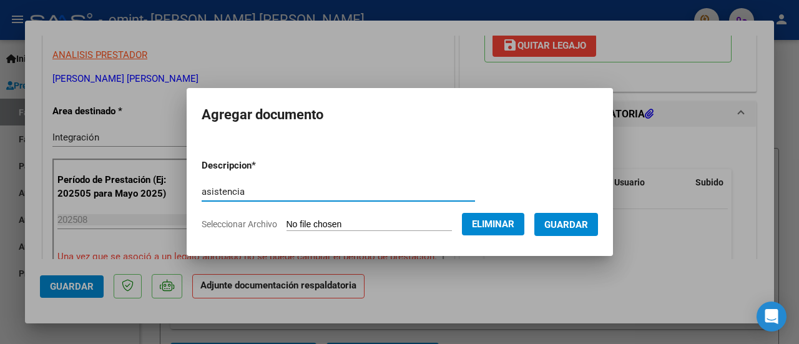
type input "asistencia"
click at [564, 225] on span "Guardar" at bounding box center [566, 224] width 44 height 11
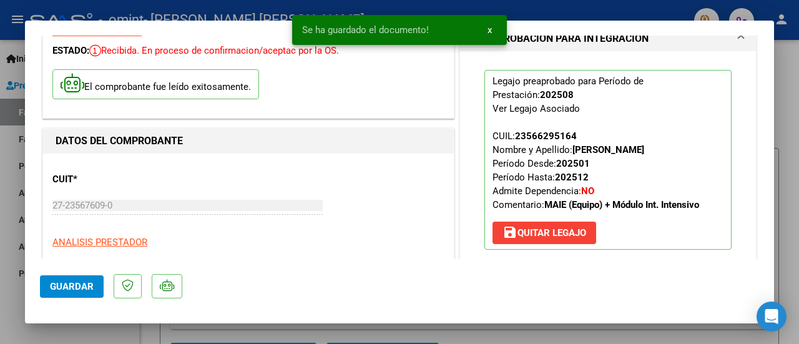
scroll to position [0, 0]
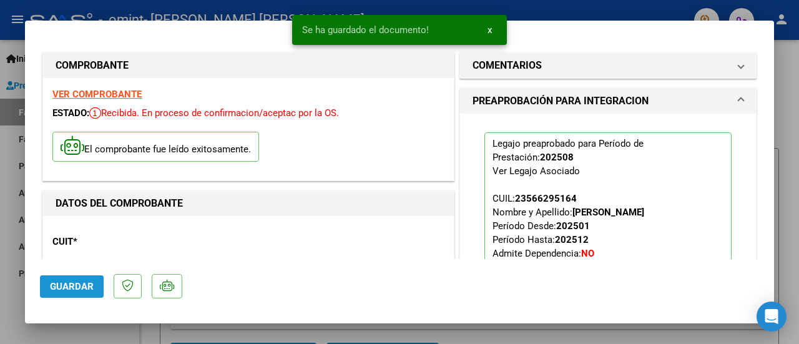
click at [66, 288] on span "Guardar" at bounding box center [72, 286] width 44 height 11
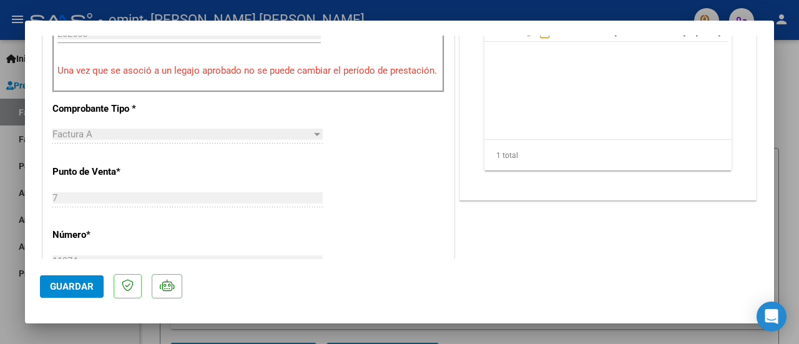
scroll to position [499, 0]
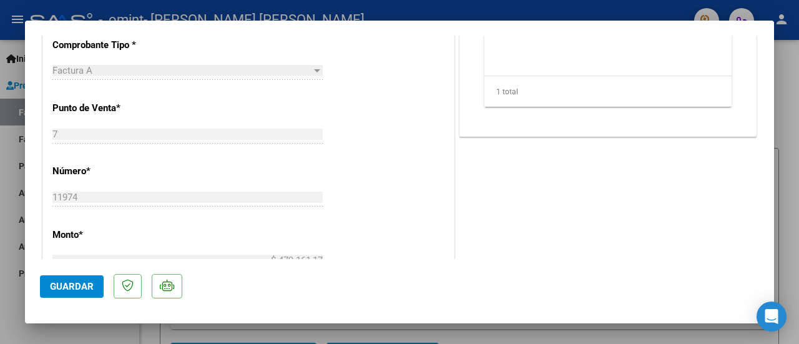
click at [89, 282] on span "Guardar" at bounding box center [72, 286] width 44 height 11
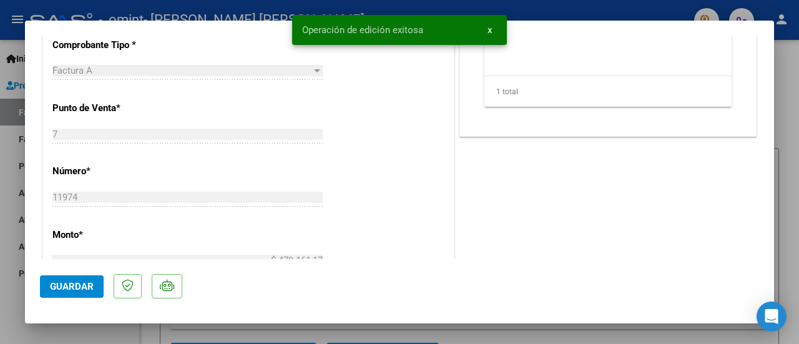
scroll to position [312, 0]
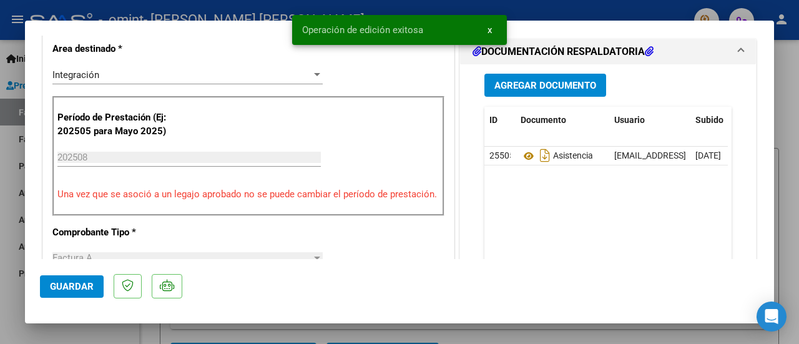
drag, startPoint x: 142, startPoint y: 331, endPoint x: 192, endPoint y: 173, distance: 166.2
click at [142, 331] on div at bounding box center [399, 172] width 799 height 344
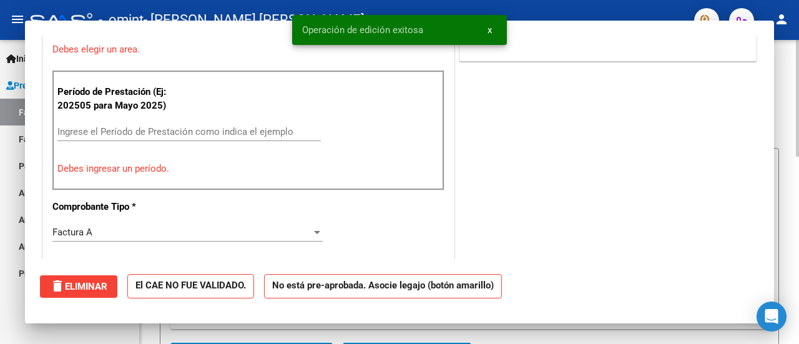
scroll to position [0, 0]
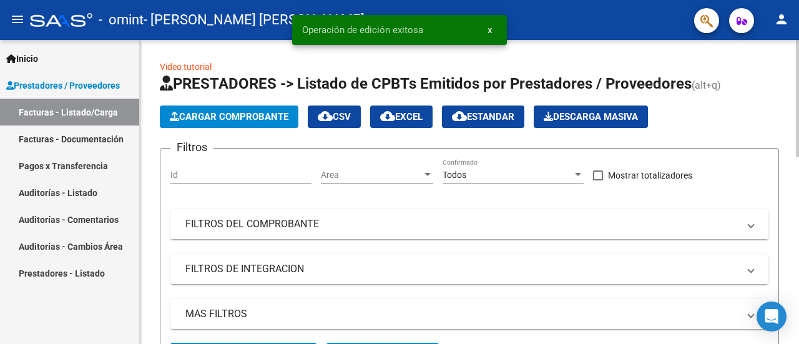
click at [224, 115] on span "Cargar Comprobante" at bounding box center [229, 116] width 119 height 11
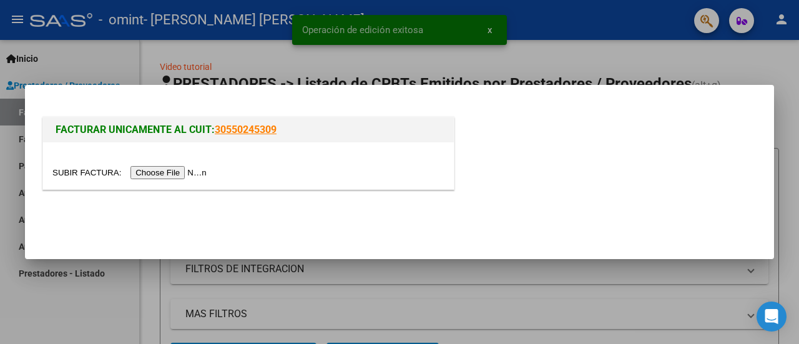
click at [197, 173] on input "file" at bounding box center [131, 172] width 158 height 13
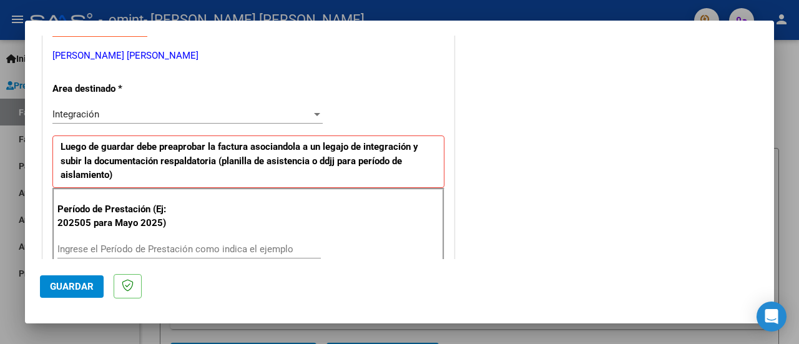
scroll to position [311, 0]
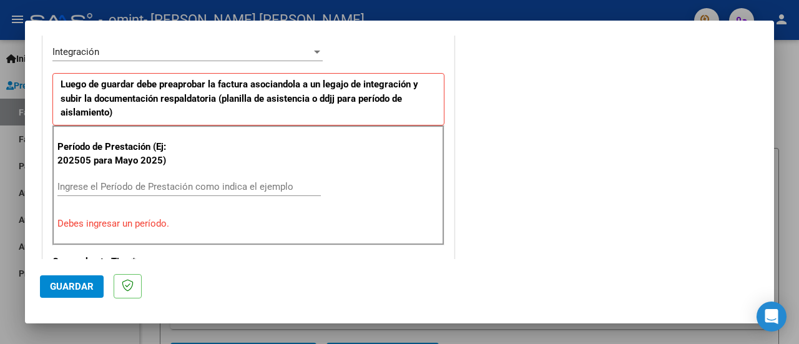
drag, startPoint x: 89, startPoint y: 158, endPoint x: 57, endPoint y: 162, distance: 32.1
click at [57, 162] on p "Período de Prestación (Ej: 202505 para Mayo 2025)" at bounding box center [114, 154] width 115 height 28
copy p "202505"
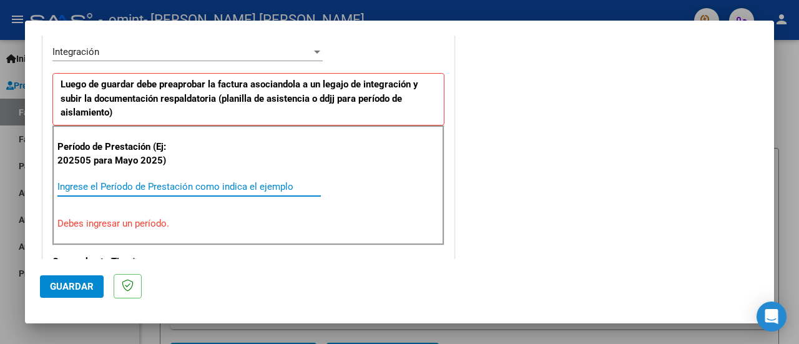
click at [75, 187] on input "Ingrese el Período de Prestación como indica el ejemplo" at bounding box center [188, 186] width 263 height 11
paste input "202505"
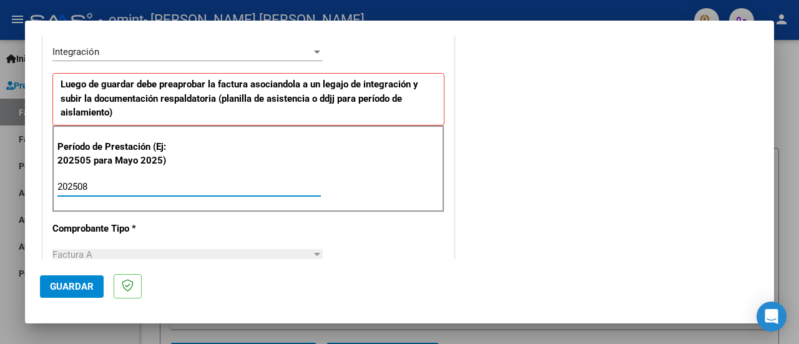
type input "202508"
click at [82, 283] on span "Guardar" at bounding box center [72, 286] width 44 height 11
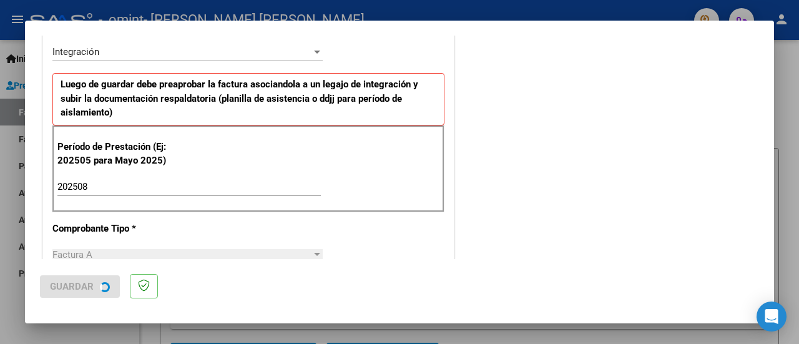
scroll to position [0, 0]
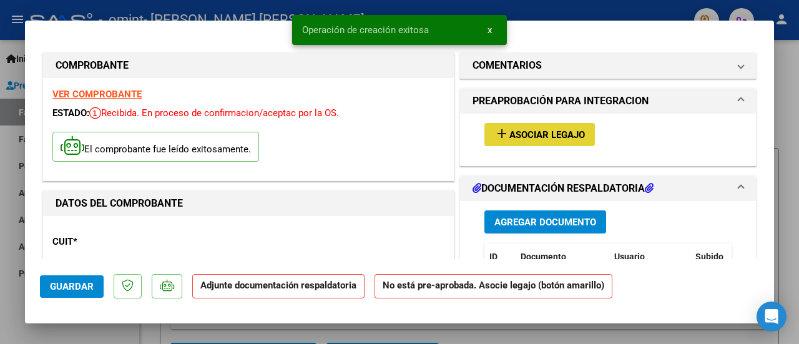
click at [509, 129] on span "Asociar Legajo" at bounding box center [547, 134] width 76 height 11
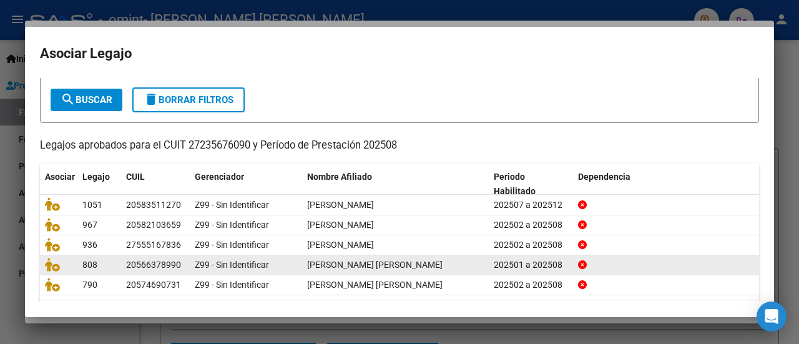
scroll to position [99, 0]
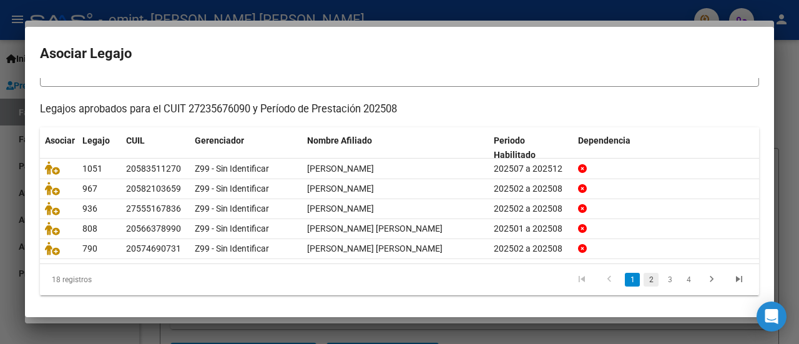
click at [644, 273] on link "2" at bounding box center [651, 280] width 15 height 14
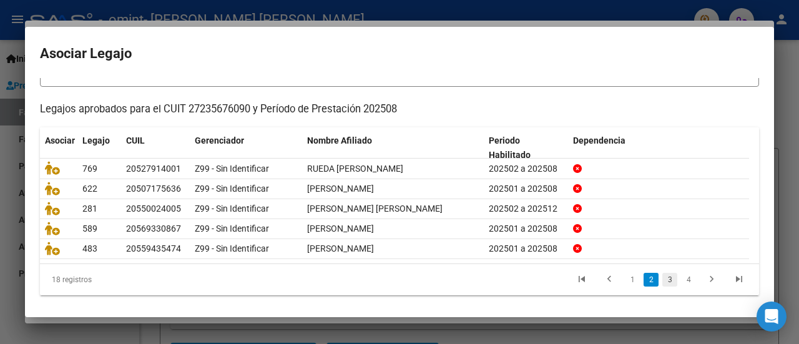
click at [662, 273] on link "3" at bounding box center [669, 280] width 15 height 14
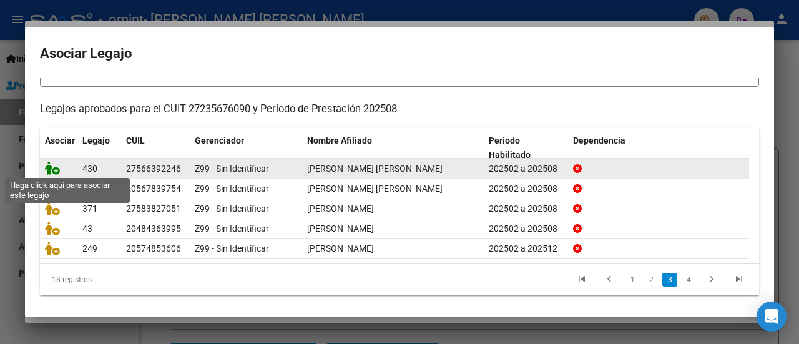
click at [59, 168] on icon at bounding box center [52, 168] width 15 height 14
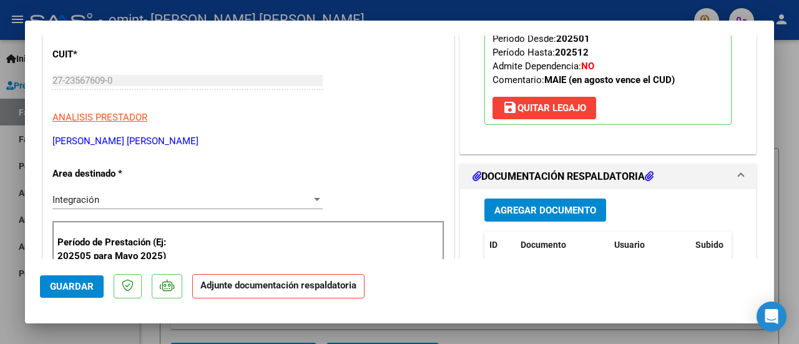
scroll to position [250, 0]
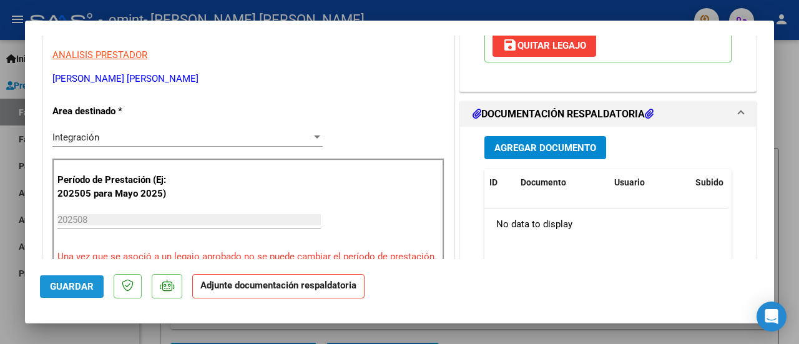
click at [76, 290] on span "Guardar" at bounding box center [72, 286] width 44 height 11
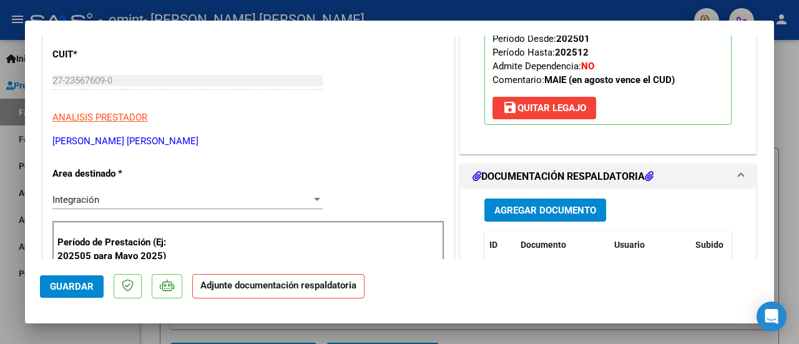
click at [508, 205] on span "Agregar Documento" at bounding box center [545, 210] width 102 height 11
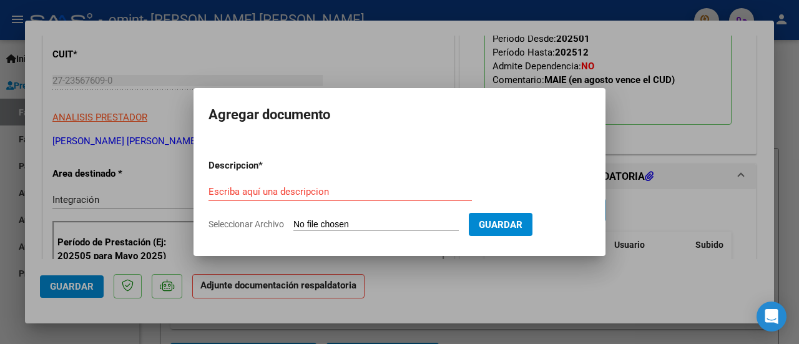
click at [377, 225] on input "Seleccionar Archivo" at bounding box center [375, 225] width 165 height 12
type input "C:\fakepath\ASIS [PERSON_NAME] [PERSON_NAME].pdf"
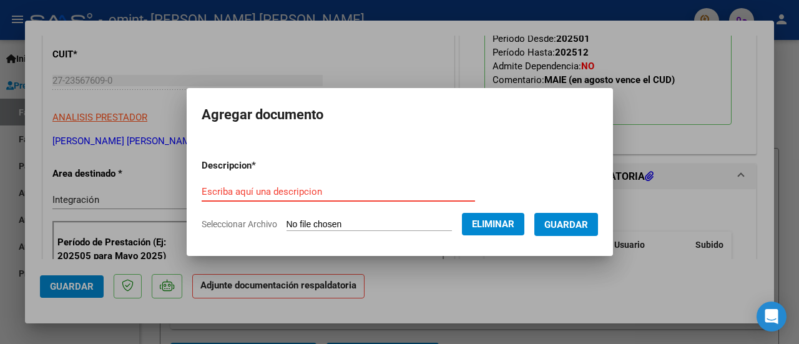
click at [275, 194] on input "Escriba aquí una descripcion" at bounding box center [338, 191] width 273 height 11
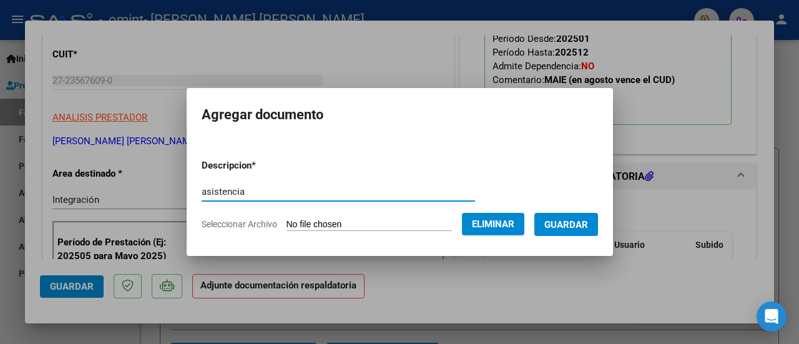
type input "asistencia"
click at [586, 223] on span "Guardar" at bounding box center [566, 224] width 44 height 11
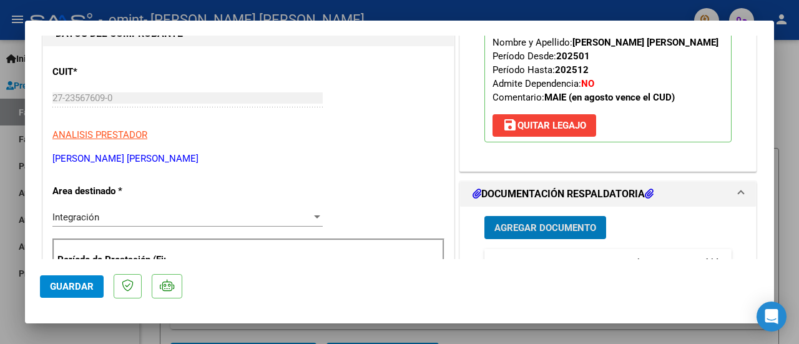
scroll to position [250, 0]
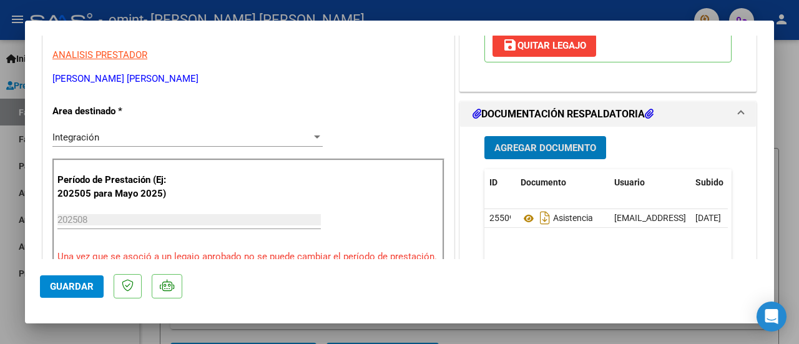
click at [76, 282] on span "Guardar" at bounding box center [72, 286] width 44 height 11
click at [73, 284] on span "Guardar" at bounding box center [72, 286] width 44 height 11
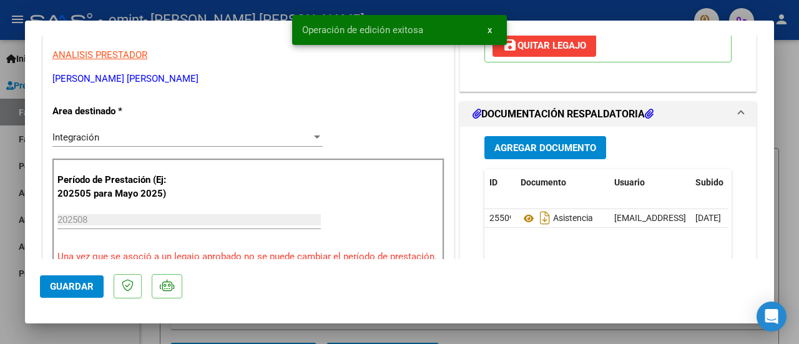
scroll to position [312, 0]
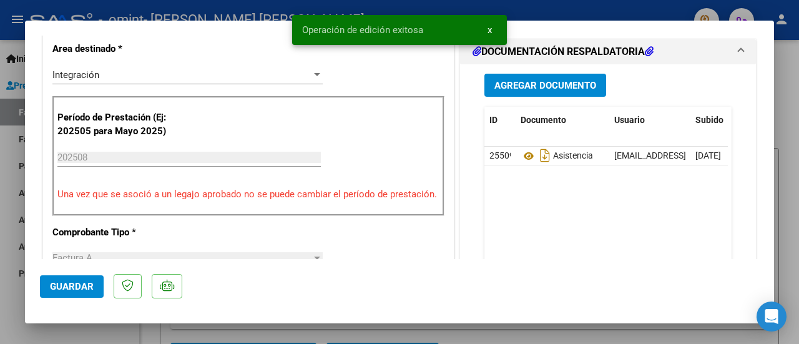
click at [94, 333] on div at bounding box center [399, 172] width 799 height 344
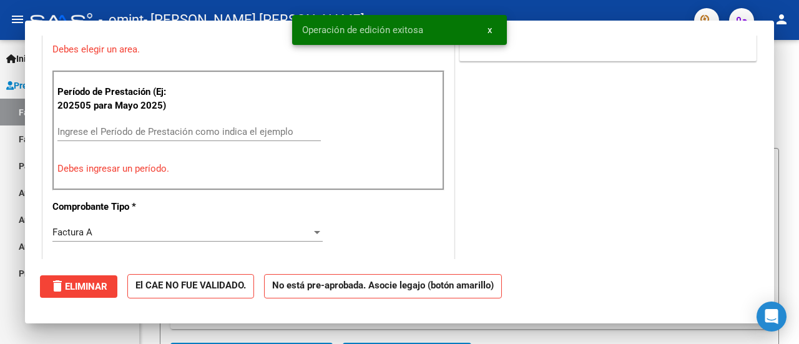
scroll to position [0, 0]
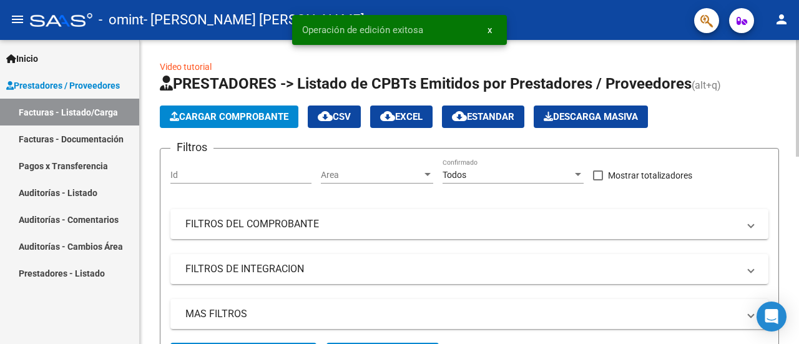
click at [201, 117] on span "Cargar Comprobante" at bounding box center [229, 116] width 119 height 11
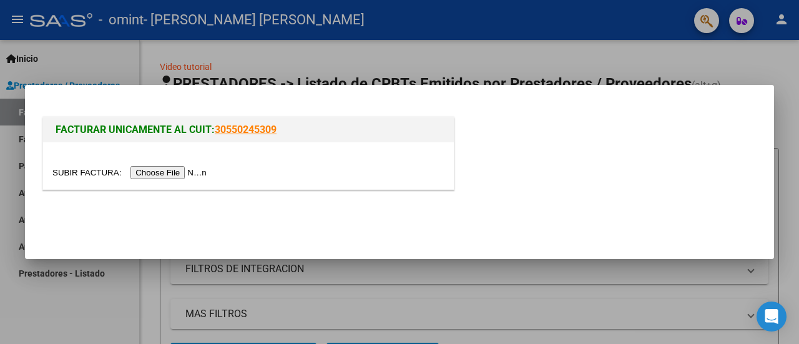
click at [197, 172] on input "file" at bounding box center [131, 172] width 158 height 13
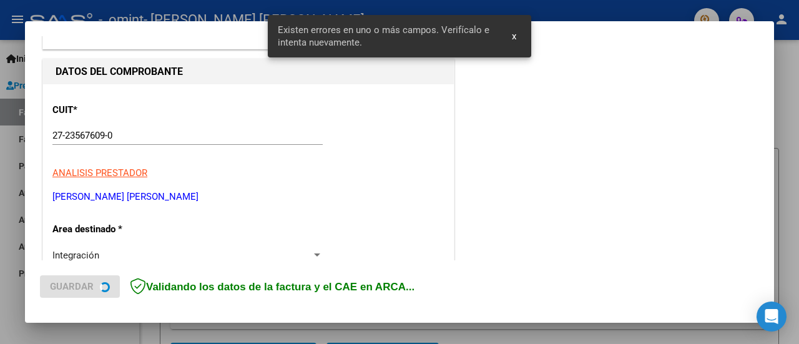
scroll to position [335, 0]
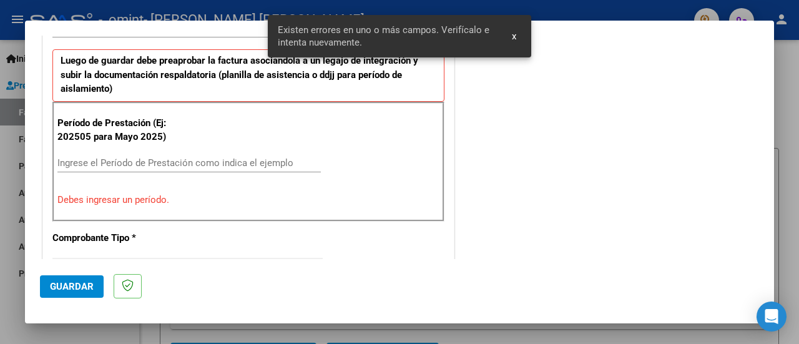
drag, startPoint x: 92, startPoint y: 135, endPoint x: 57, endPoint y: 137, distance: 35.0
click at [57, 137] on p "Período de Prestación (Ej: 202505 para Mayo 2025)" at bounding box center [114, 130] width 115 height 28
copy p "202505"
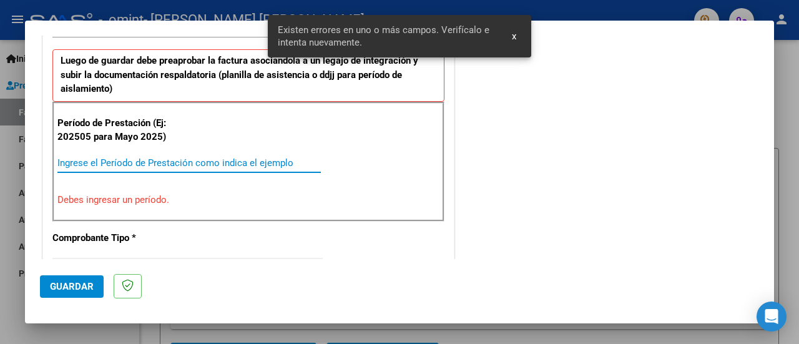
click at [84, 160] on input "Ingrese el Período de Prestación como indica el ejemplo" at bounding box center [188, 162] width 263 height 11
paste input "202505"
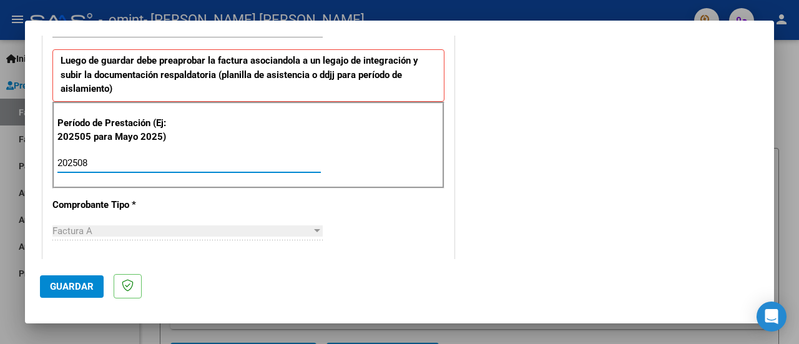
type input "202508"
click at [91, 284] on span "Guardar" at bounding box center [72, 286] width 44 height 11
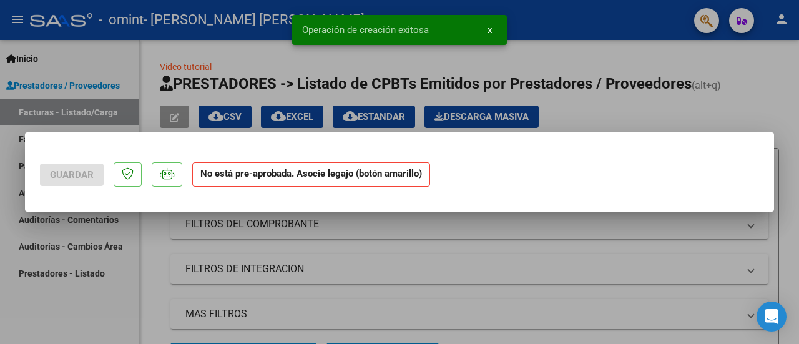
scroll to position [0, 0]
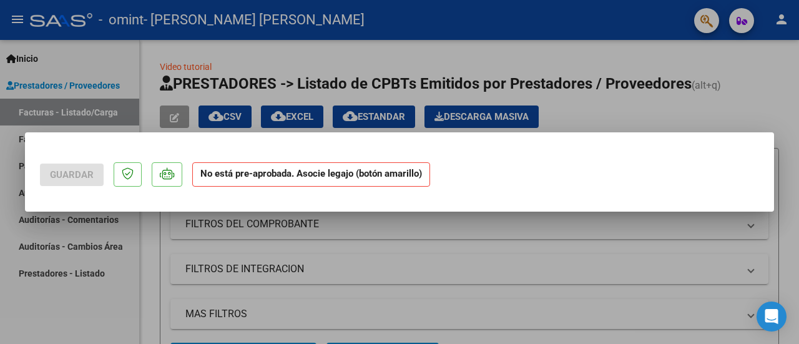
click at [252, 245] on div at bounding box center [399, 172] width 799 height 344
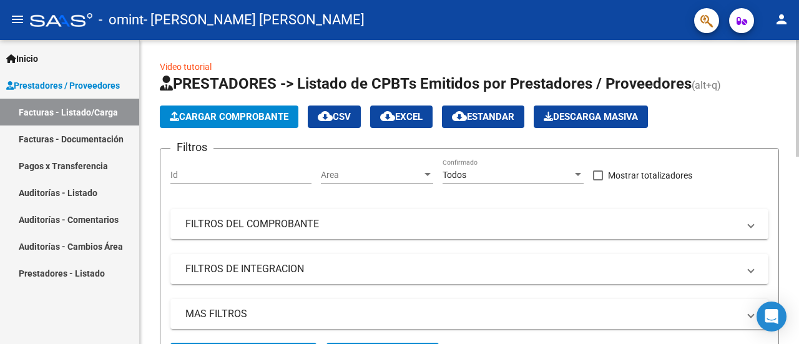
click at [220, 114] on span "Cargar Comprobante" at bounding box center [229, 116] width 119 height 11
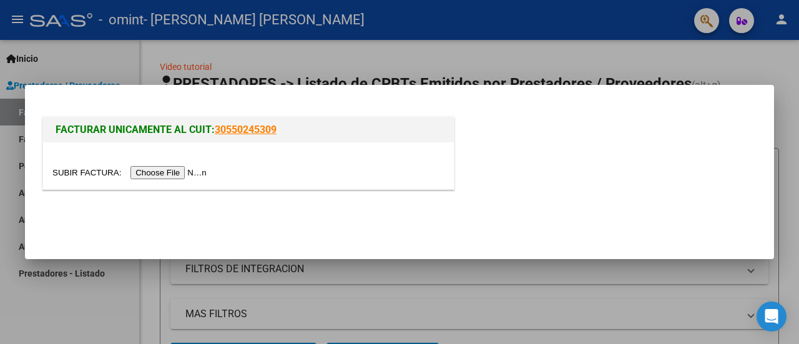
click at [199, 175] on input "file" at bounding box center [131, 172] width 158 height 13
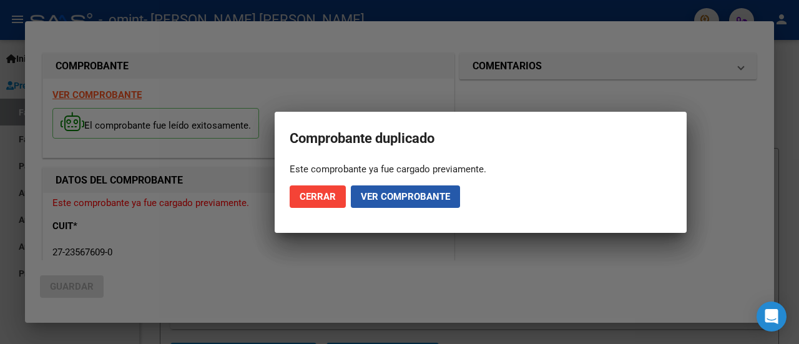
click at [376, 194] on span "Ver comprobante" at bounding box center [405, 196] width 89 height 11
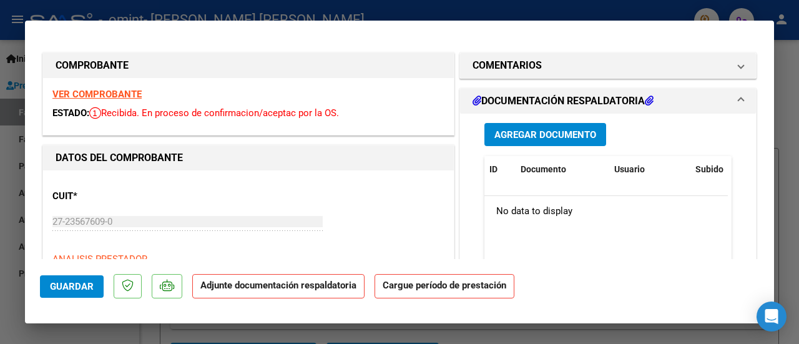
click at [82, 284] on span "Guardar" at bounding box center [72, 286] width 44 height 11
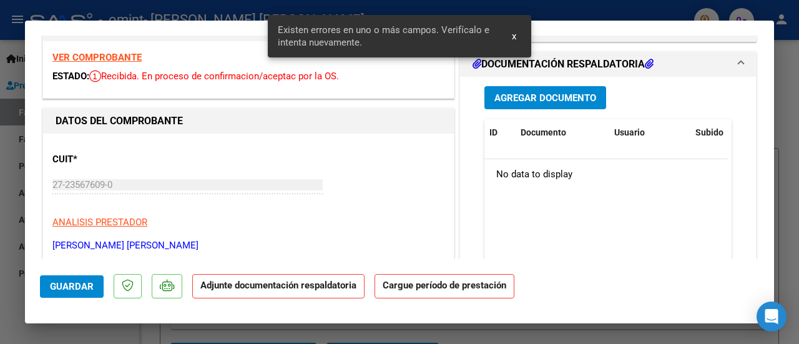
scroll to position [12, 0]
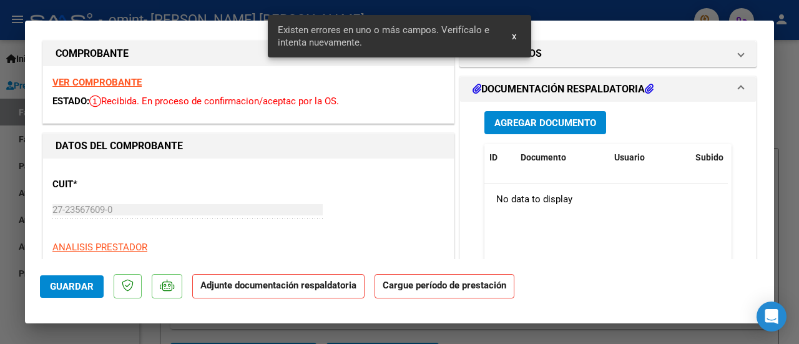
click at [513, 37] on span "x" at bounding box center [514, 36] width 4 height 11
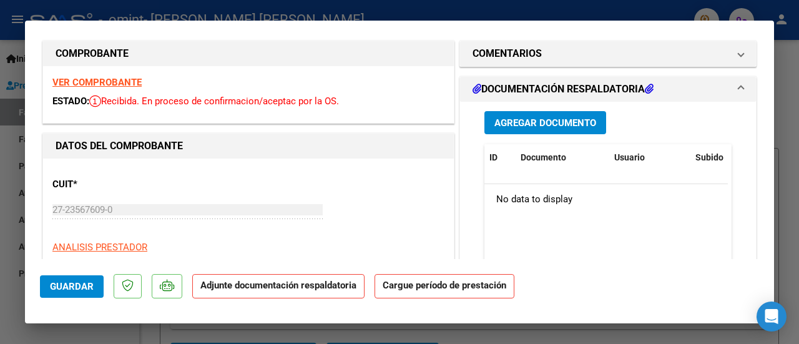
click at [20, 135] on div at bounding box center [399, 172] width 799 height 344
type input "$ 0,00"
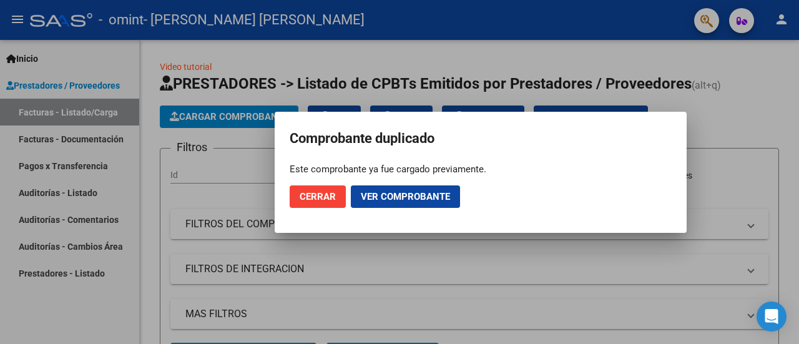
click at [307, 193] on span "Cerrar" at bounding box center [318, 196] width 36 height 11
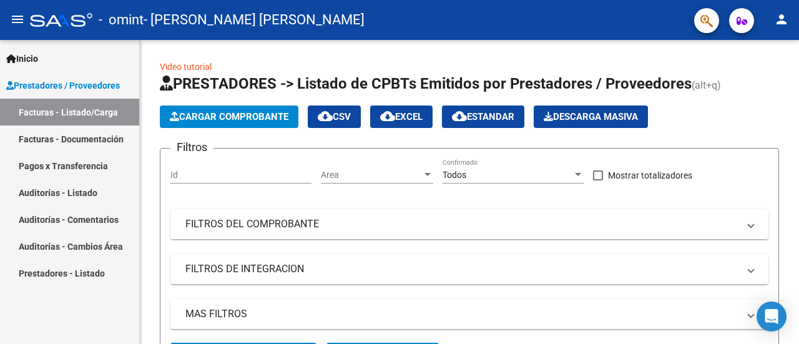
click at [86, 115] on link "Facturas - Listado/Carga" at bounding box center [69, 112] width 139 height 27
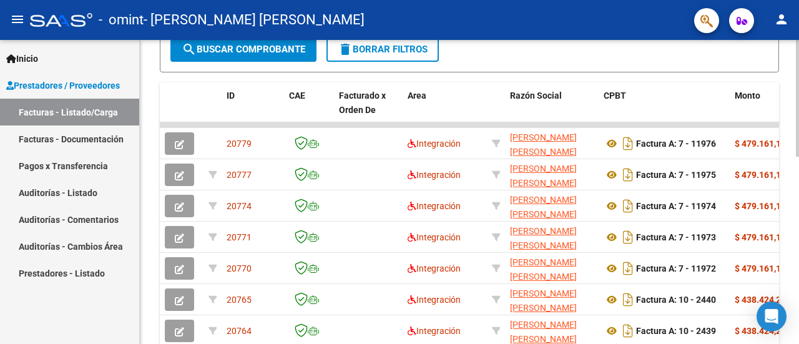
scroll to position [312, 0]
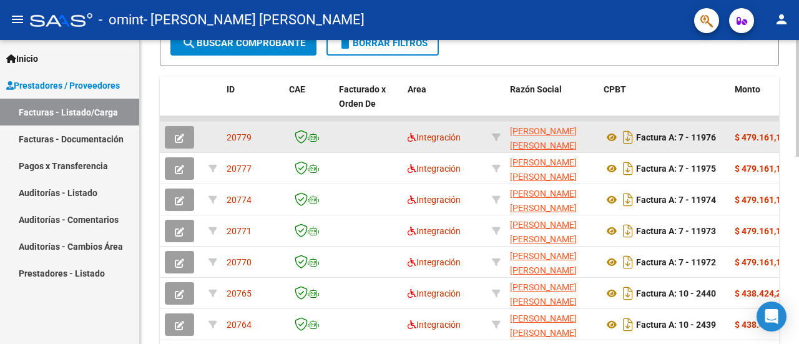
click at [184, 137] on icon "button" at bounding box center [179, 138] width 9 height 9
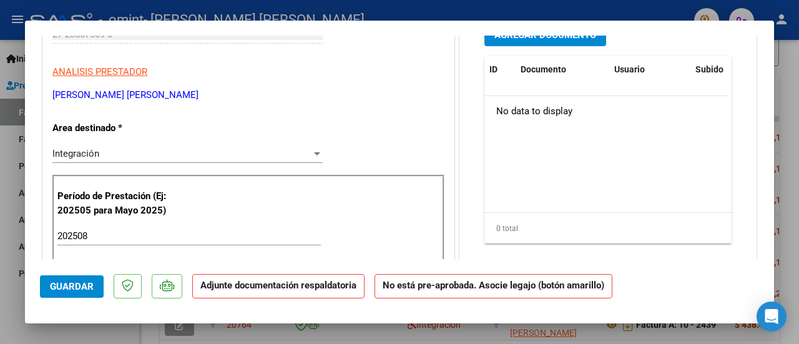
scroll to position [0, 0]
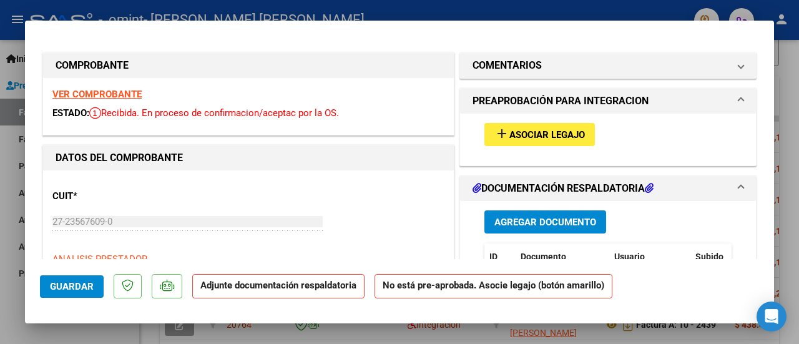
click at [501, 217] on span "Agregar Documento" at bounding box center [545, 222] width 102 height 11
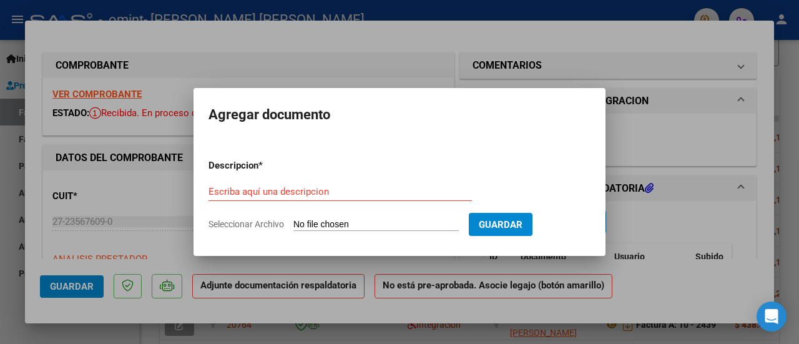
click at [335, 220] on input "Seleccionar Archivo" at bounding box center [375, 225] width 165 height 12
type input "C:\fakepath\[PERSON_NAME].pdf"
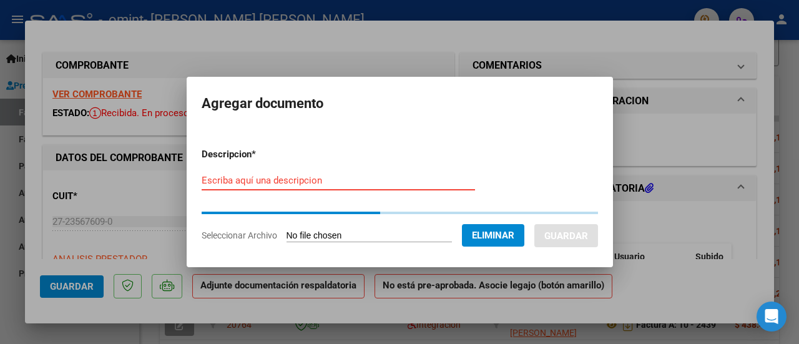
click at [286, 180] on input "Escriba aquí una descripcion" at bounding box center [338, 180] width 273 height 11
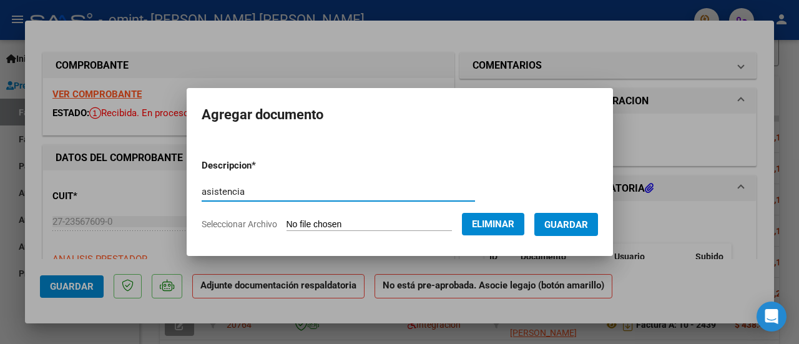
type input "asistencia"
click at [559, 222] on span "Guardar" at bounding box center [566, 224] width 44 height 11
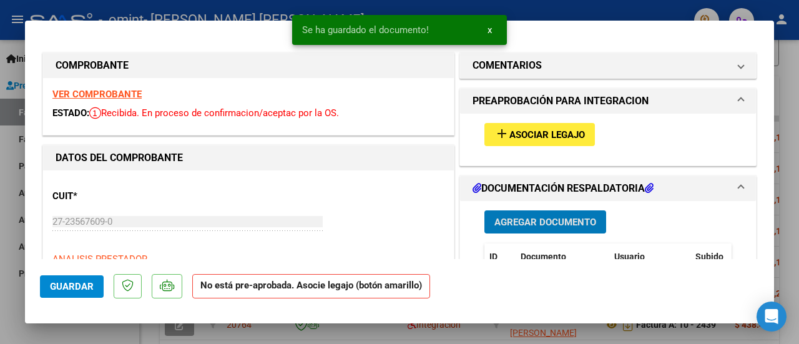
click at [509, 134] on span "Asociar Legajo" at bounding box center [547, 134] width 76 height 11
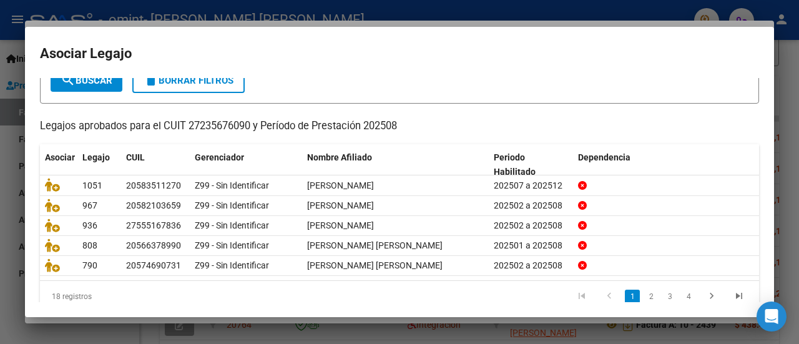
scroll to position [99, 0]
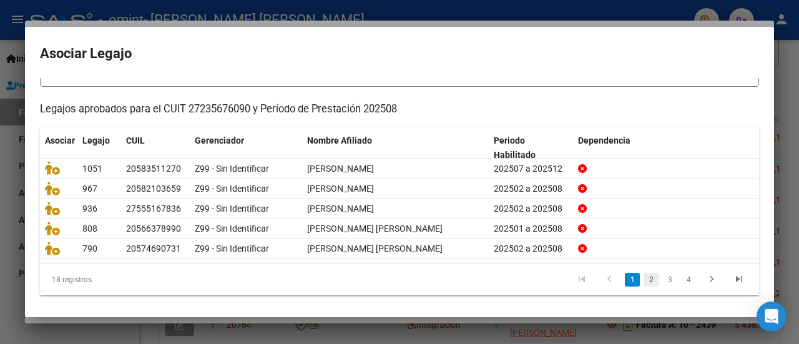
click at [644, 275] on link "2" at bounding box center [651, 280] width 15 height 14
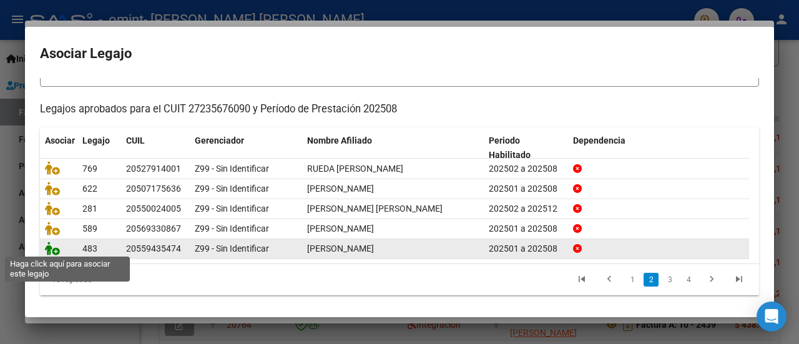
click at [52, 248] on icon at bounding box center [52, 249] width 15 height 14
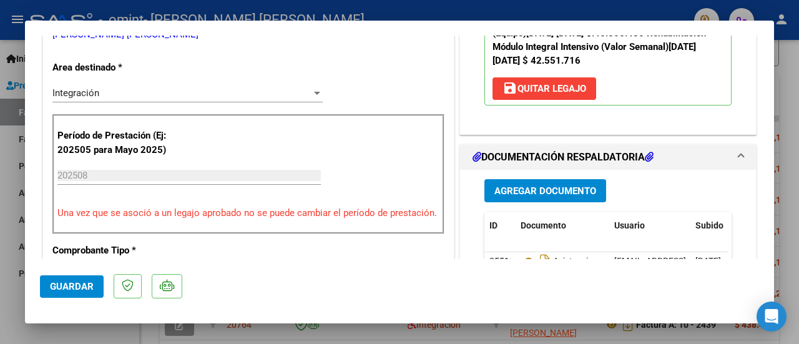
scroll to position [250, 0]
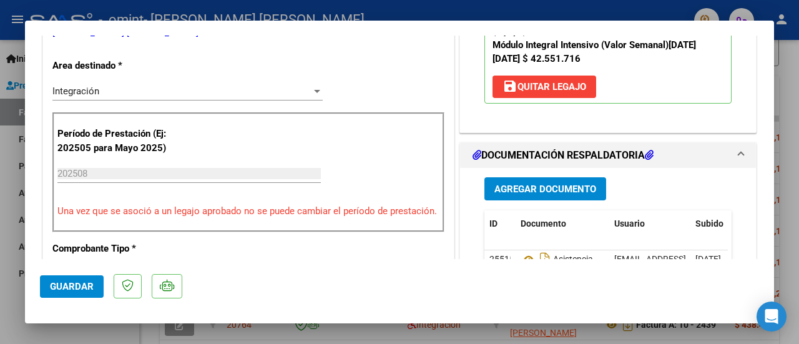
click at [86, 283] on span "Guardar" at bounding box center [72, 286] width 44 height 11
click at [71, 288] on span "Guardar" at bounding box center [72, 286] width 44 height 11
click at [84, 283] on span "Guardar" at bounding box center [72, 286] width 44 height 11
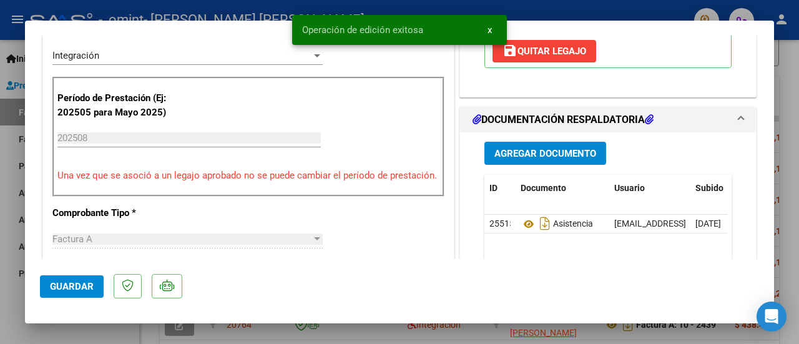
scroll to position [375, 0]
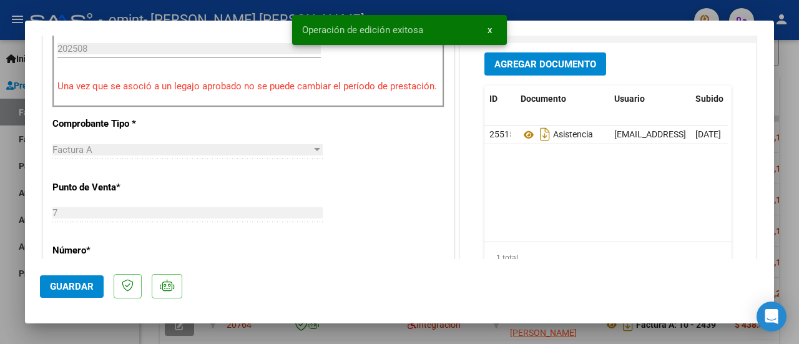
click at [271, 329] on div at bounding box center [399, 172] width 799 height 344
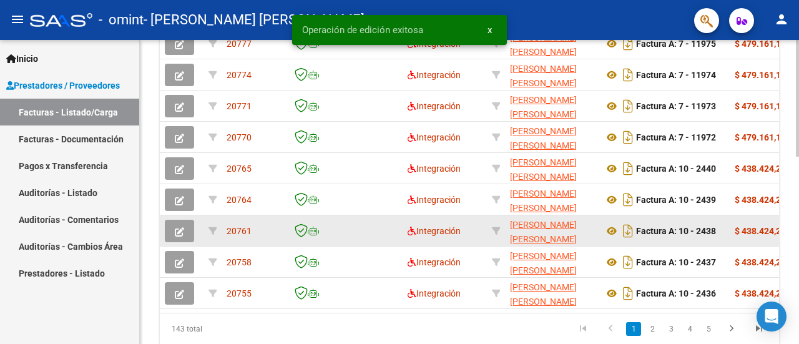
scroll to position [486, 0]
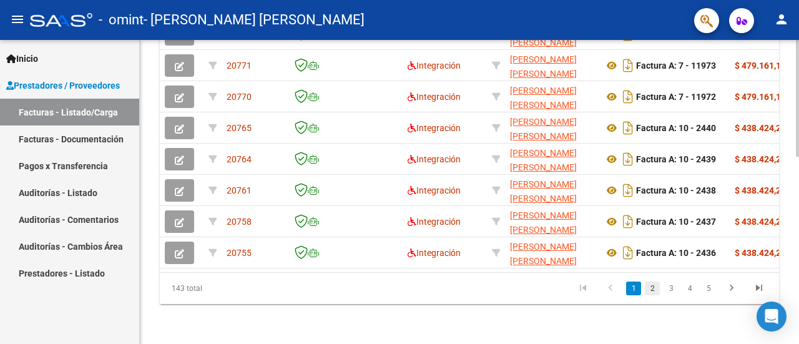
click at [654, 287] on link "2" at bounding box center [652, 289] width 15 height 14
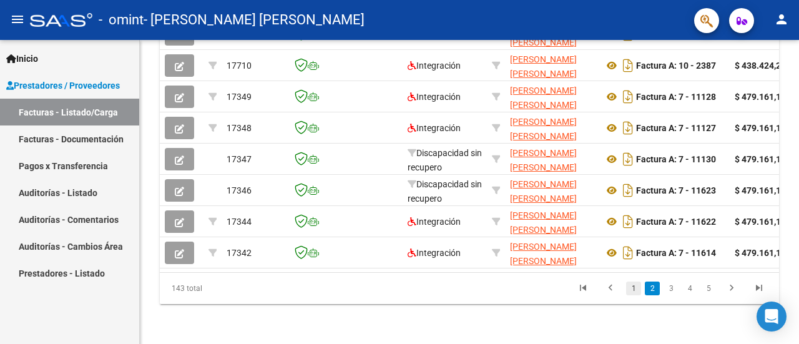
click at [636, 288] on link "1" at bounding box center [633, 289] width 15 height 14
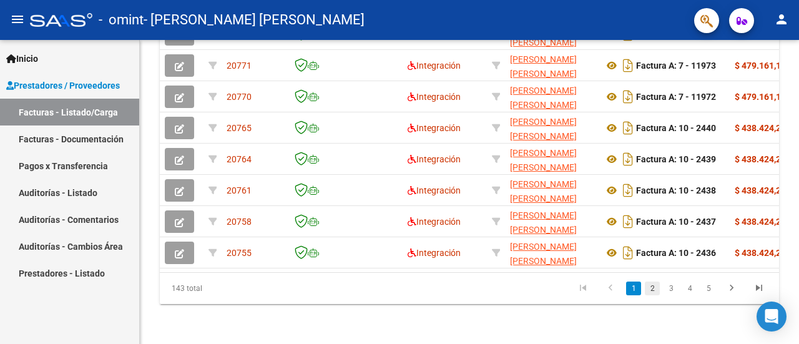
click at [654, 288] on link "2" at bounding box center [652, 289] width 15 height 14
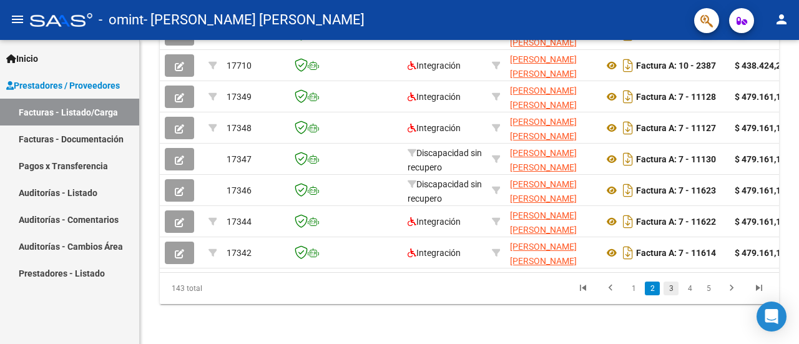
click at [667, 287] on link "3" at bounding box center [671, 289] width 15 height 14
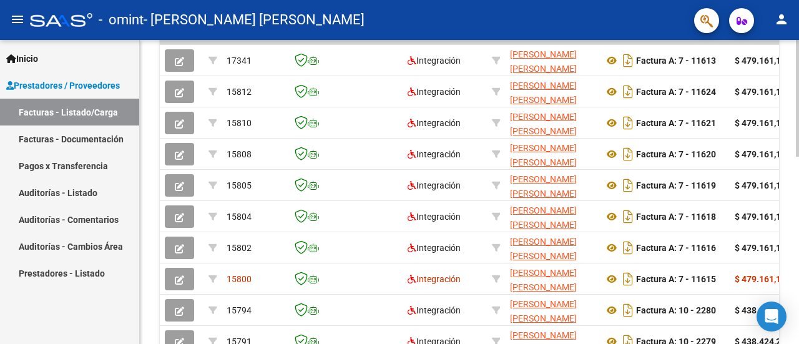
scroll to position [361, 0]
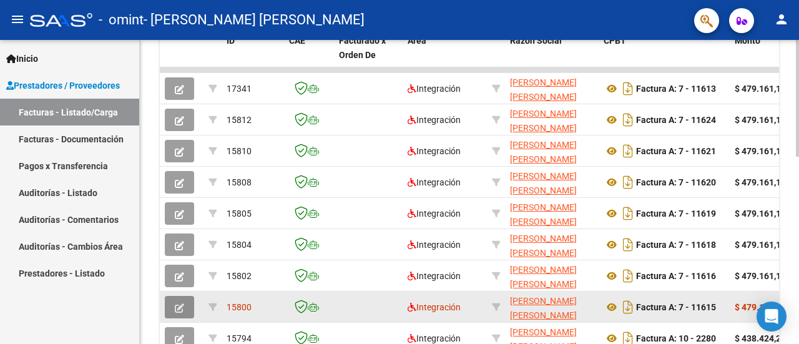
click at [186, 302] on button "button" at bounding box center [179, 307] width 29 height 22
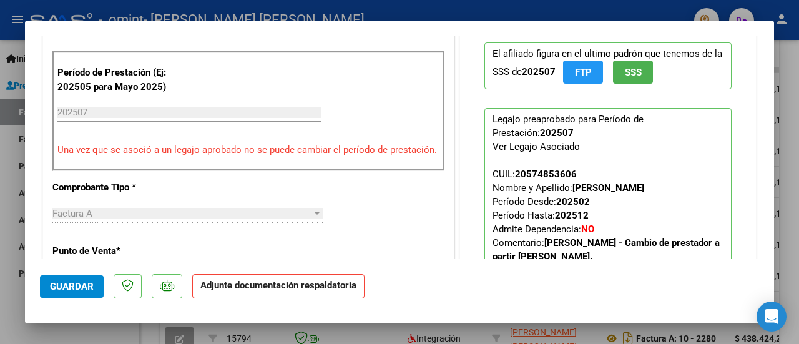
scroll to position [250, 0]
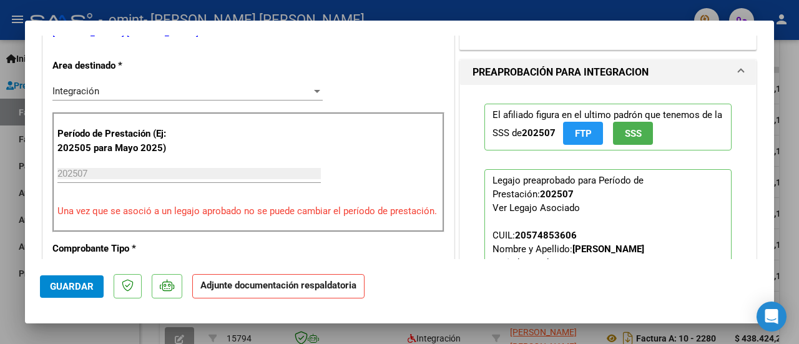
drag, startPoint x: 665, startPoint y: 246, endPoint x: 569, endPoint y: 245, distance: 96.1
click at [572, 245] on strong "[PERSON_NAME]" at bounding box center [608, 248] width 72 height 11
copy strong "[PERSON_NAME]"
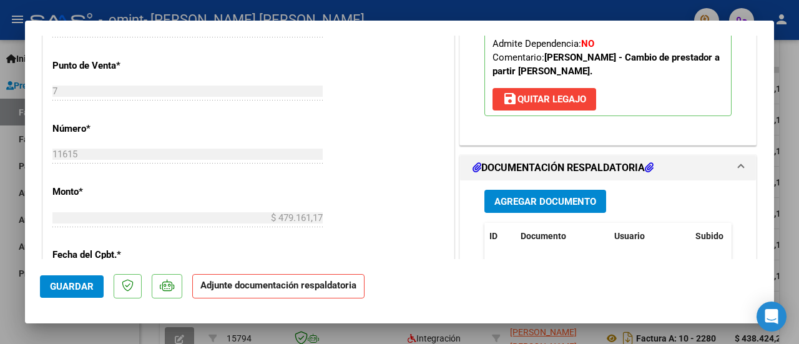
scroll to position [562, 0]
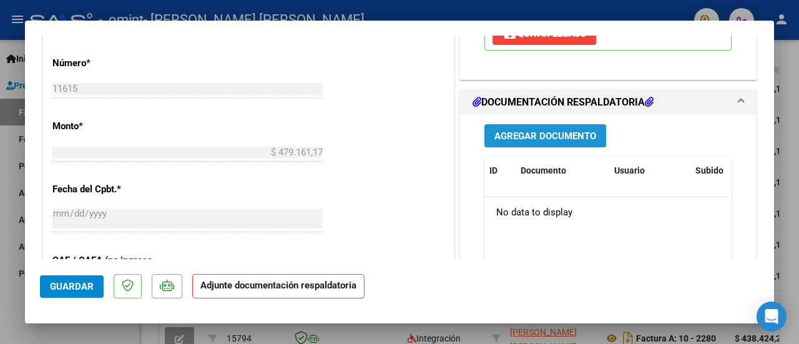
click at [520, 130] on span "Agregar Documento" at bounding box center [545, 135] width 102 height 11
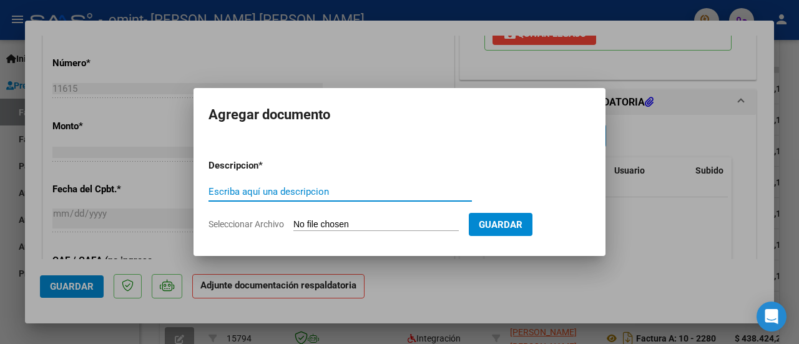
click at [375, 223] on input "Seleccionar Archivo" at bounding box center [375, 225] width 165 height 12
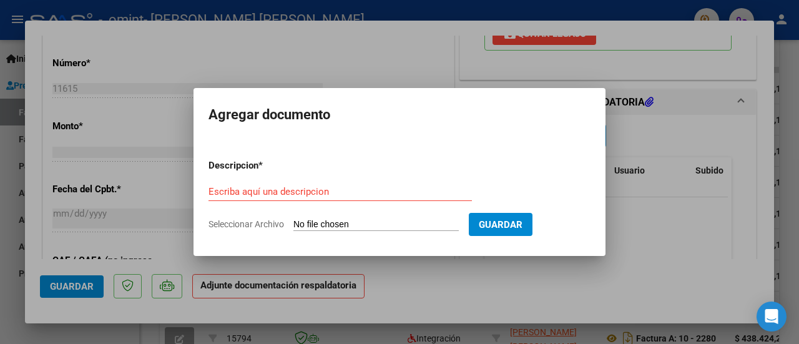
type input "C:\fakepath\[PERSON_NAME] - [DATE].pdf"
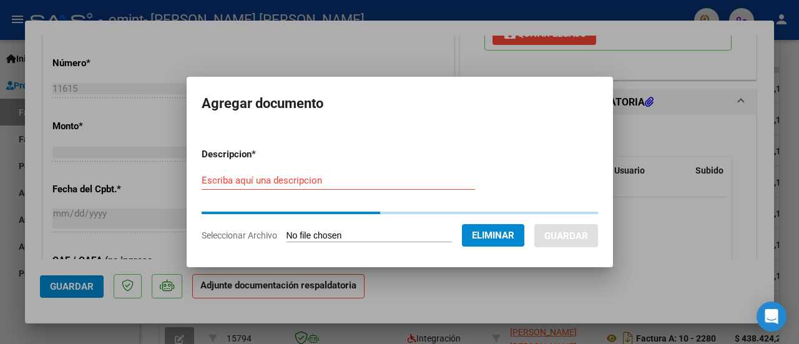
click at [305, 184] on input "Escriba aquí una descripcion" at bounding box center [338, 180] width 273 height 11
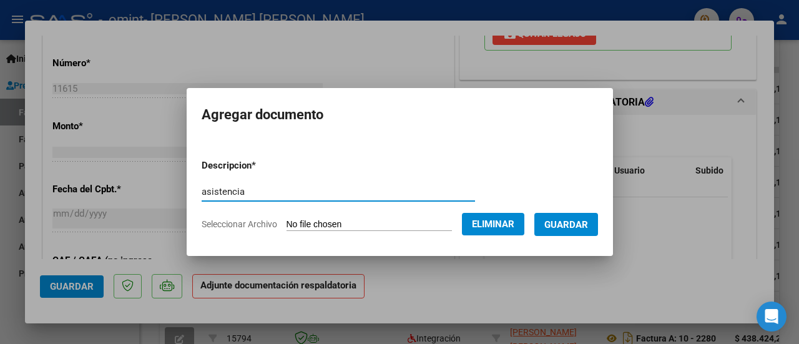
type input "asistencia"
click at [565, 225] on span "Guardar" at bounding box center [566, 224] width 44 height 11
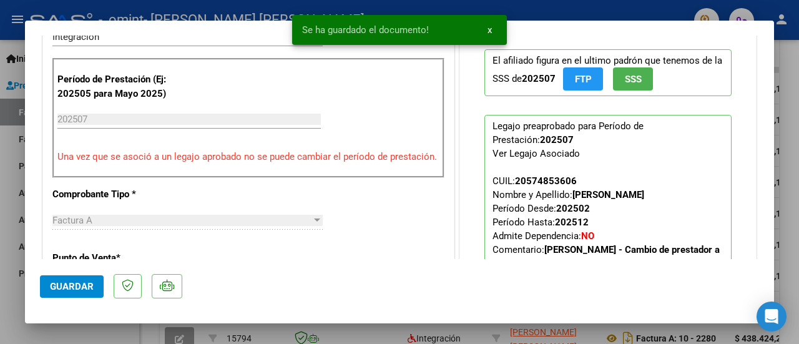
scroll to position [312, 0]
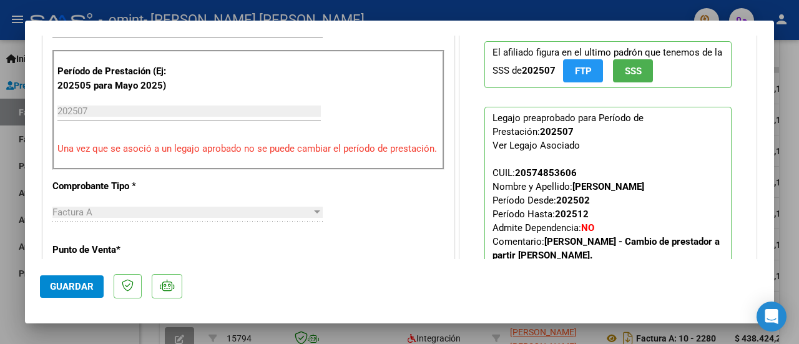
click at [79, 281] on span "Guardar" at bounding box center [72, 286] width 44 height 11
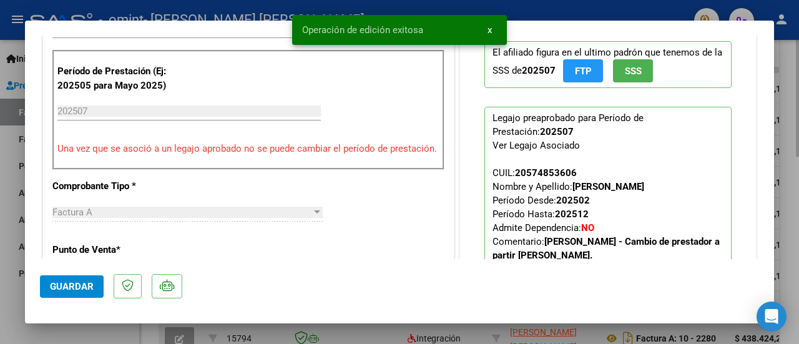
drag, startPoint x: 323, startPoint y: 329, endPoint x: 336, endPoint y: 325, distance: 13.2
click at [323, 329] on div at bounding box center [399, 172] width 799 height 344
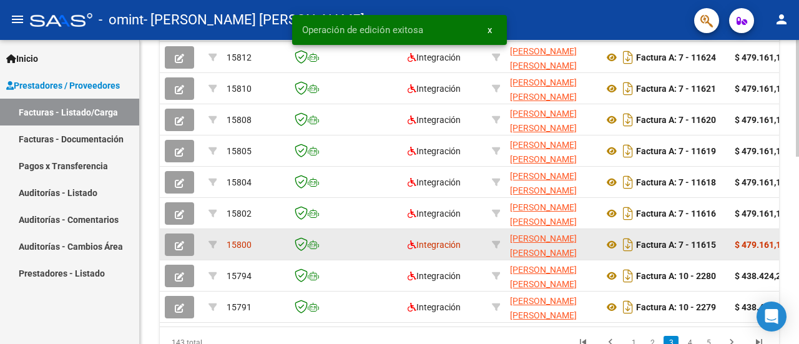
scroll to position [486, 0]
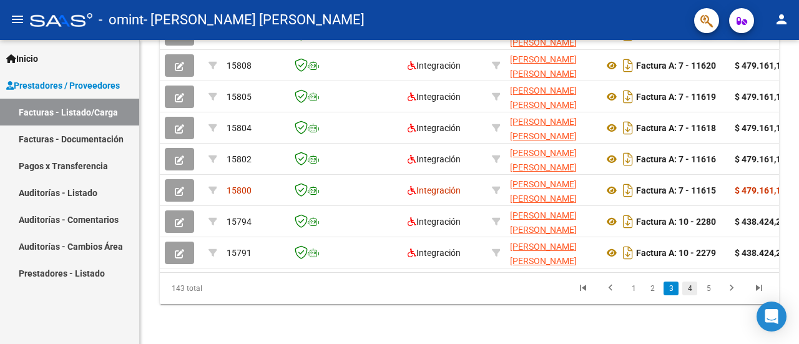
click at [685, 289] on link "4" at bounding box center [689, 289] width 15 height 14
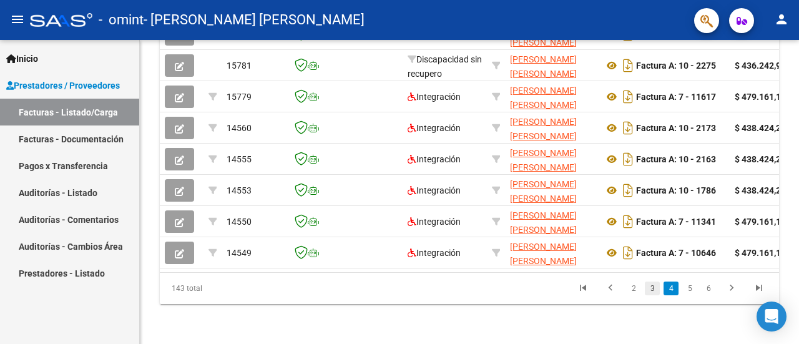
click at [652, 286] on link "3" at bounding box center [652, 289] width 15 height 14
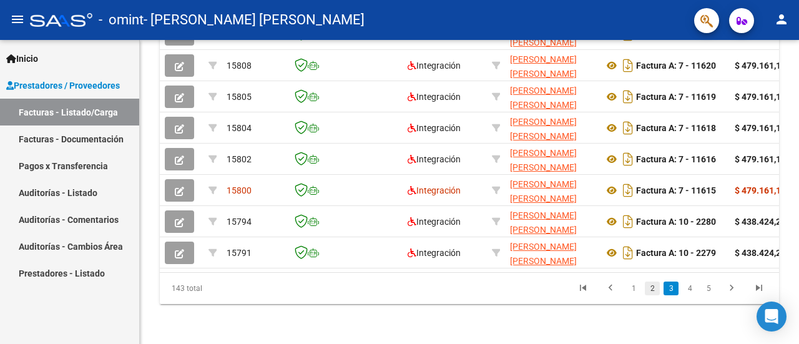
click at [654, 292] on link "2" at bounding box center [652, 289] width 15 height 14
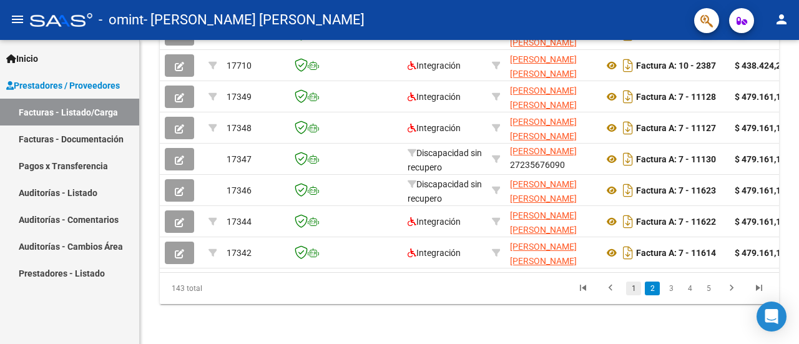
click at [633, 290] on link "1" at bounding box center [633, 289] width 15 height 14
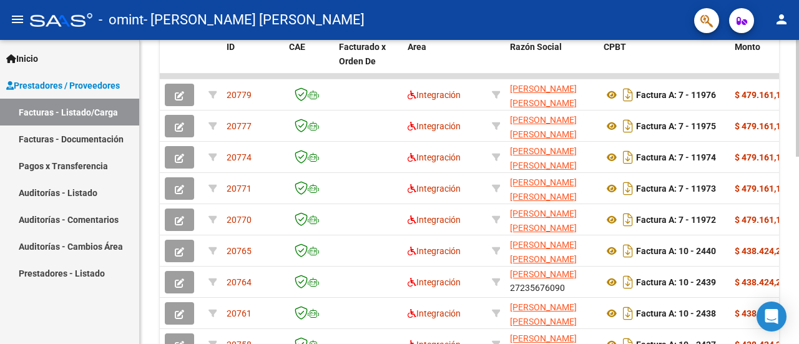
scroll to position [423, 0]
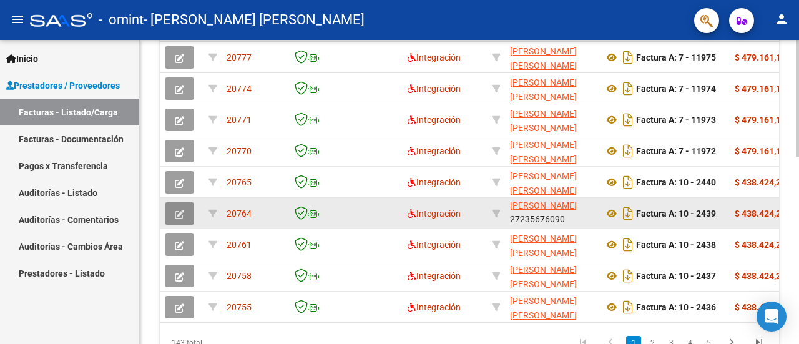
click at [179, 210] on icon "button" at bounding box center [179, 214] width 9 height 9
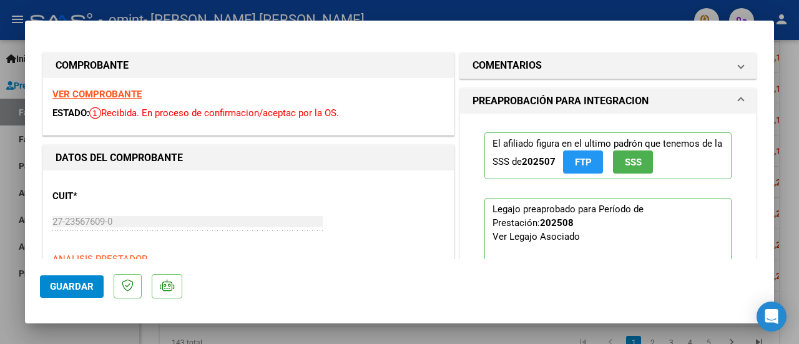
scroll to position [62, 0]
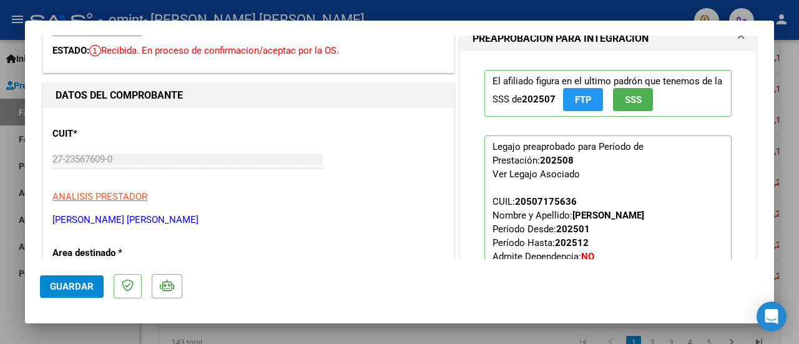
click at [394, 335] on div at bounding box center [399, 172] width 799 height 344
type input "$ 0,00"
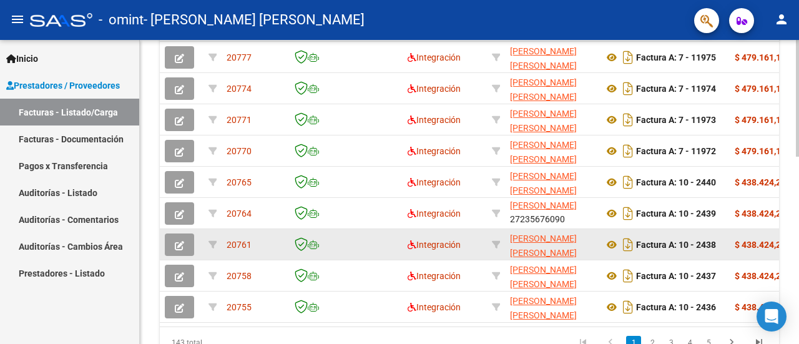
click at [181, 241] on icon "button" at bounding box center [179, 245] width 9 height 9
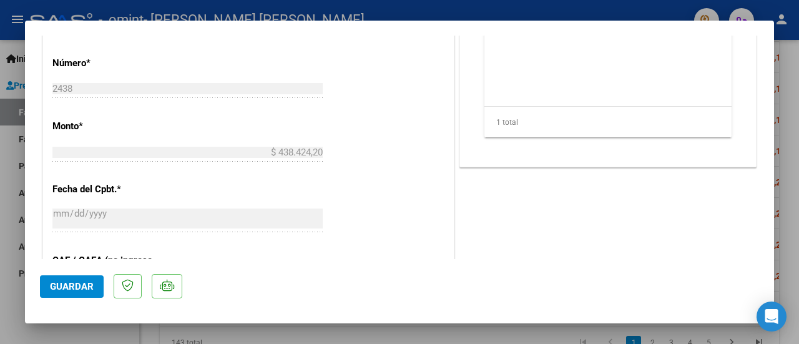
scroll to position [812, 0]
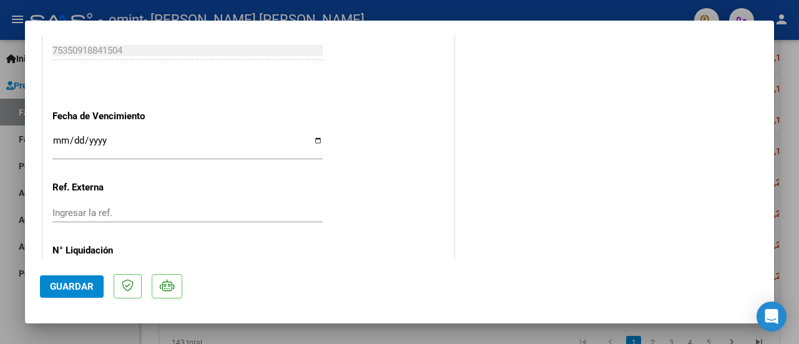
click at [65, 285] on span "Guardar" at bounding box center [72, 286] width 44 height 11
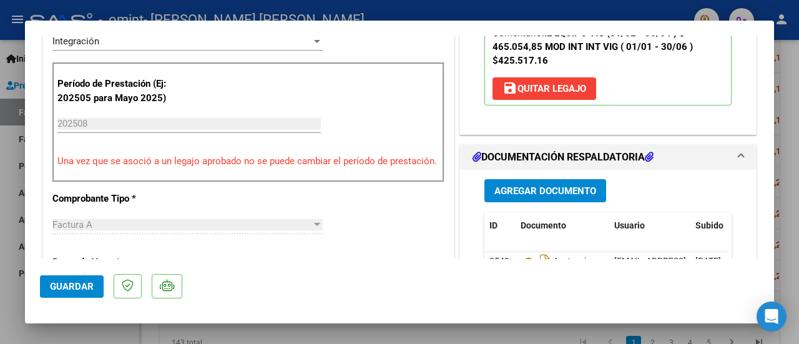
scroll to position [375, 0]
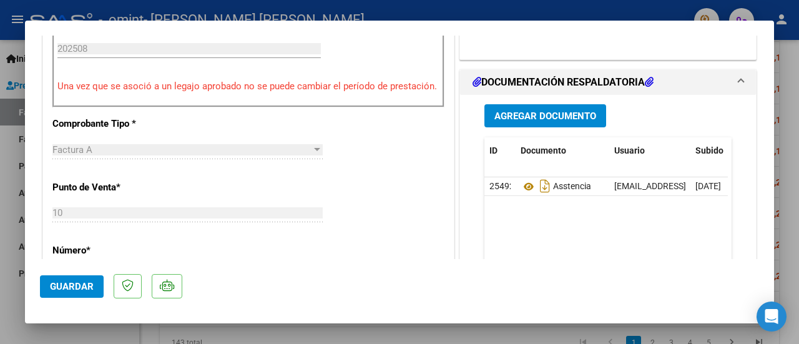
click at [128, 333] on div at bounding box center [399, 172] width 799 height 344
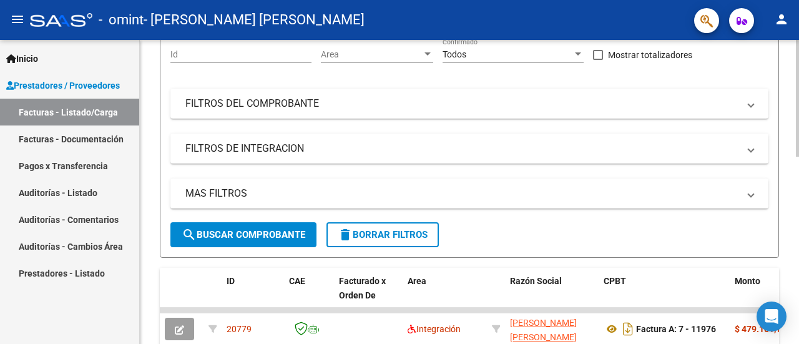
scroll to position [0, 0]
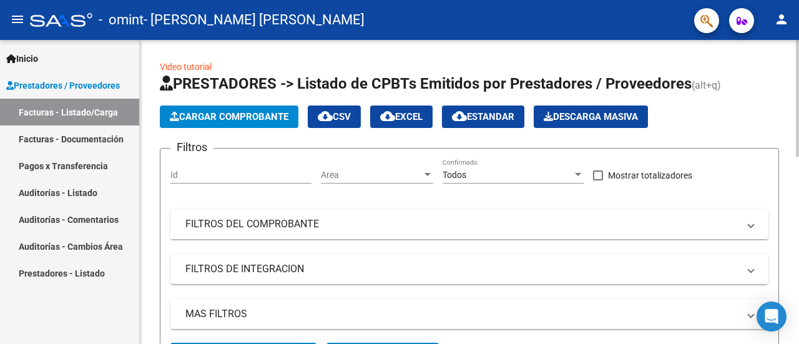
click at [260, 119] on span "Cargar Comprobante" at bounding box center [229, 116] width 119 height 11
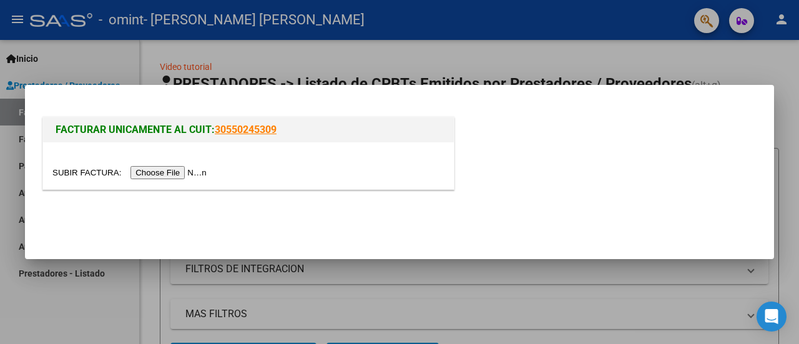
click at [200, 172] on input "file" at bounding box center [131, 172] width 158 height 13
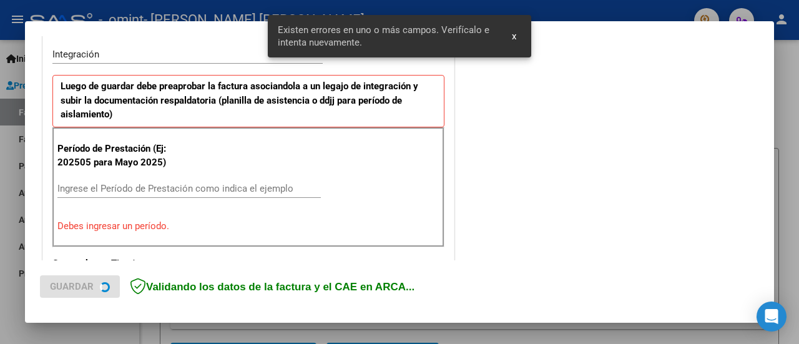
scroll to position [311, 0]
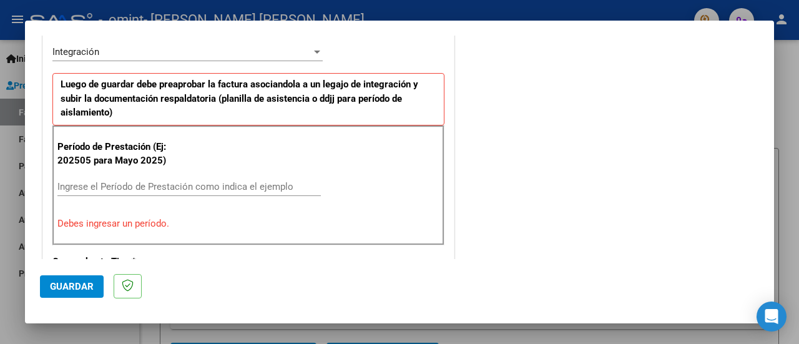
click at [250, 184] on input "Ingrese el Período de Prestación como indica el ejemplo" at bounding box center [188, 186] width 263 height 11
drag, startPoint x: 91, startPoint y: 154, endPoint x: 57, endPoint y: 158, distance: 33.3
click at [57, 158] on p "Período de Prestación (Ej: 202505 para Mayo 2025)" at bounding box center [114, 154] width 115 height 28
copy p "202505"
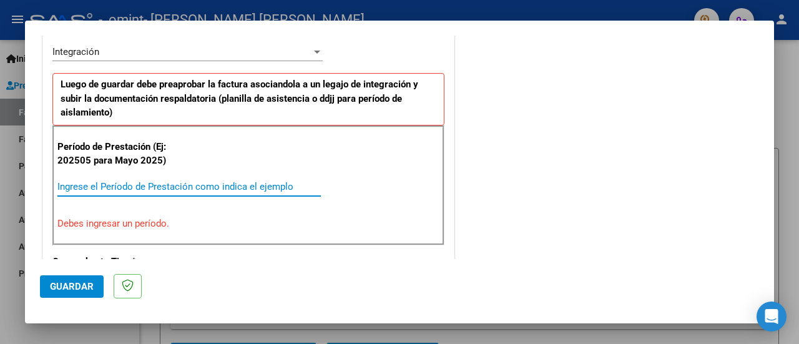
click at [65, 181] on input "Ingrese el Período de Prestación como indica el ejemplo" at bounding box center [188, 186] width 263 height 11
paste input "202505"
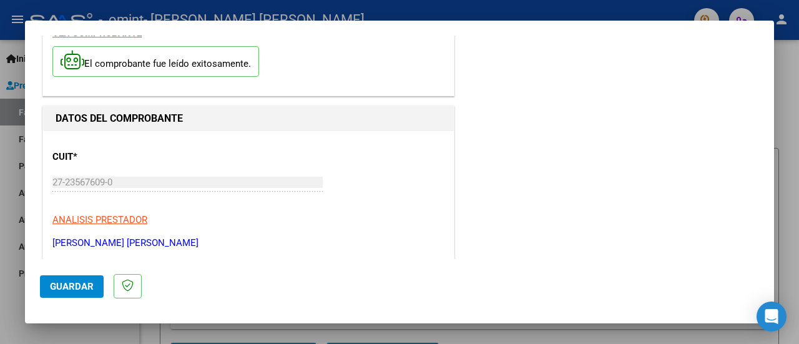
scroll to position [0, 0]
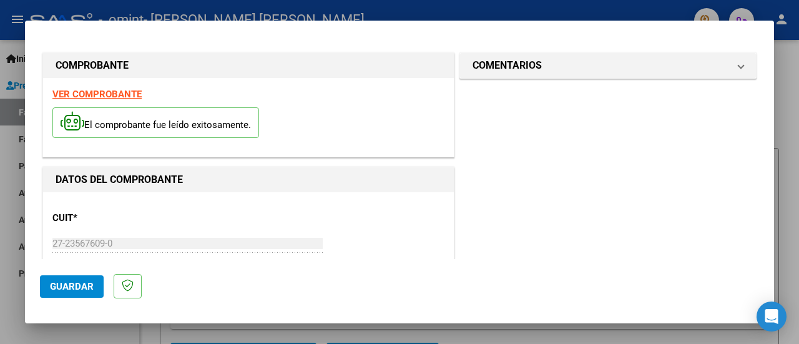
type input "202508"
click at [87, 285] on span "Guardar" at bounding box center [72, 286] width 44 height 11
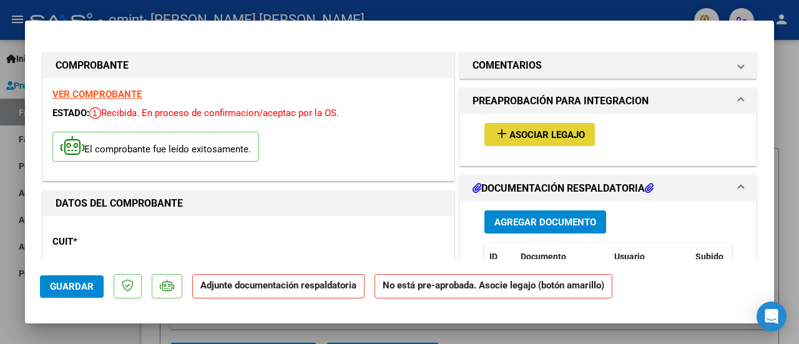
click at [542, 130] on span "Asociar Legajo" at bounding box center [547, 134] width 76 height 11
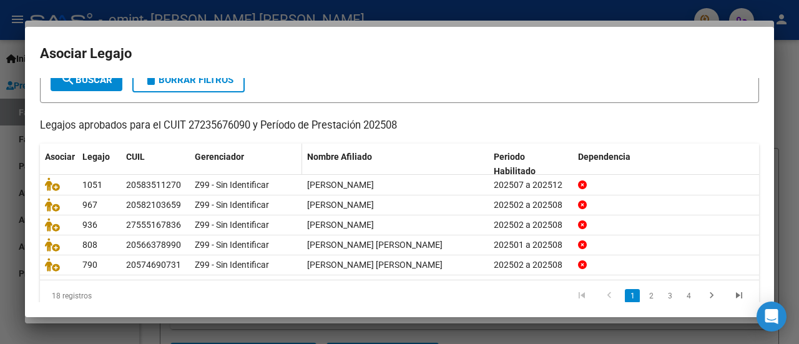
scroll to position [99, 0]
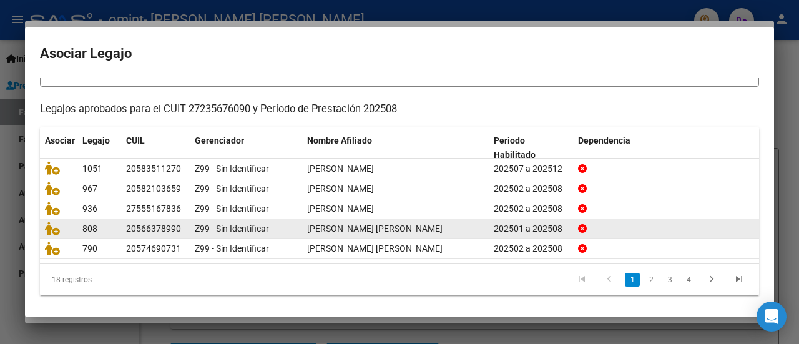
click at [644, 274] on link "2" at bounding box center [651, 280] width 15 height 14
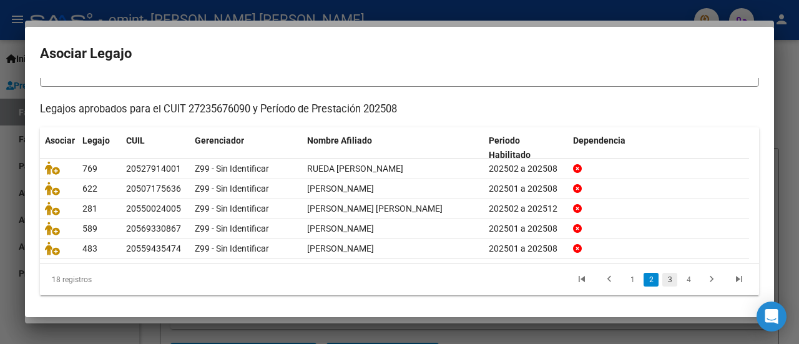
click at [662, 273] on link "3" at bounding box center [669, 280] width 15 height 14
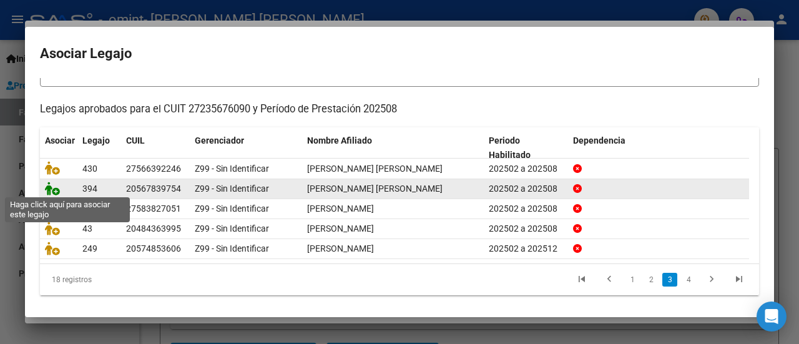
click at [48, 188] on icon at bounding box center [52, 189] width 15 height 14
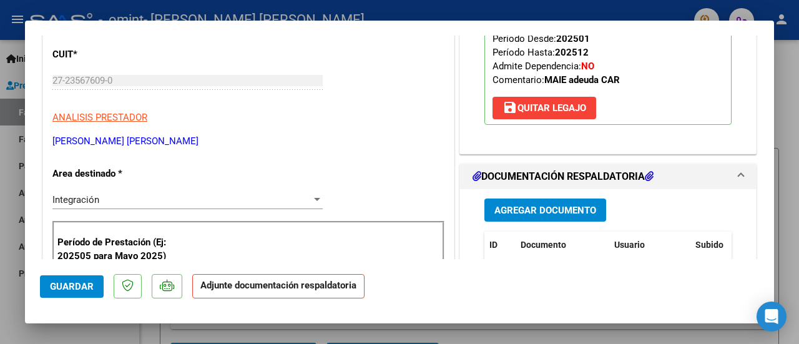
scroll to position [250, 0]
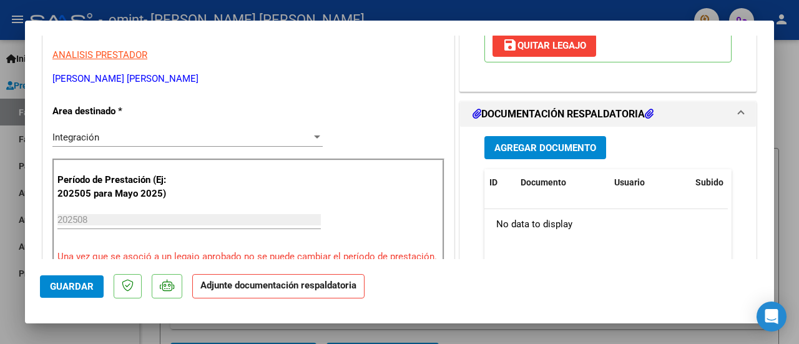
click at [504, 149] on span "Agregar Documento" at bounding box center [545, 147] width 102 height 11
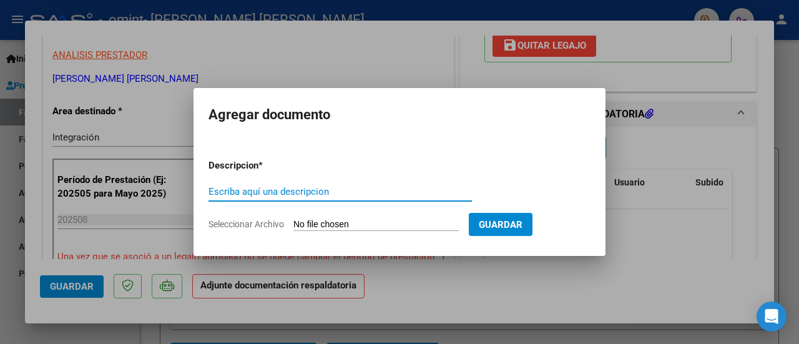
click at [336, 225] on input "Seleccionar Archivo" at bounding box center [375, 225] width 165 height 12
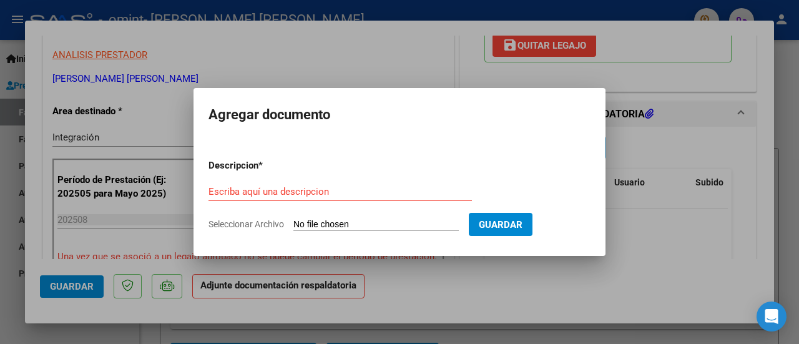
type input "C:\fakepath\ASIST SAIE AGOSTO - [PERSON_NAME] [PERSON_NAME] (1).pdf"
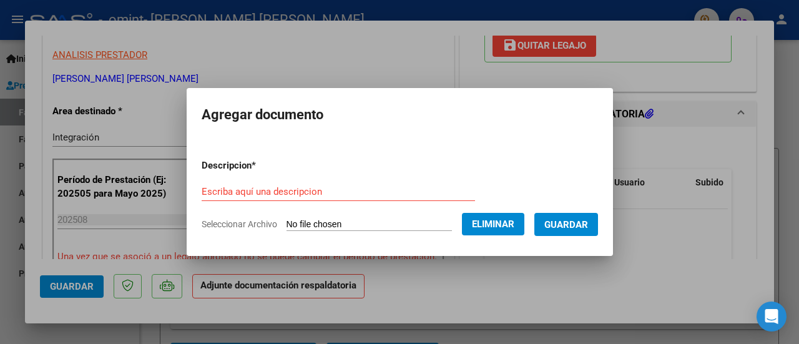
click at [290, 188] on input "Escriba aquí una descripcion" at bounding box center [338, 191] width 273 height 11
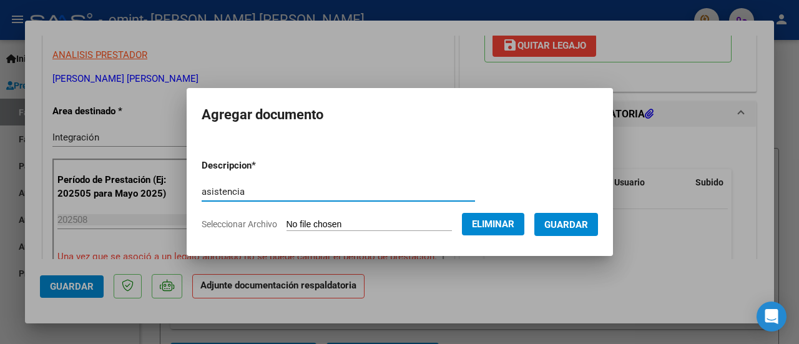
type input "asistencia"
click at [567, 221] on span "Guardar" at bounding box center [566, 224] width 44 height 11
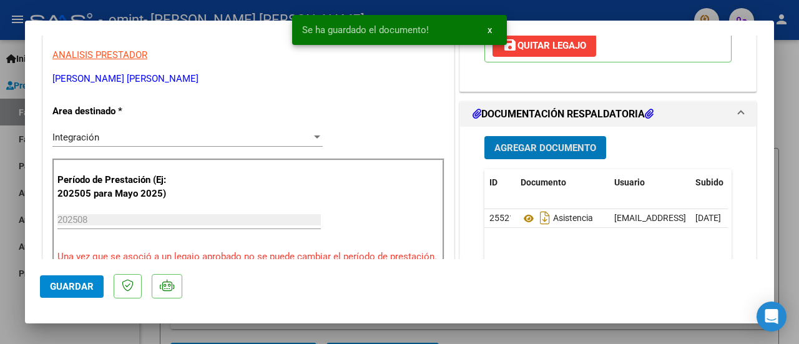
click at [77, 290] on span "Guardar" at bounding box center [72, 286] width 44 height 11
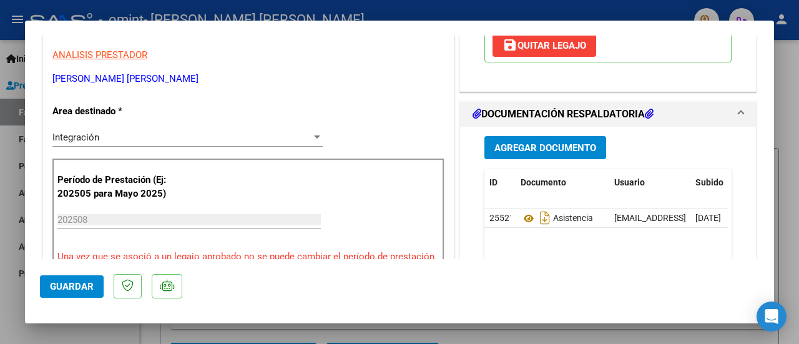
click at [62, 289] on span "Guardar" at bounding box center [72, 286] width 44 height 11
click at [93, 278] on button "Guardar" at bounding box center [72, 286] width 64 height 22
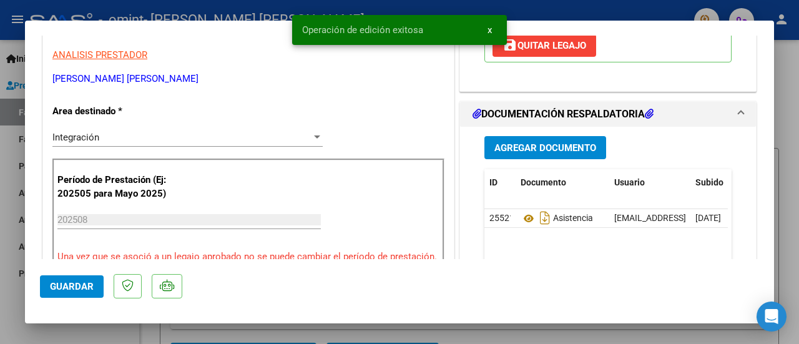
click at [154, 332] on div at bounding box center [399, 172] width 799 height 344
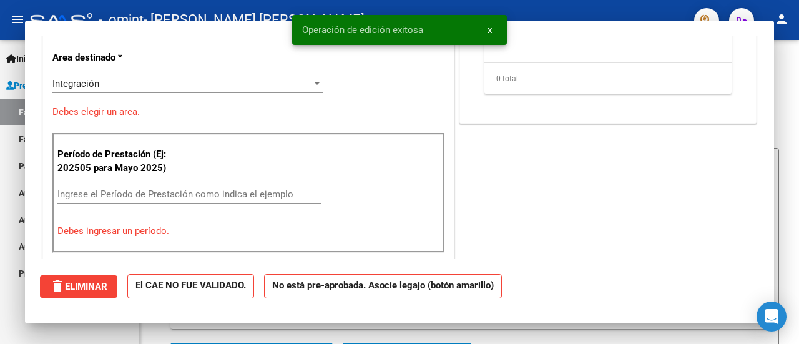
scroll to position [0, 0]
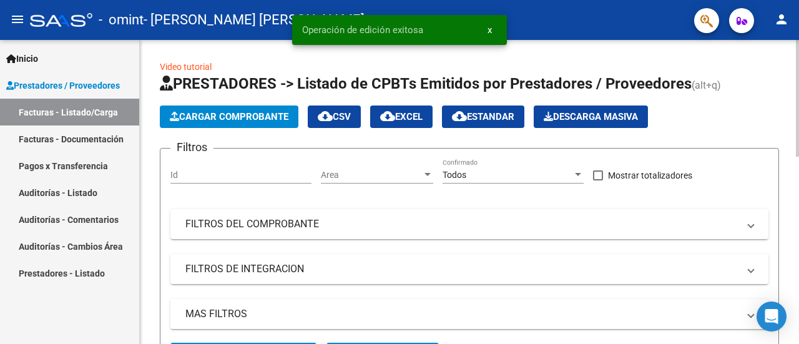
click at [204, 109] on button "Cargar Comprobante" at bounding box center [229, 117] width 139 height 22
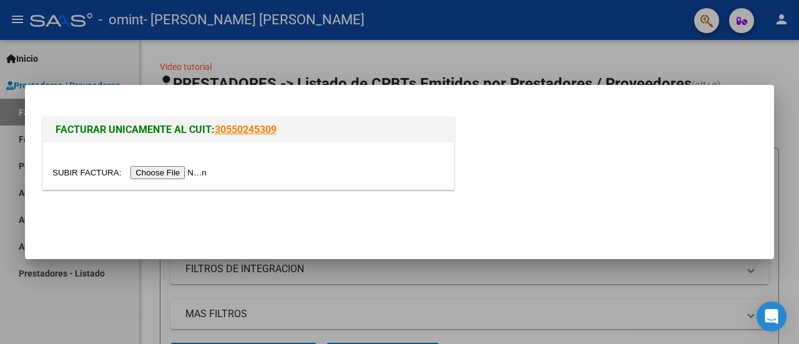
click at [204, 175] on input "file" at bounding box center [131, 172] width 158 height 13
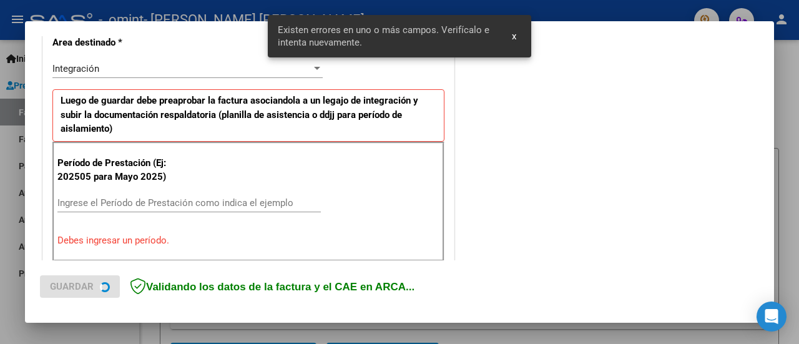
scroll to position [311, 0]
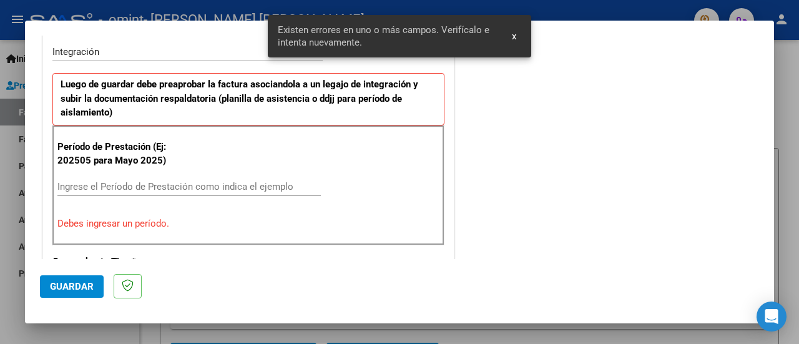
drag, startPoint x: 81, startPoint y: 155, endPoint x: 54, endPoint y: 157, distance: 26.9
click at [54, 157] on div "Período de Prestación (Ej: 202505 para [DATE]) Ingrese el Período de Prestación…" at bounding box center [248, 185] width 392 height 120
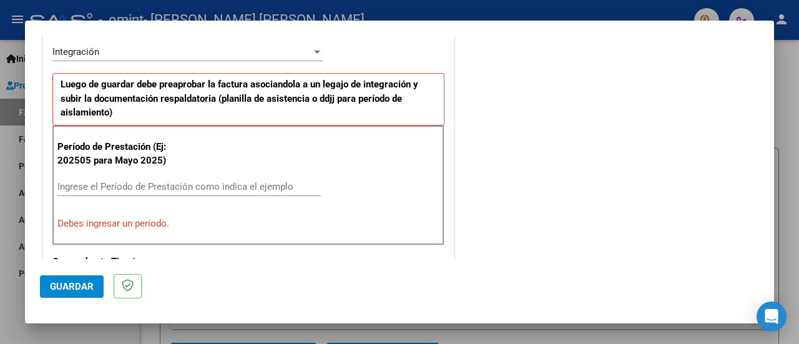
click at [56, 157] on div "Período de Prestación (Ej: 202505 para [DATE]) Ingrese el Período de Prestación…" at bounding box center [248, 185] width 392 height 120
click at [57, 157] on p "Período de Prestación (Ej: 202505 para Mayo 2025)" at bounding box center [114, 154] width 115 height 28
copy p "202505"
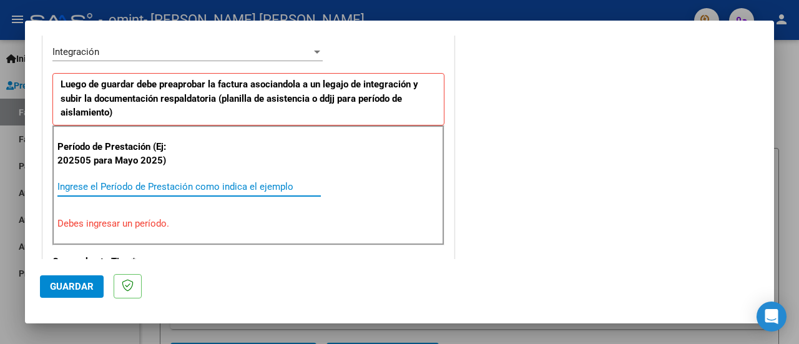
paste input "202505"
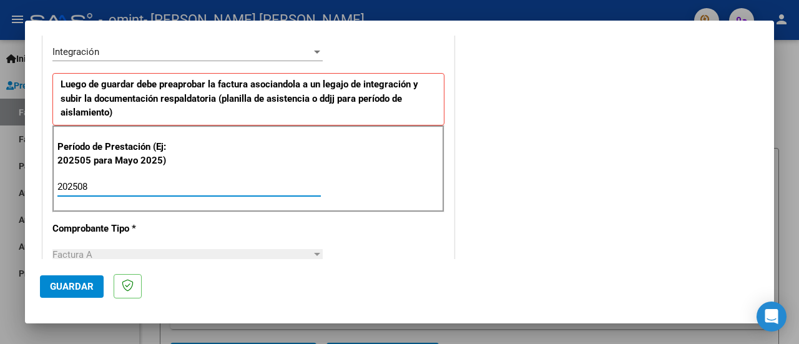
type input "202508"
click at [71, 287] on span "Guardar" at bounding box center [72, 286] width 44 height 11
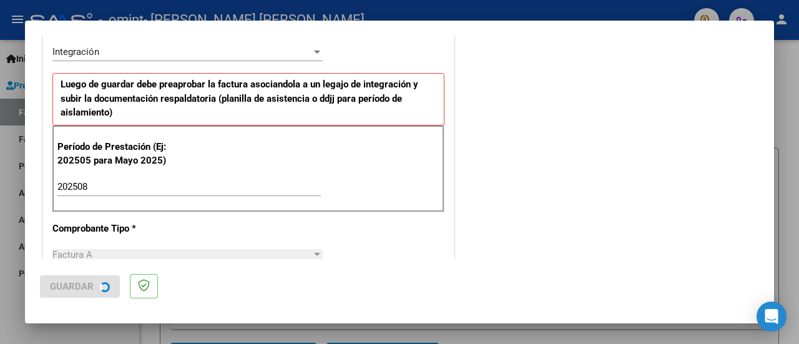
scroll to position [0, 0]
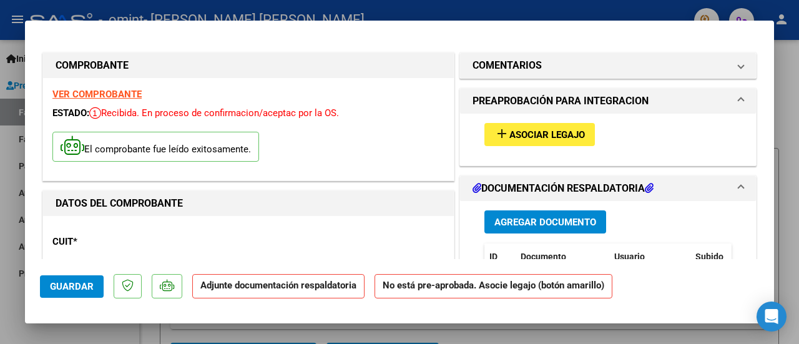
click at [516, 129] on span "add Asociar Legajo" at bounding box center [539, 134] width 91 height 11
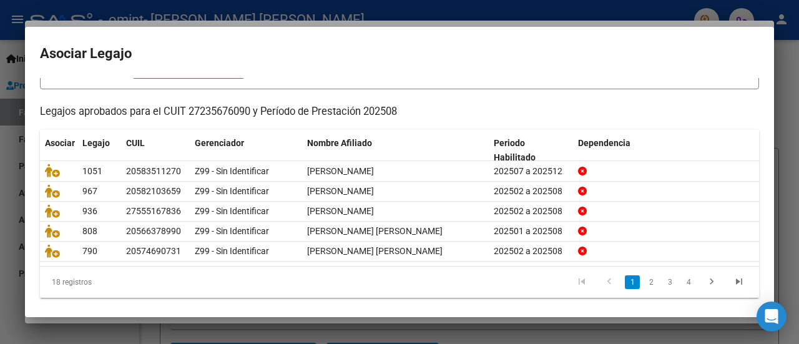
scroll to position [99, 0]
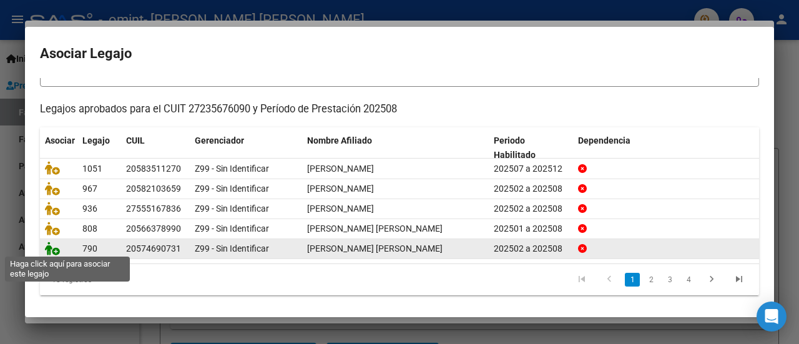
click at [57, 245] on icon at bounding box center [52, 249] width 15 height 14
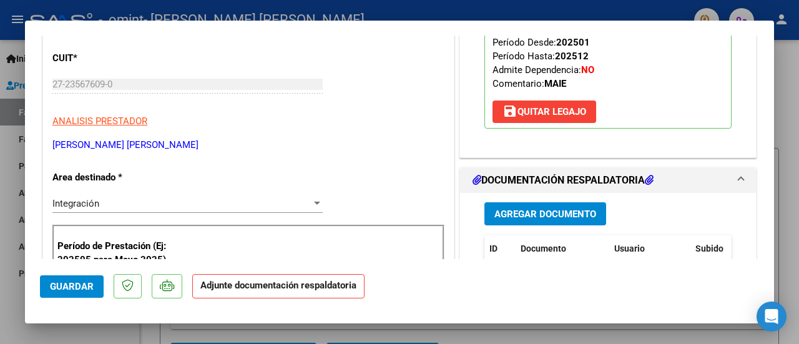
scroll to position [187, 0]
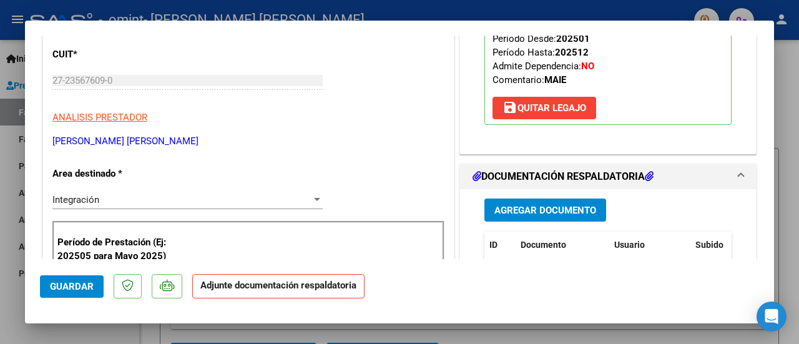
click at [500, 216] on span "Agregar Documento" at bounding box center [545, 210] width 102 height 11
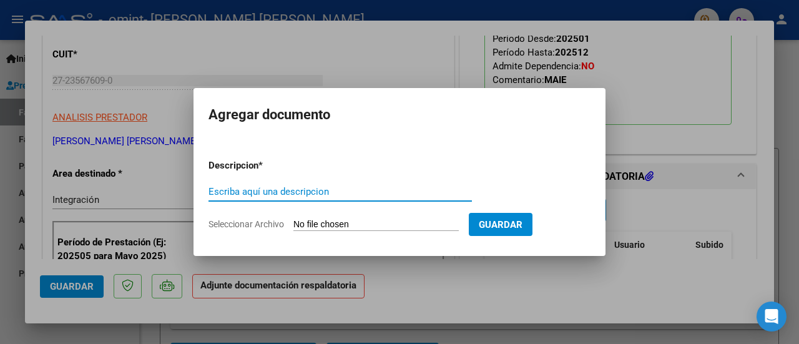
click at [322, 196] on input "Escriba aquí una descripcion" at bounding box center [340, 191] width 263 height 11
click at [327, 224] on input "Seleccionar Archivo" at bounding box center [375, 225] width 165 height 12
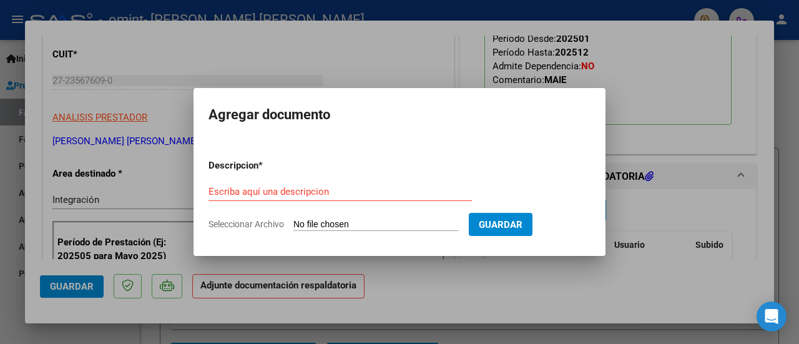
type input "C:\fakepath\[PERSON_NAME] ASIST SAIE 2025 .pdf"
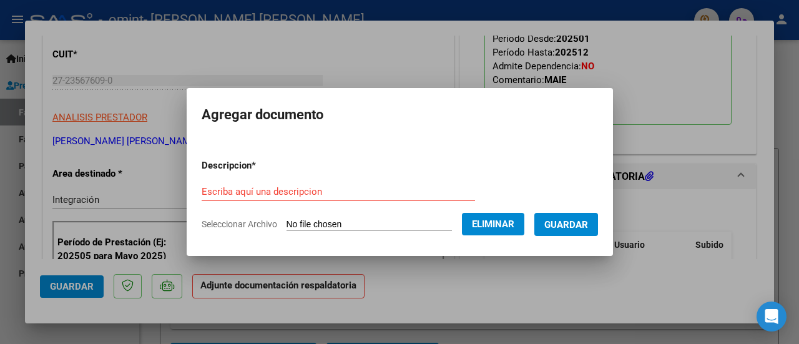
click at [273, 190] on input "Escriba aquí una descripcion" at bounding box center [338, 191] width 273 height 11
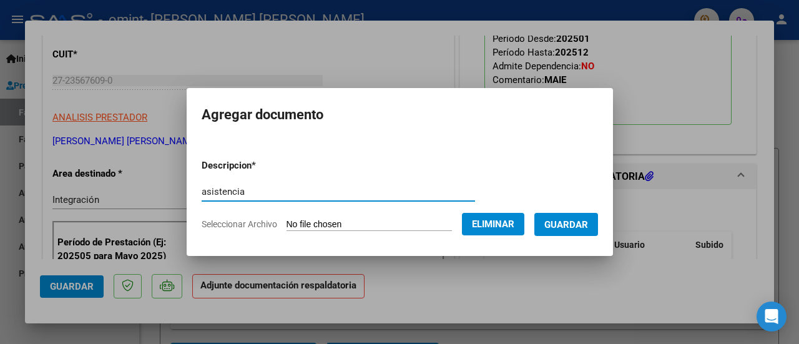
type input "asistencia"
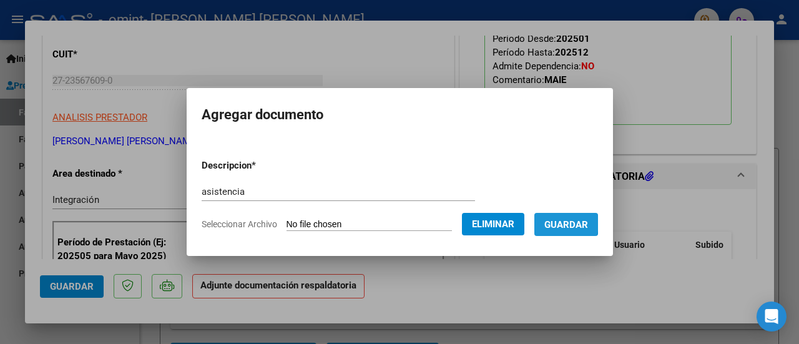
click at [566, 223] on span "Guardar" at bounding box center [566, 224] width 44 height 11
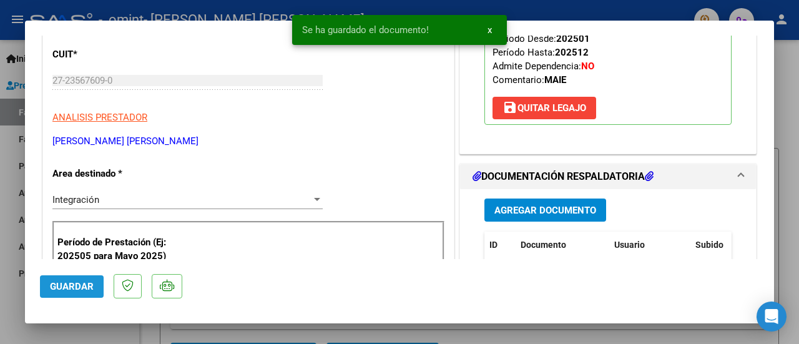
click at [94, 290] on button "Guardar" at bounding box center [72, 286] width 64 height 22
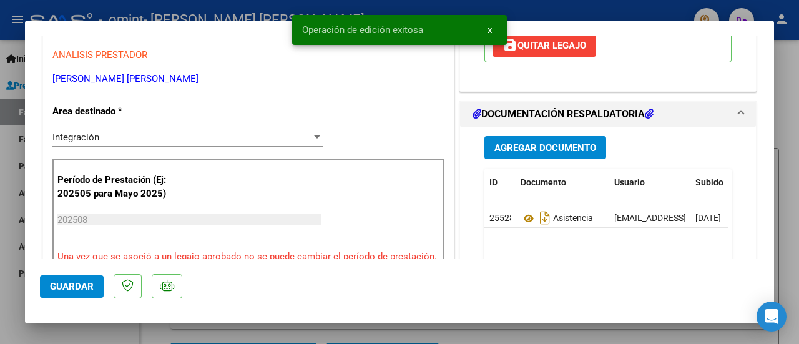
click at [64, 287] on span "Guardar" at bounding box center [72, 286] width 44 height 11
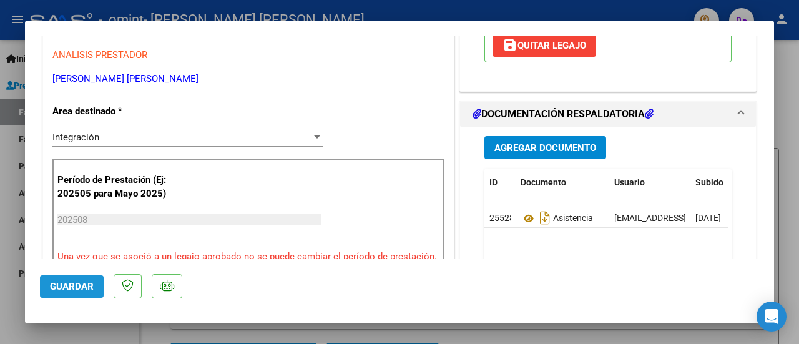
click at [99, 287] on button "Guardar" at bounding box center [72, 286] width 64 height 22
